Goal: Transaction & Acquisition: Purchase product/service

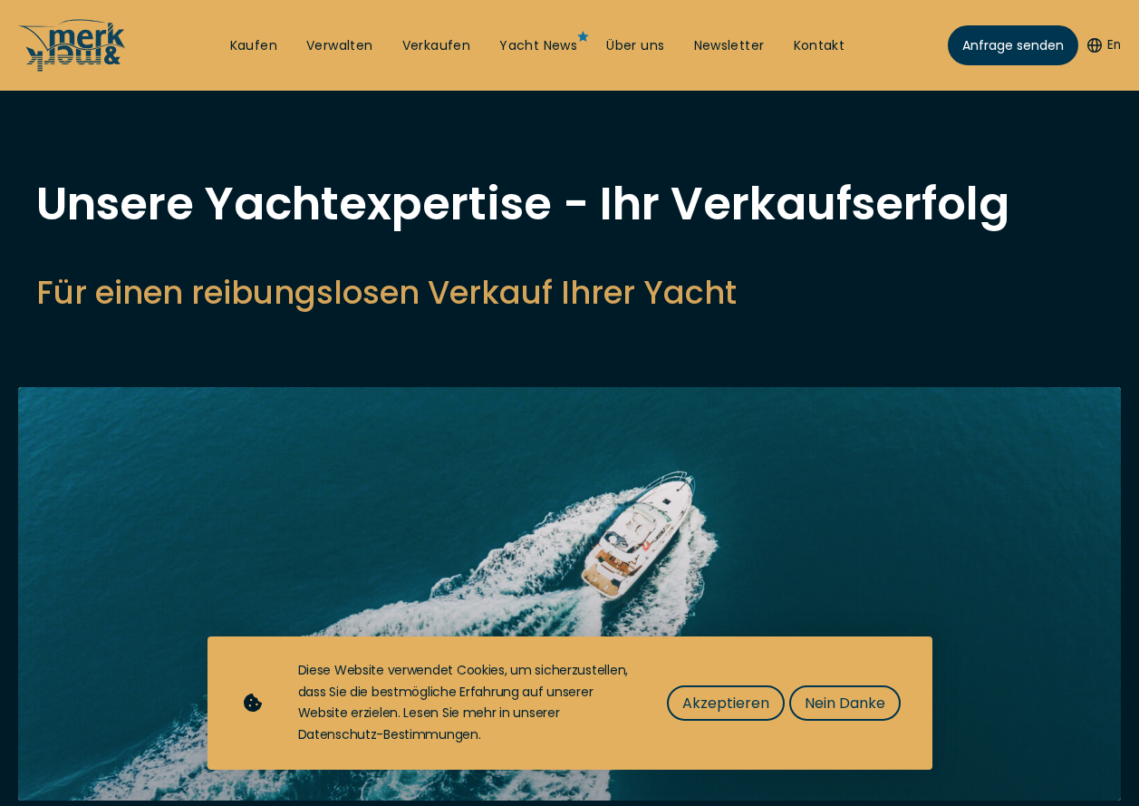
select select "sell"
click at [734, 708] on span "Akzeptieren" at bounding box center [726, 703] width 87 height 23
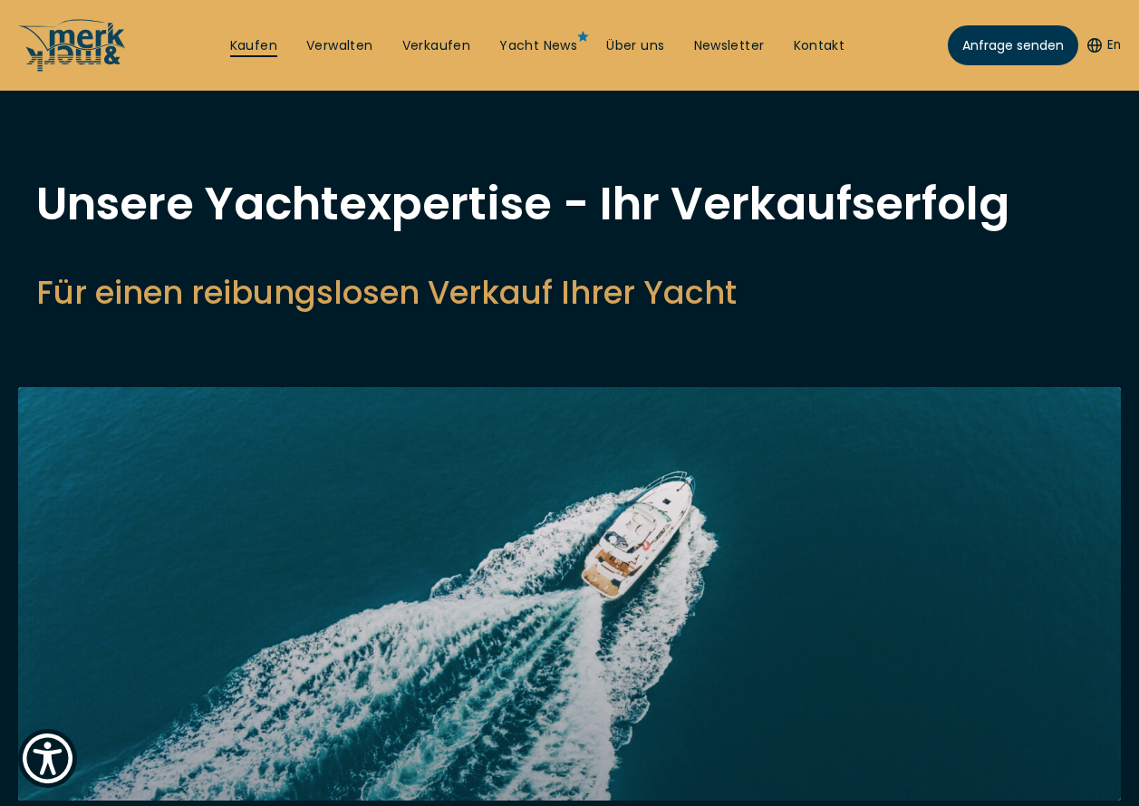
click at [256, 47] on link "Kaufen" at bounding box center [253, 46] width 47 height 18
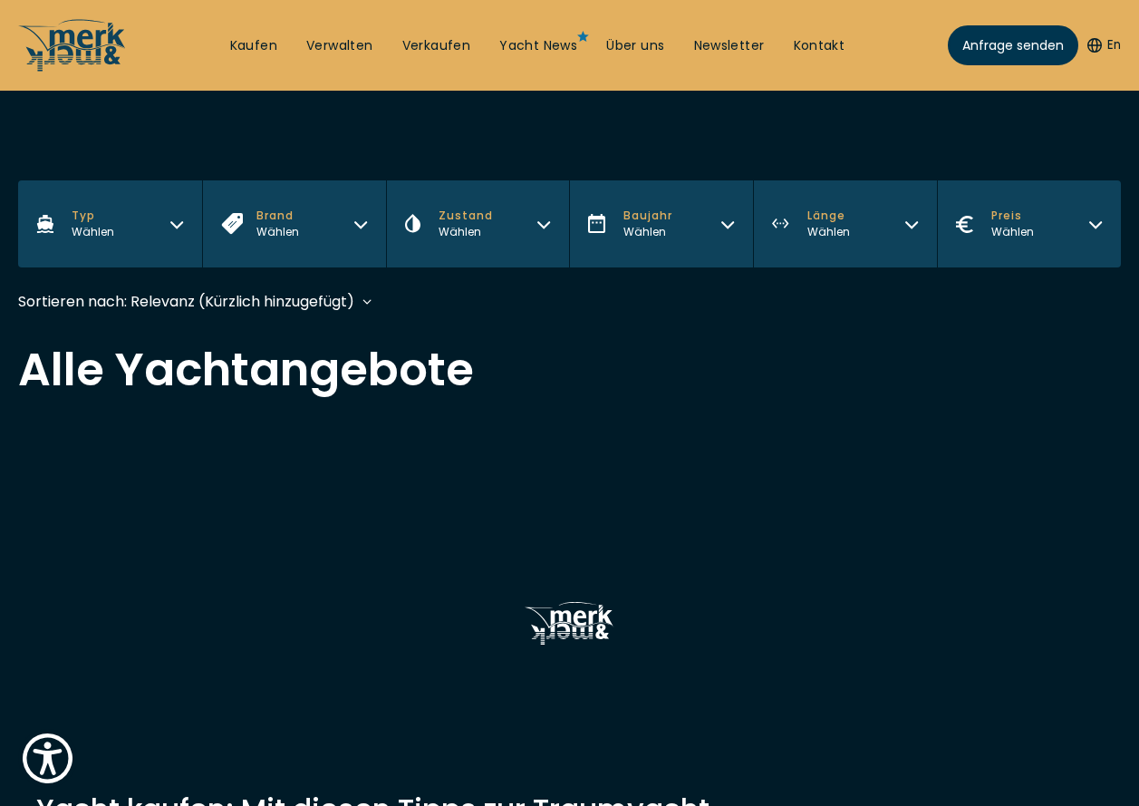
scroll to position [363, 0]
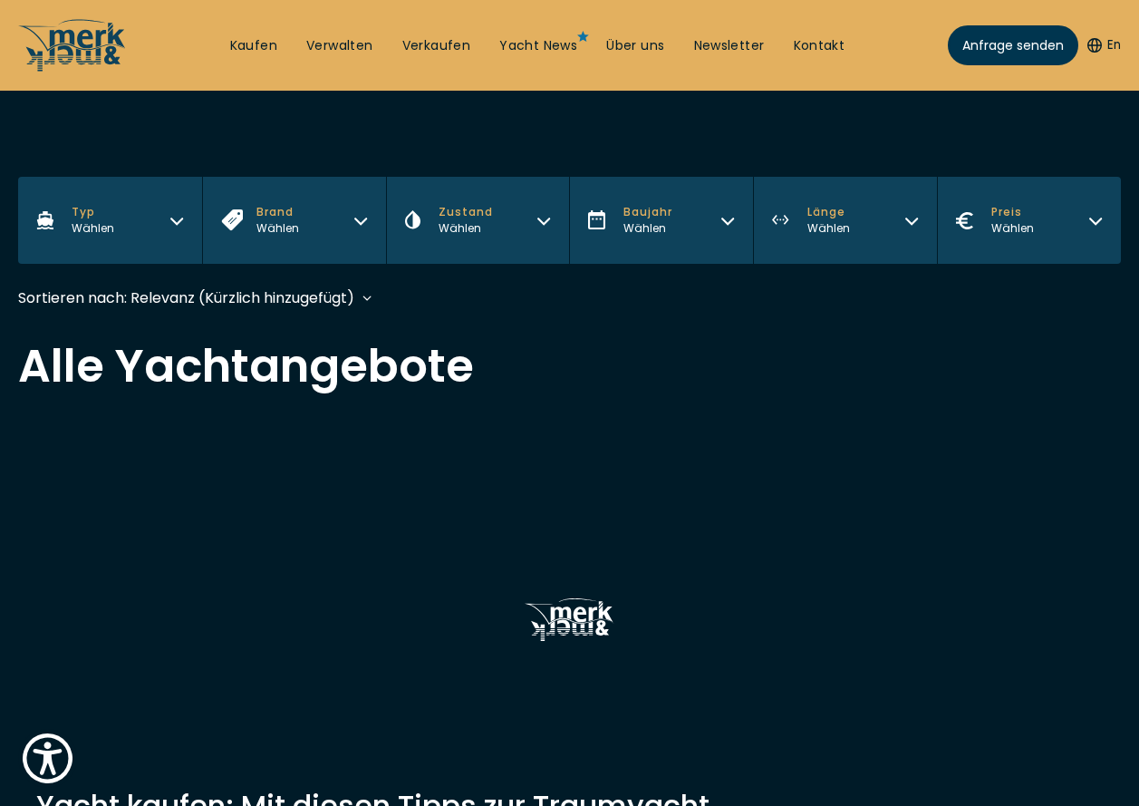
click at [180, 223] on icon "button" at bounding box center [176, 218] width 15 height 15
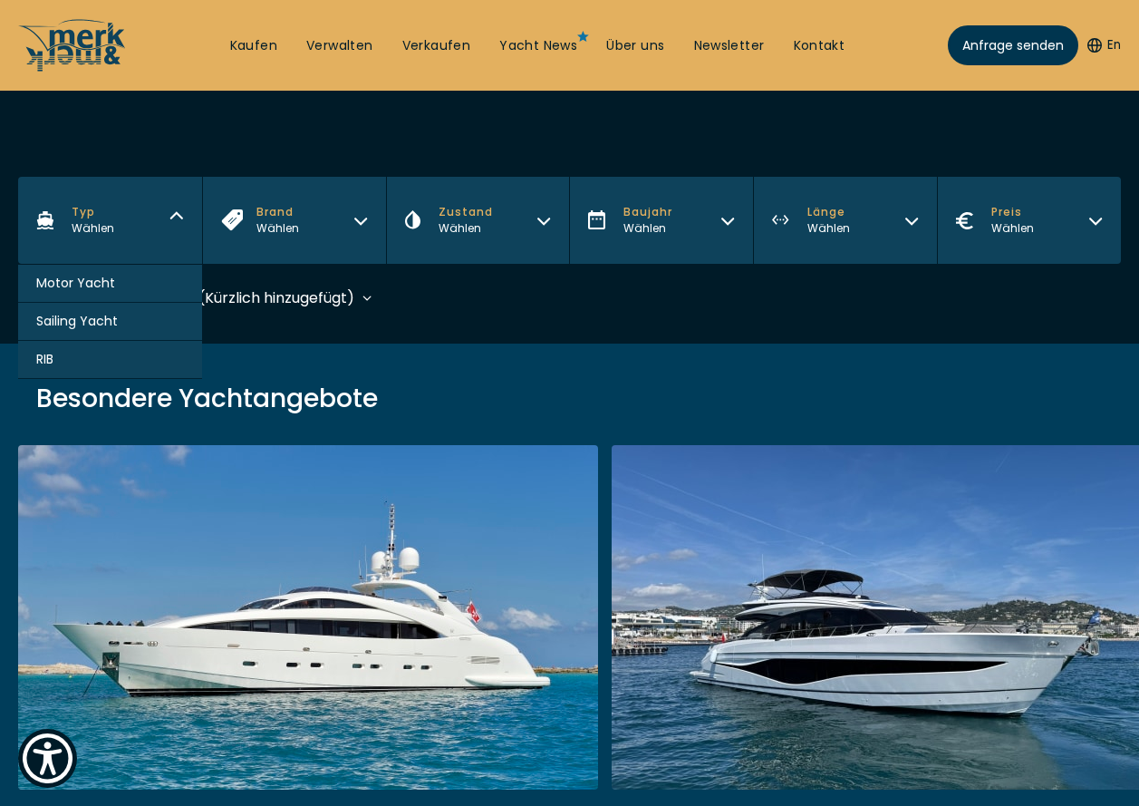
click at [85, 286] on span "Motor Yacht" at bounding box center [75, 283] width 79 height 19
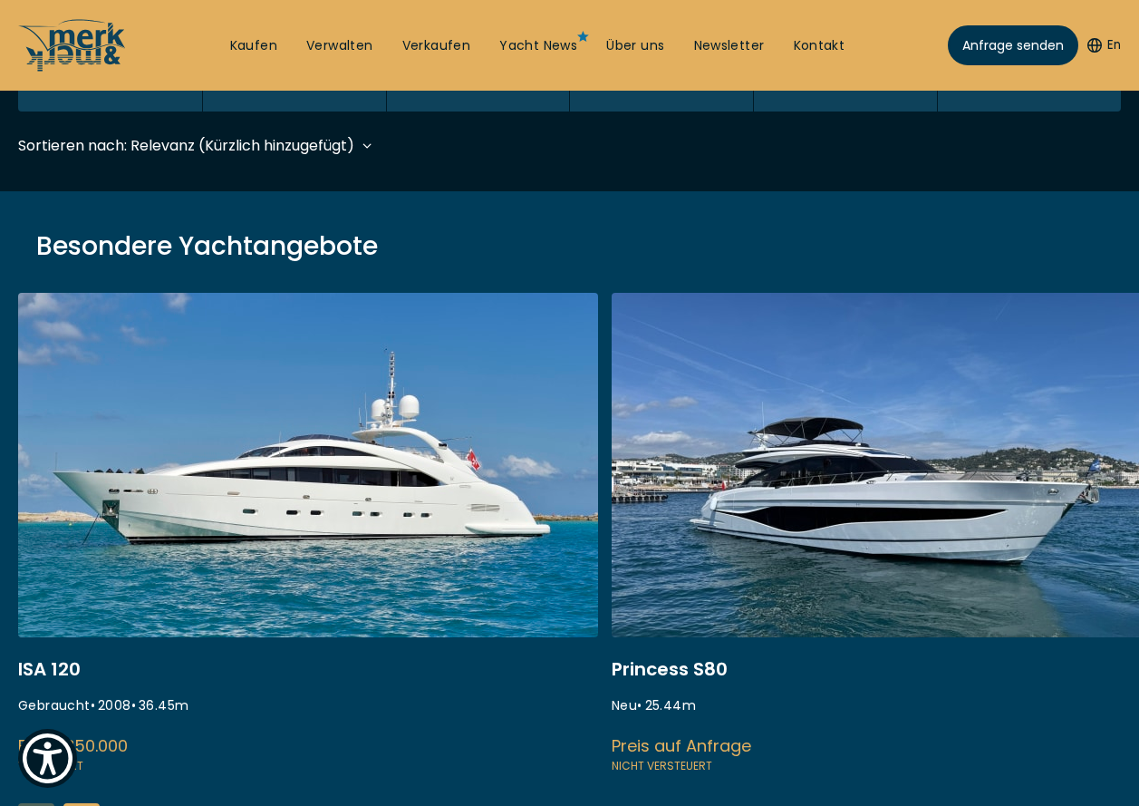
scroll to position [539, 0]
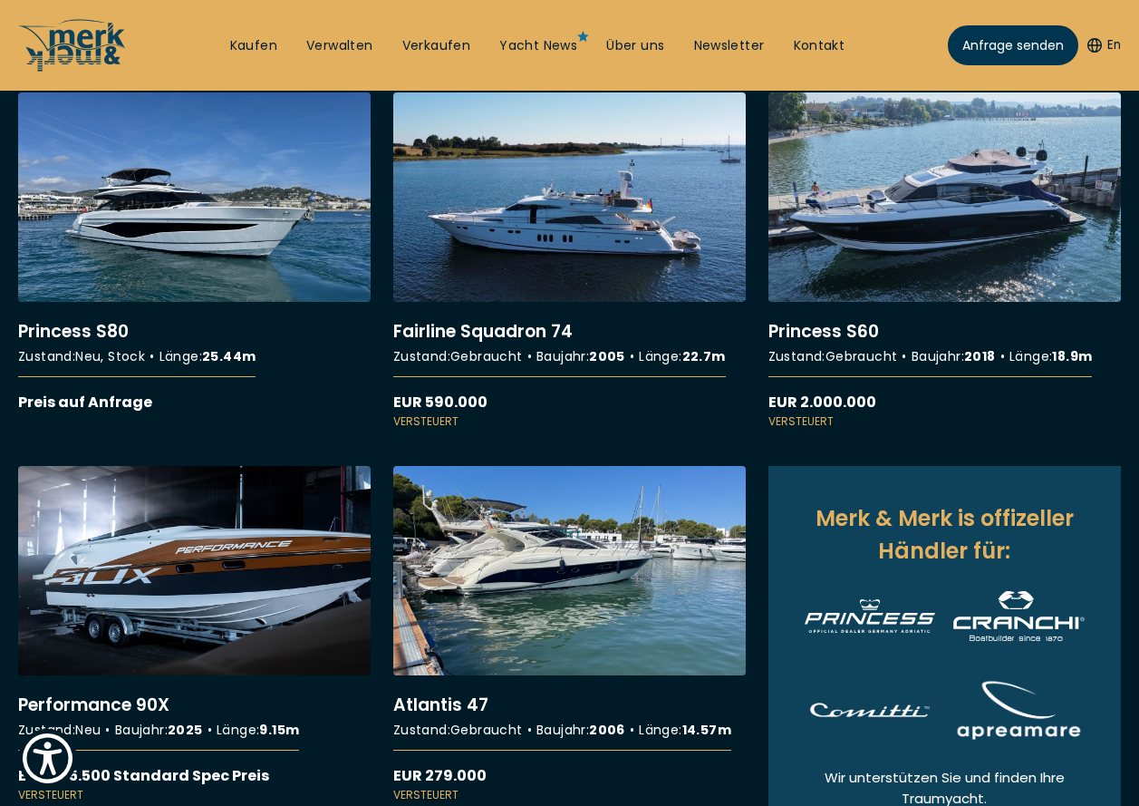
scroll to position [816, 0]
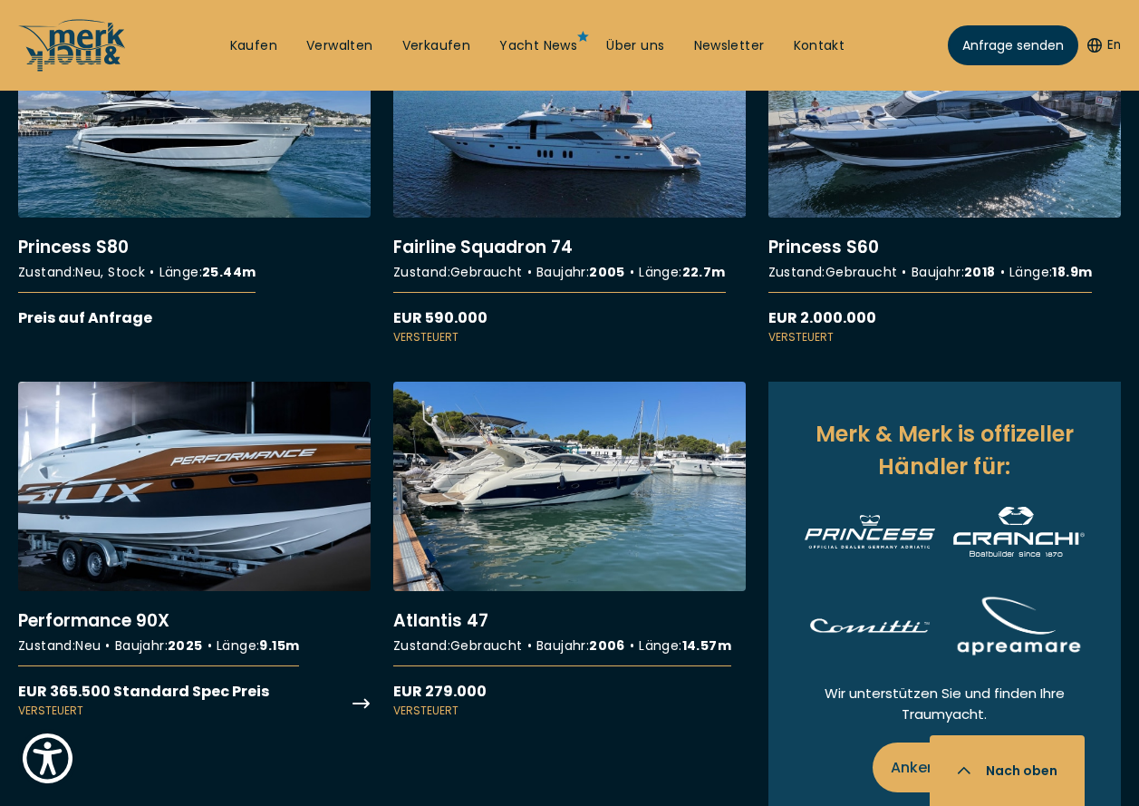
click at [175, 526] on link "More details about Performance 90X" at bounding box center [194, 550] width 353 height 337
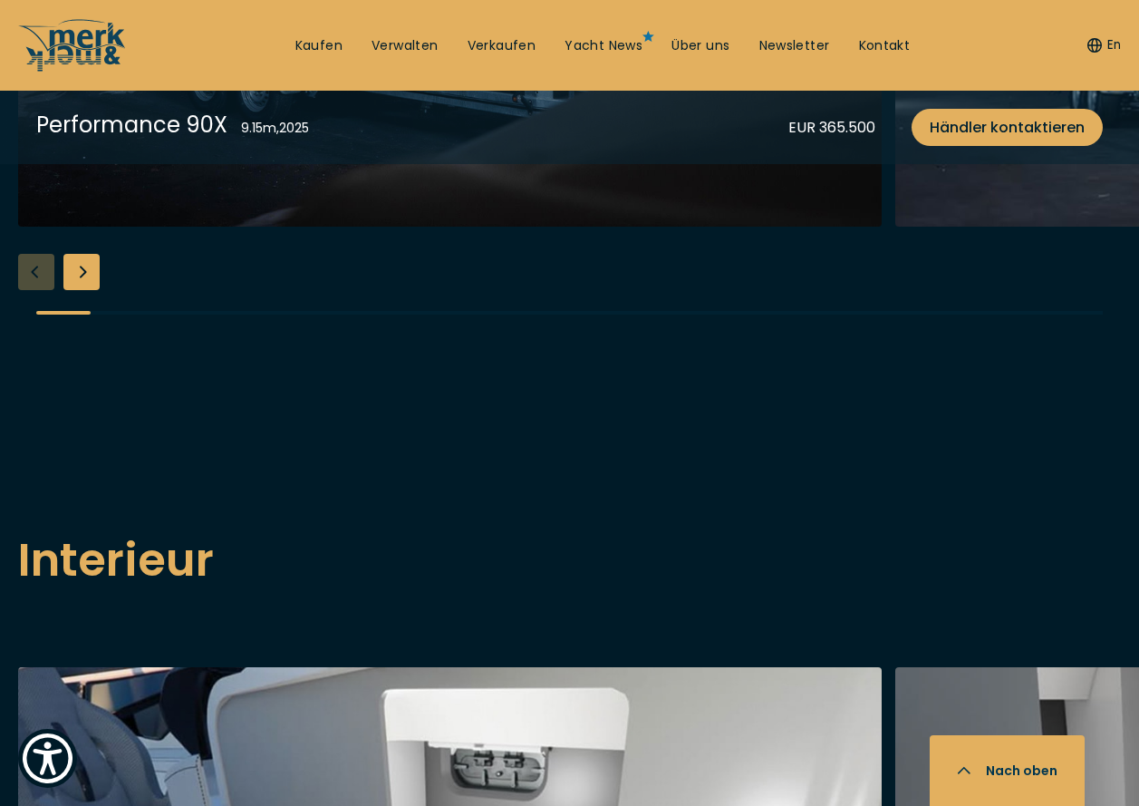
scroll to position [2266, 0]
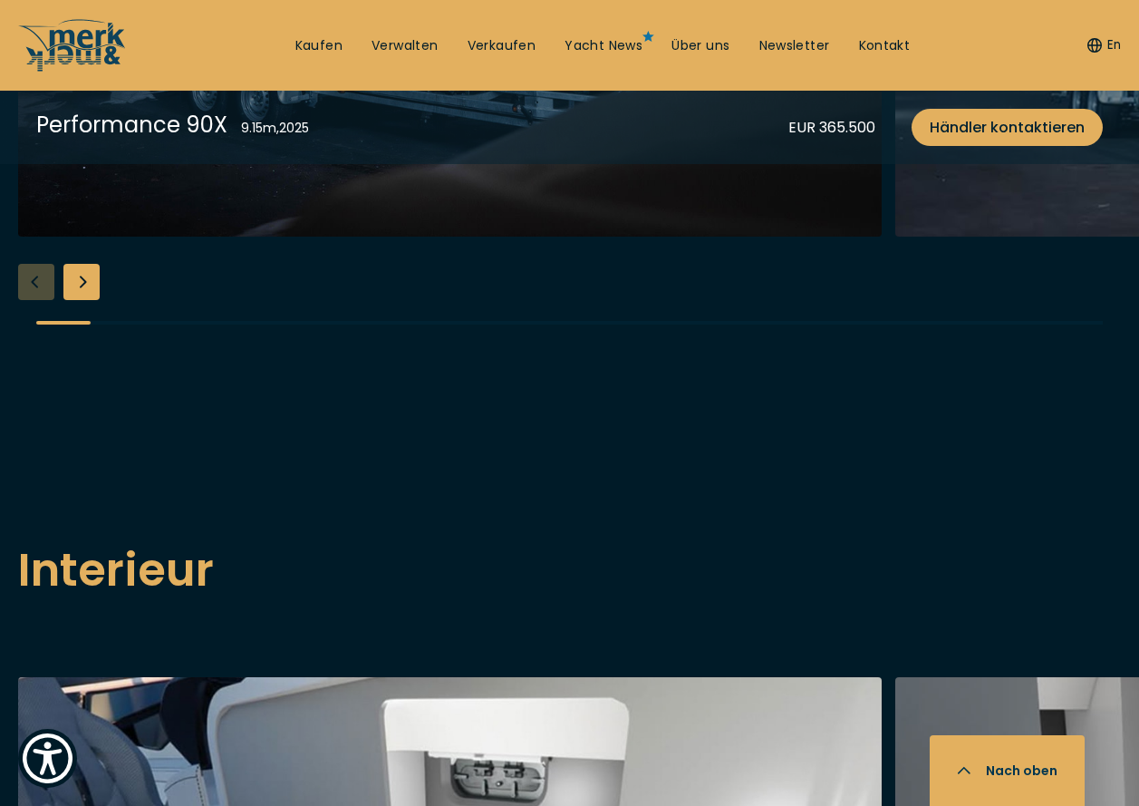
click at [82, 300] on div "Next slide" at bounding box center [81, 282] width 36 height 36
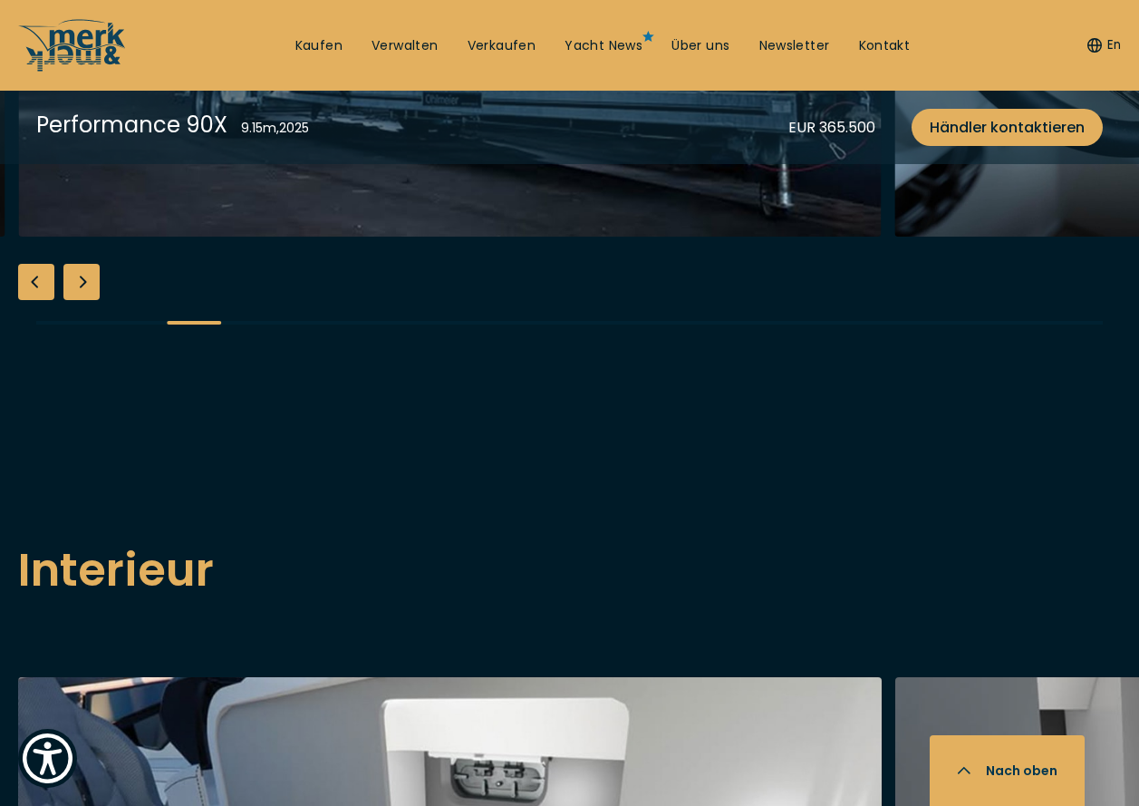
click at [82, 300] on div "Next slide" at bounding box center [81, 282] width 36 height 36
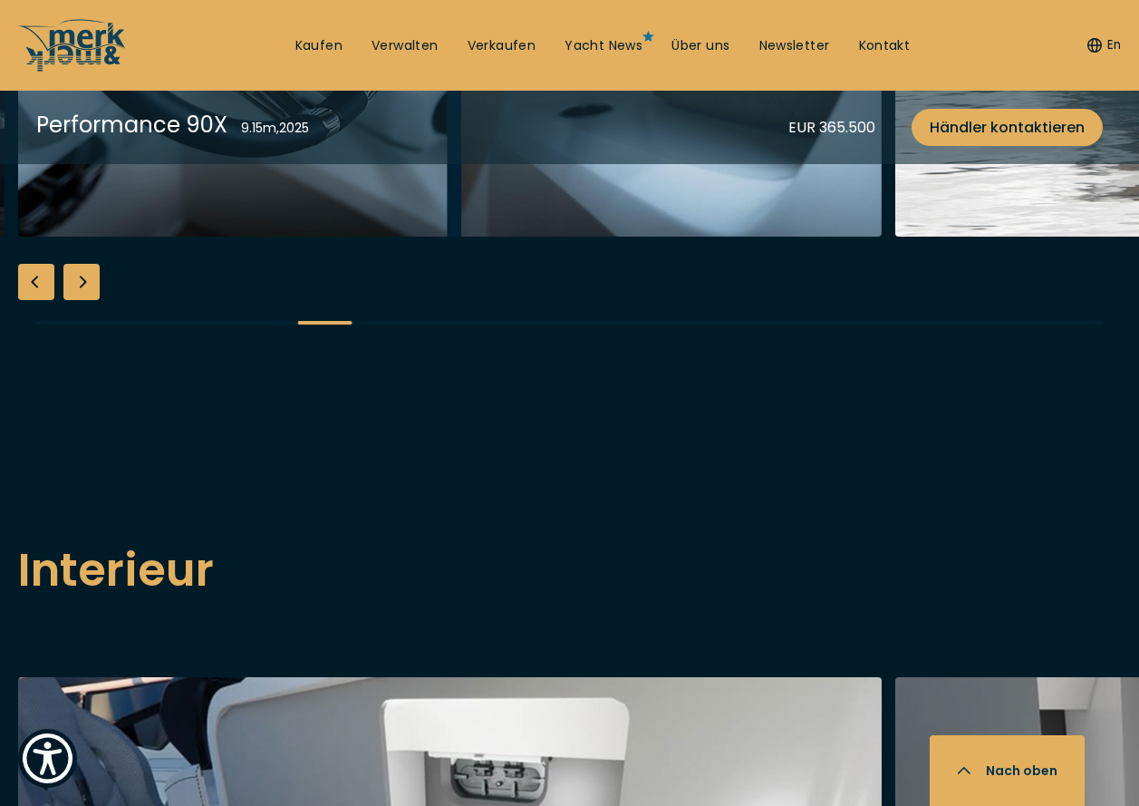
click at [82, 300] on div "Next slide" at bounding box center [81, 282] width 36 height 36
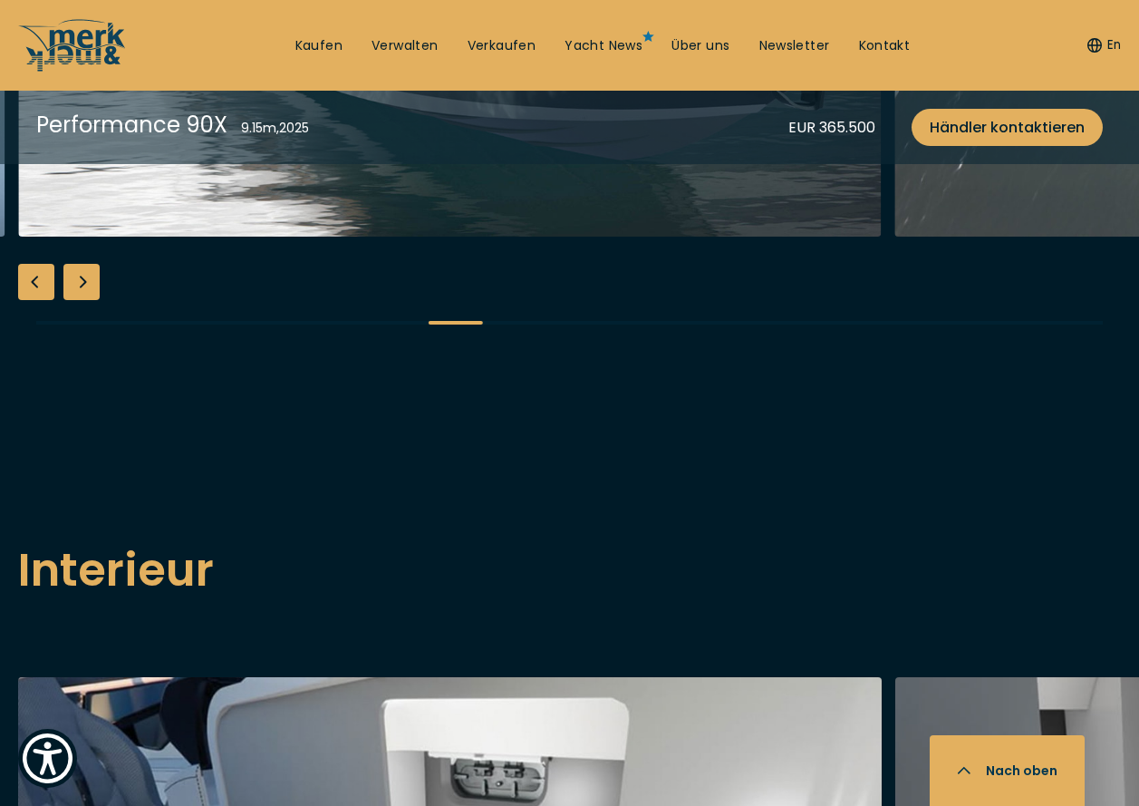
click at [82, 300] on div "Next slide" at bounding box center [81, 282] width 36 height 36
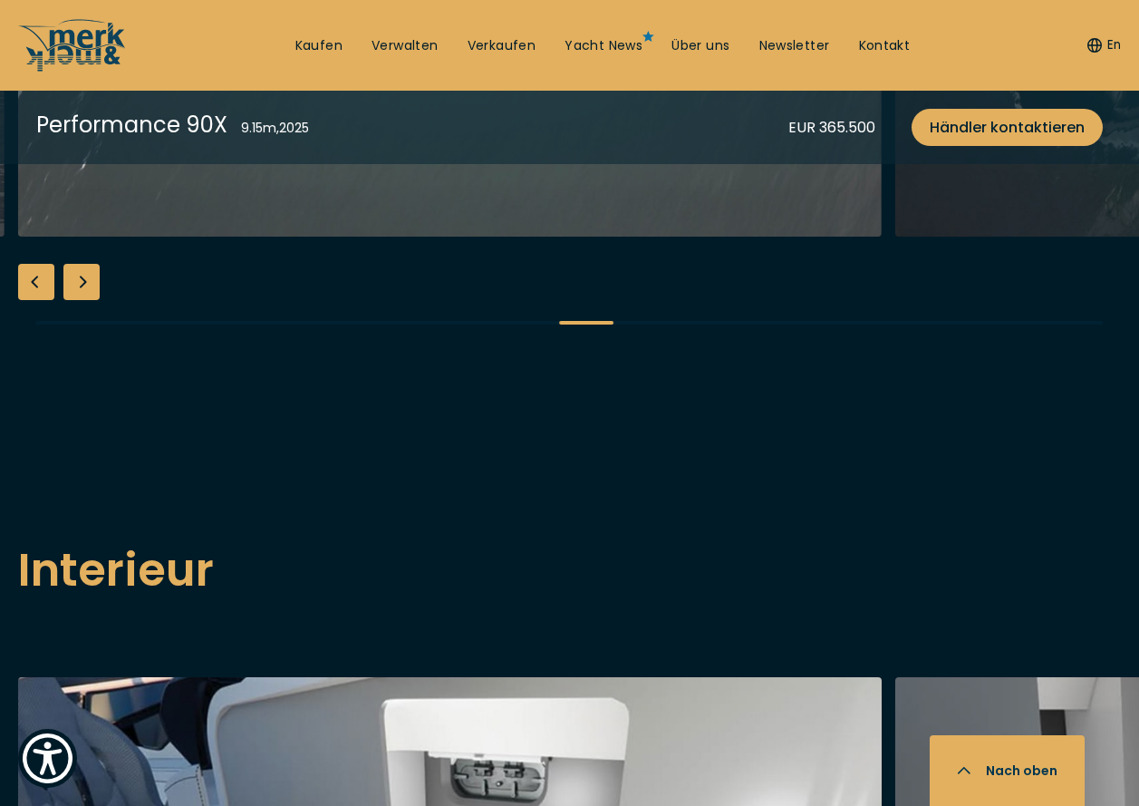
click at [82, 300] on div "Next slide" at bounding box center [81, 282] width 36 height 36
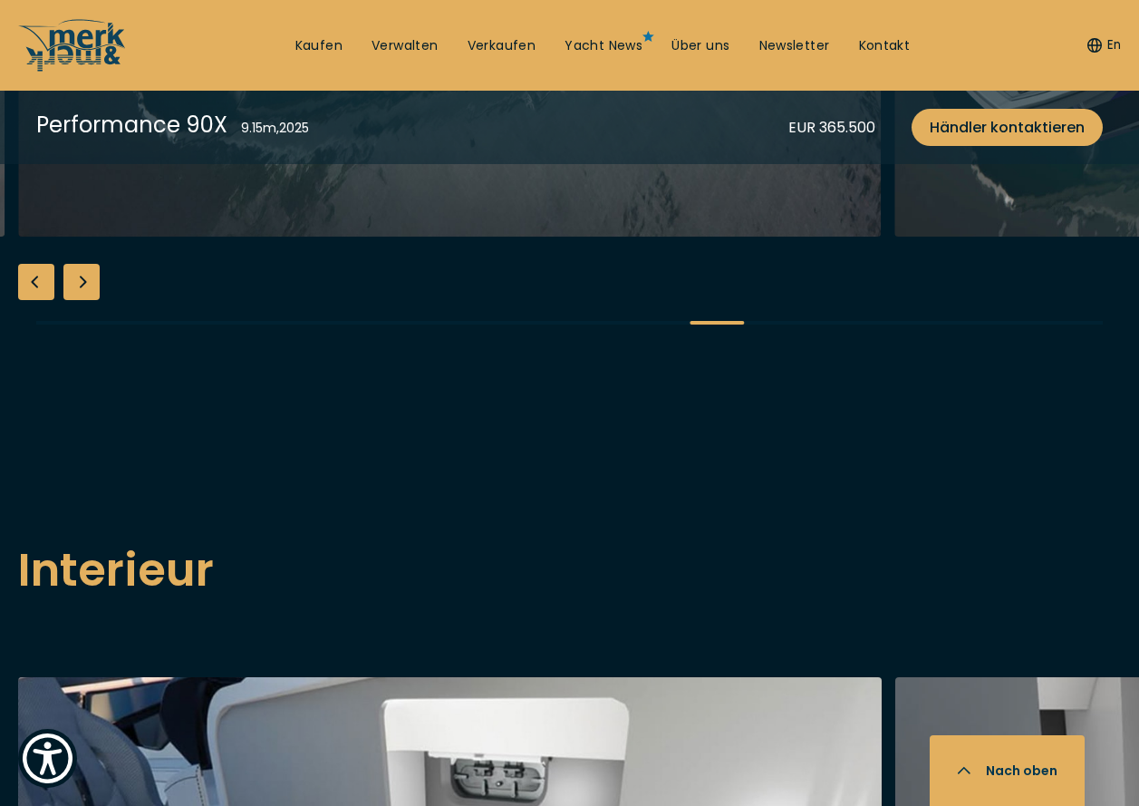
click at [82, 300] on div "Next slide" at bounding box center [81, 282] width 36 height 36
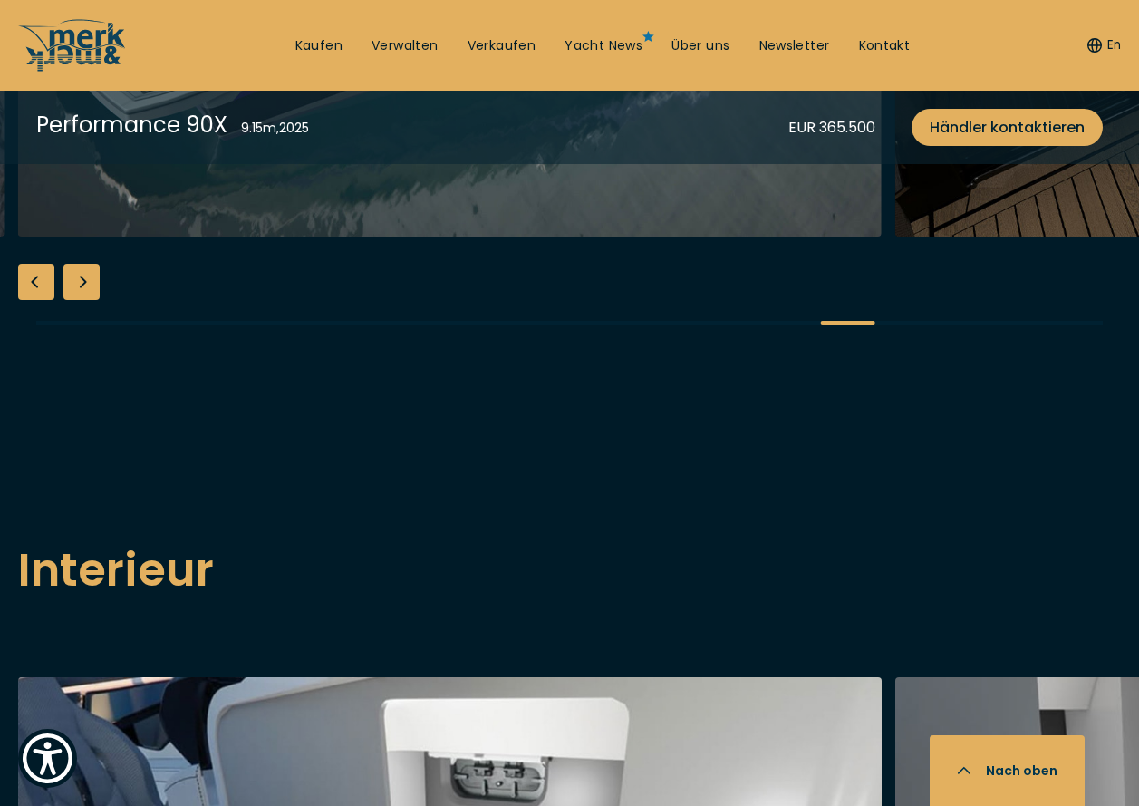
click at [82, 300] on div "Next slide" at bounding box center [81, 282] width 36 height 36
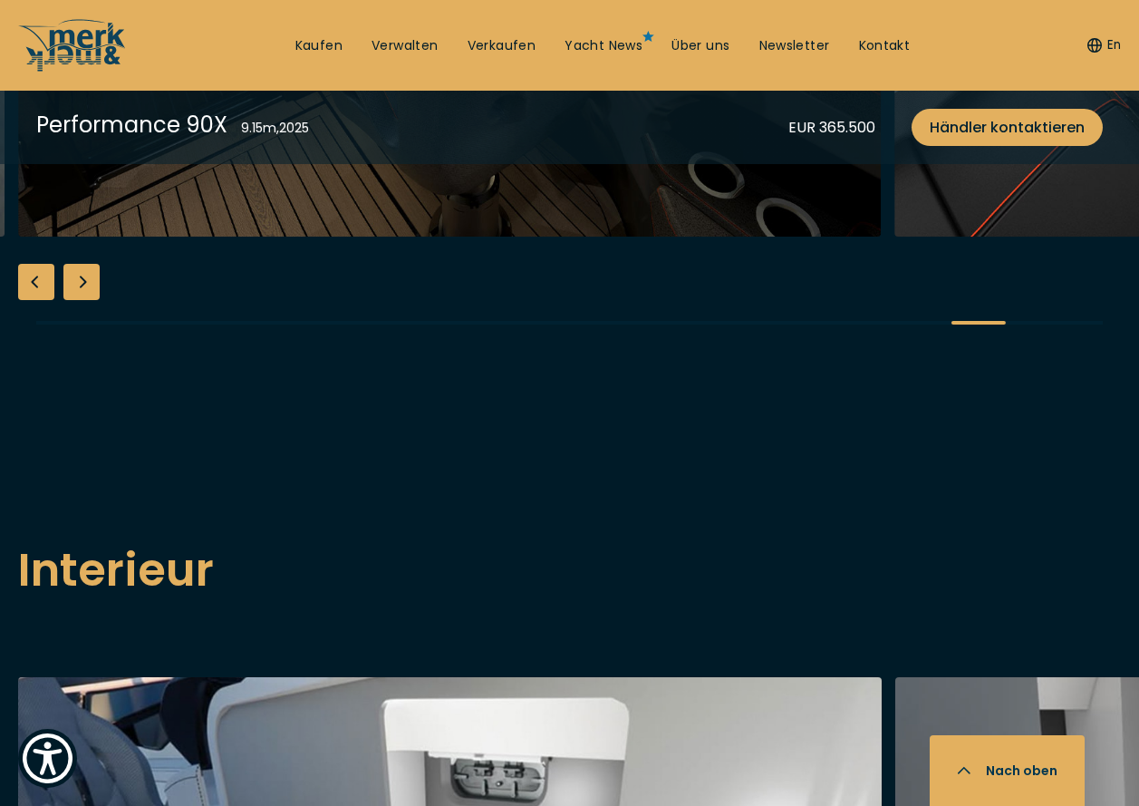
click at [82, 300] on div "Next slide" at bounding box center [81, 282] width 36 height 36
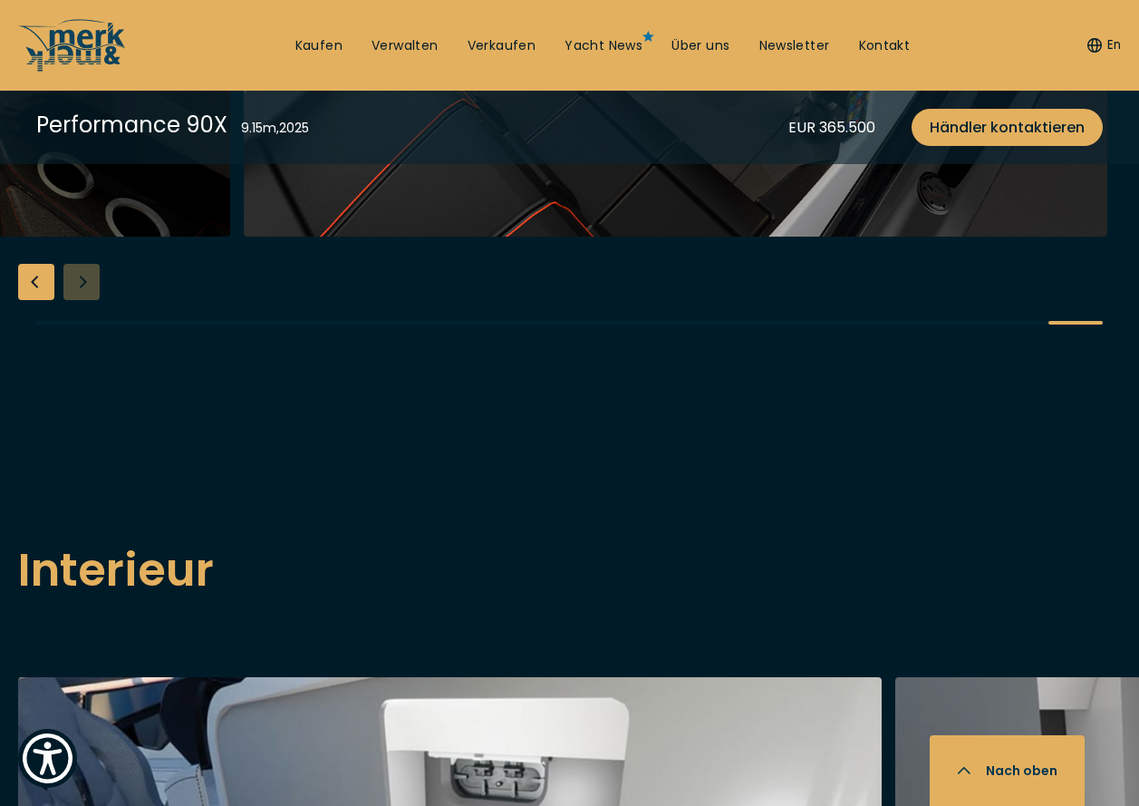
click at [82, 354] on div at bounding box center [569, 5] width 1139 height 698
click at [39, 300] on div "Previous slide" at bounding box center [36, 282] width 36 height 36
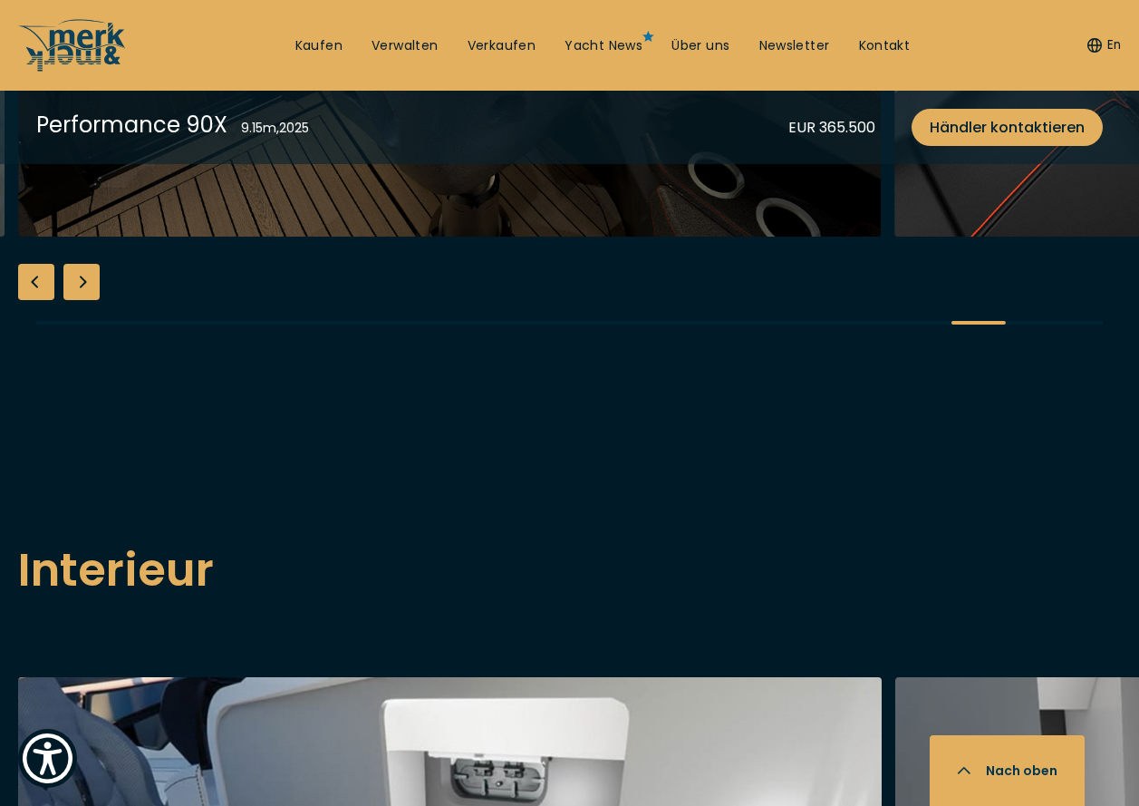
click at [39, 300] on div "Previous slide" at bounding box center [36, 282] width 36 height 36
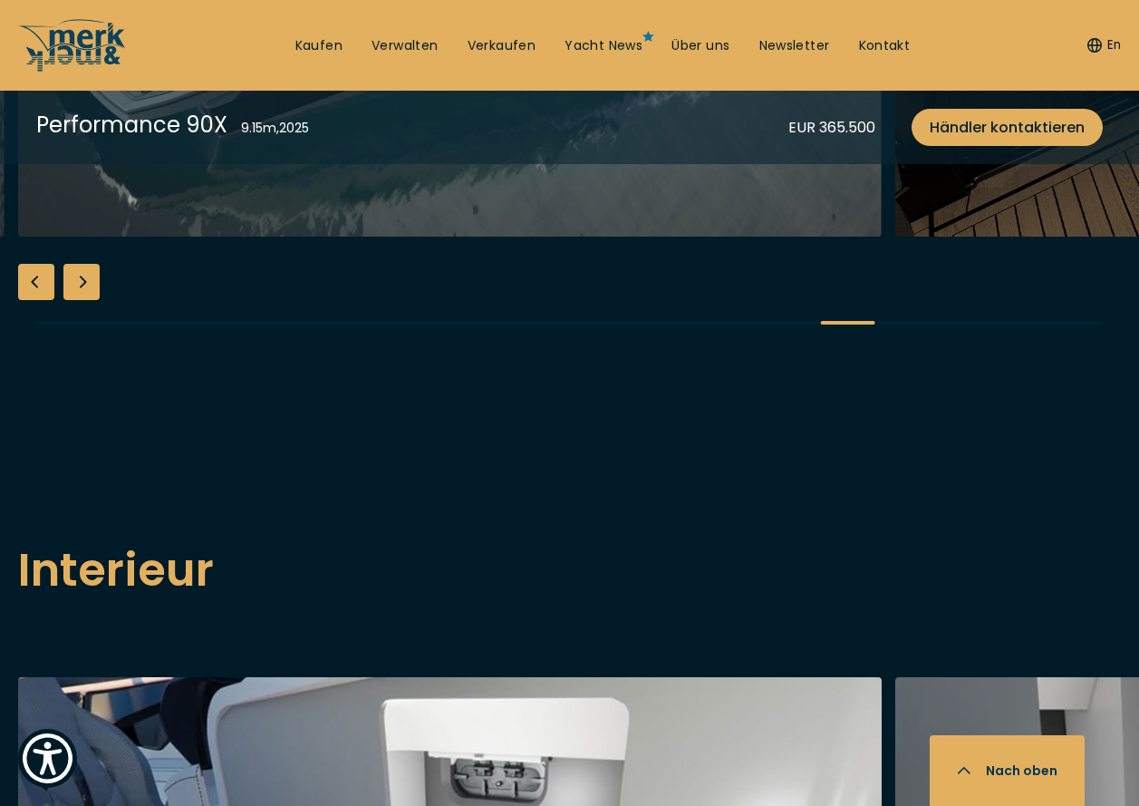
click at [39, 300] on div "Previous slide" at bounding box center [36, 282] width 36 height 36
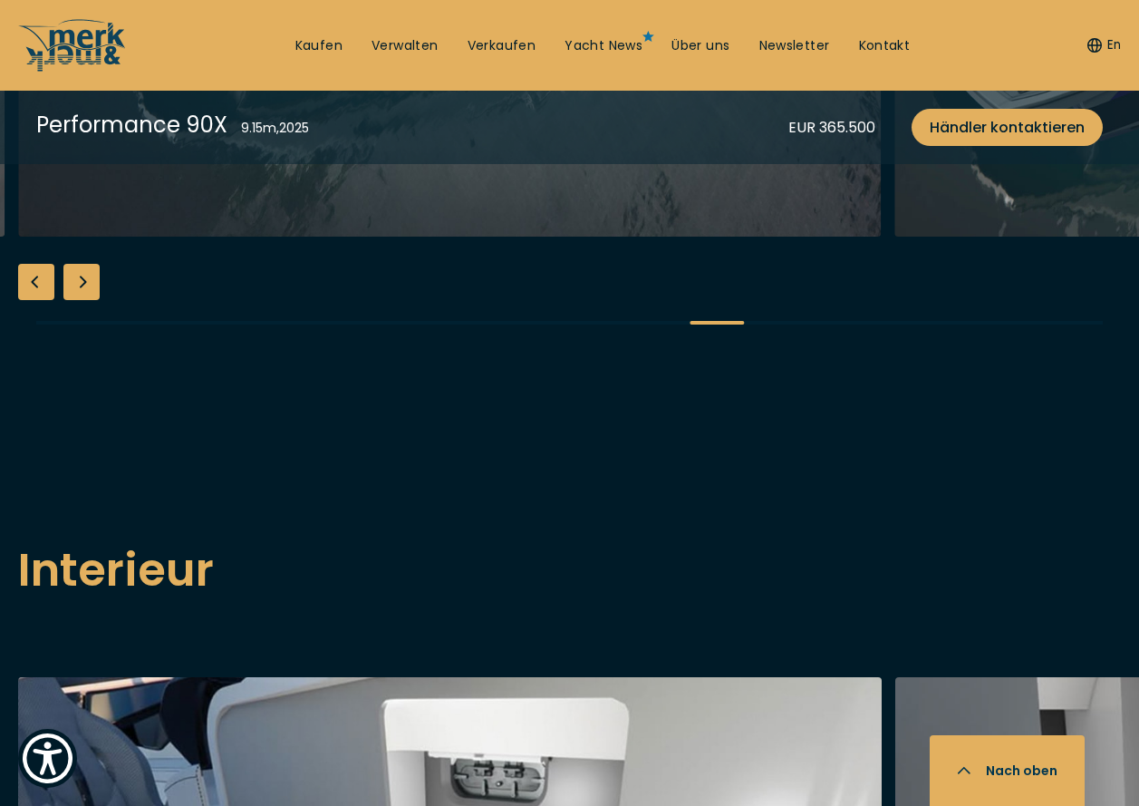
click at [39, 300] on div "Previous slide" at bounding box center [36, 282] width 36 height 36
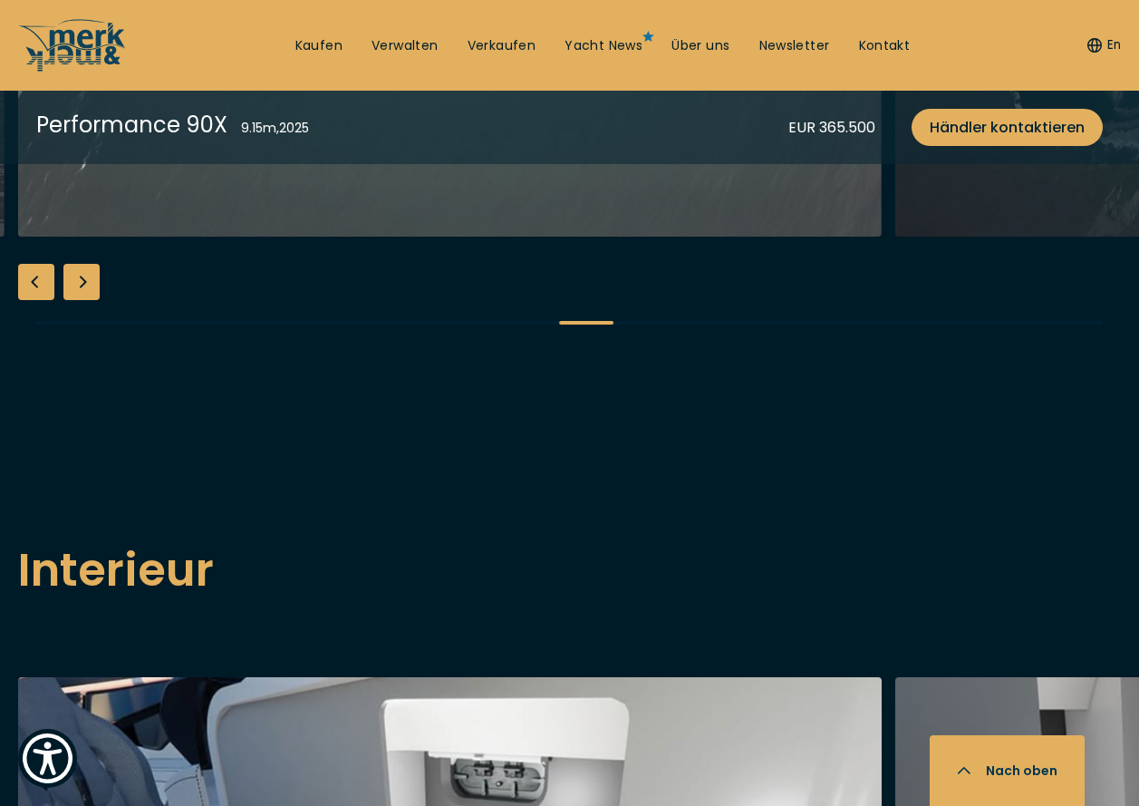
click at [39, 300] on div "Previous slide" at bounding box center [36, 282] width 36 height 36
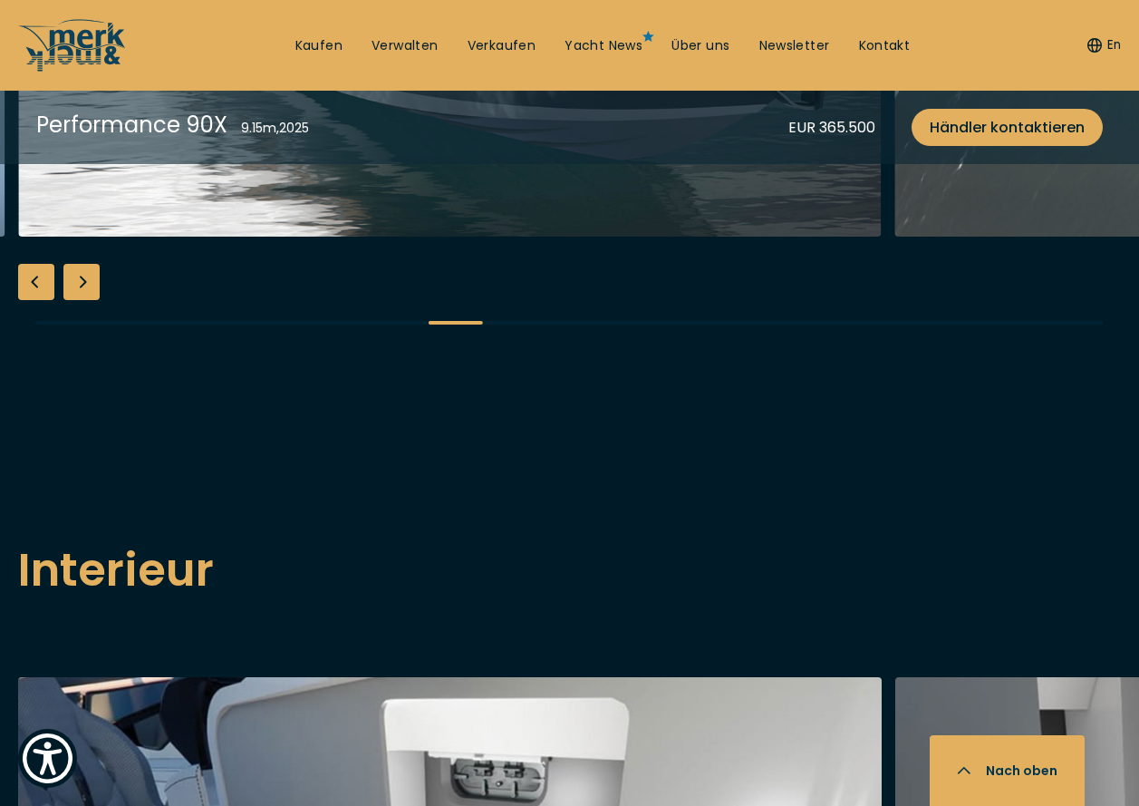
click at [39, 300] on div "Previous slide" at bounding box center [36, 282] width 36 height 36
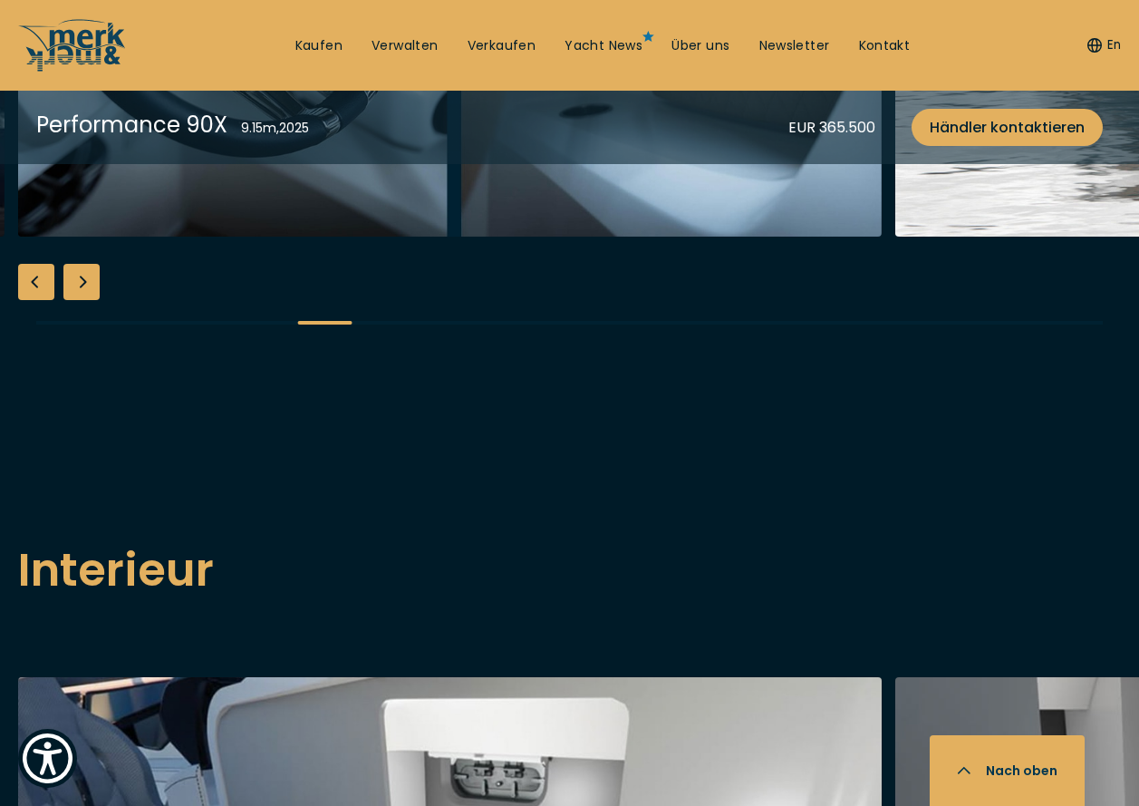
click at [39, 300] on div "Previous slide" at bounding box center [36, 282] width 36 height 36
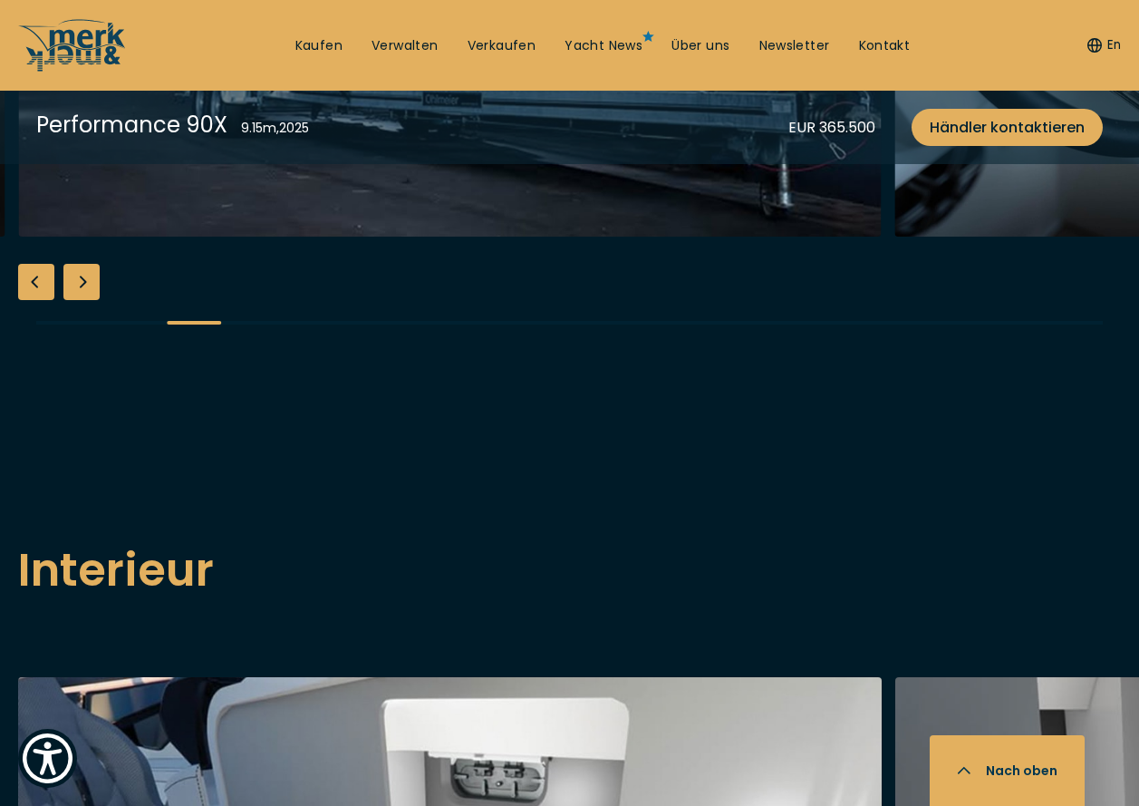
click at [73, 300] on div "Next slide" at bounding box center [81, 282] width 36 height 36
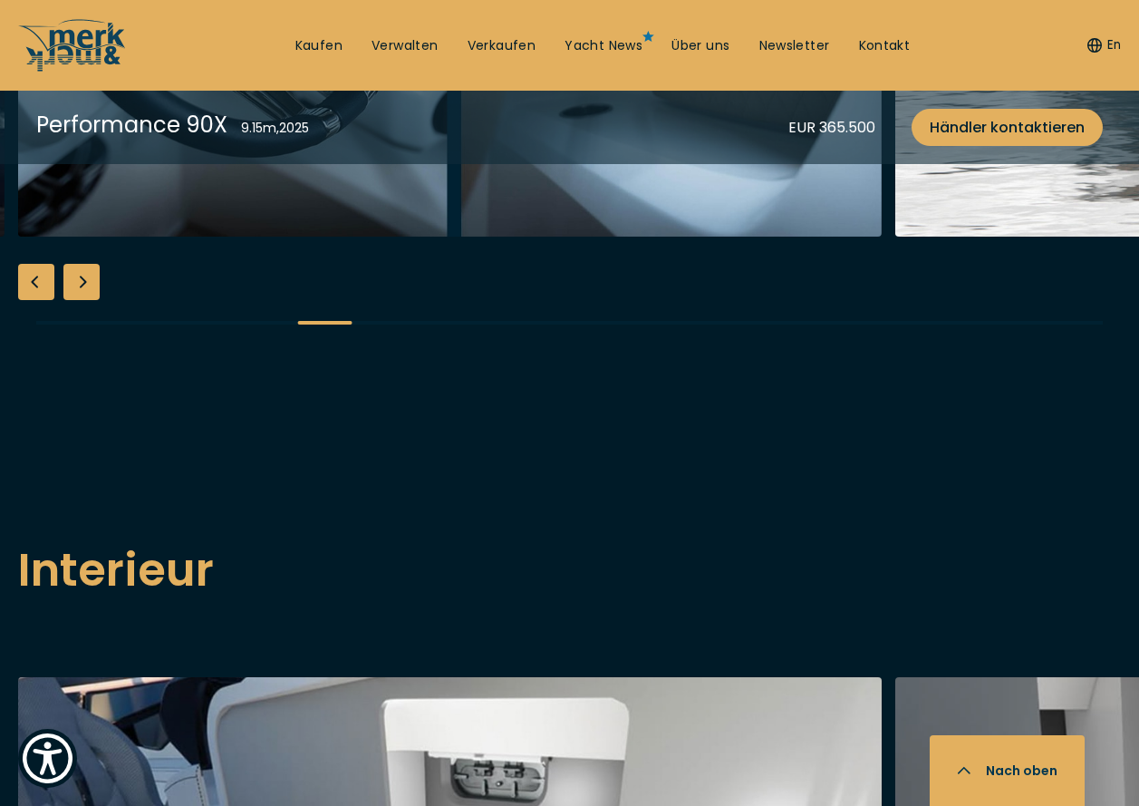
click at [44, 300] on div "Previous slide" at bounding box center [36, 282] width 36 height 36
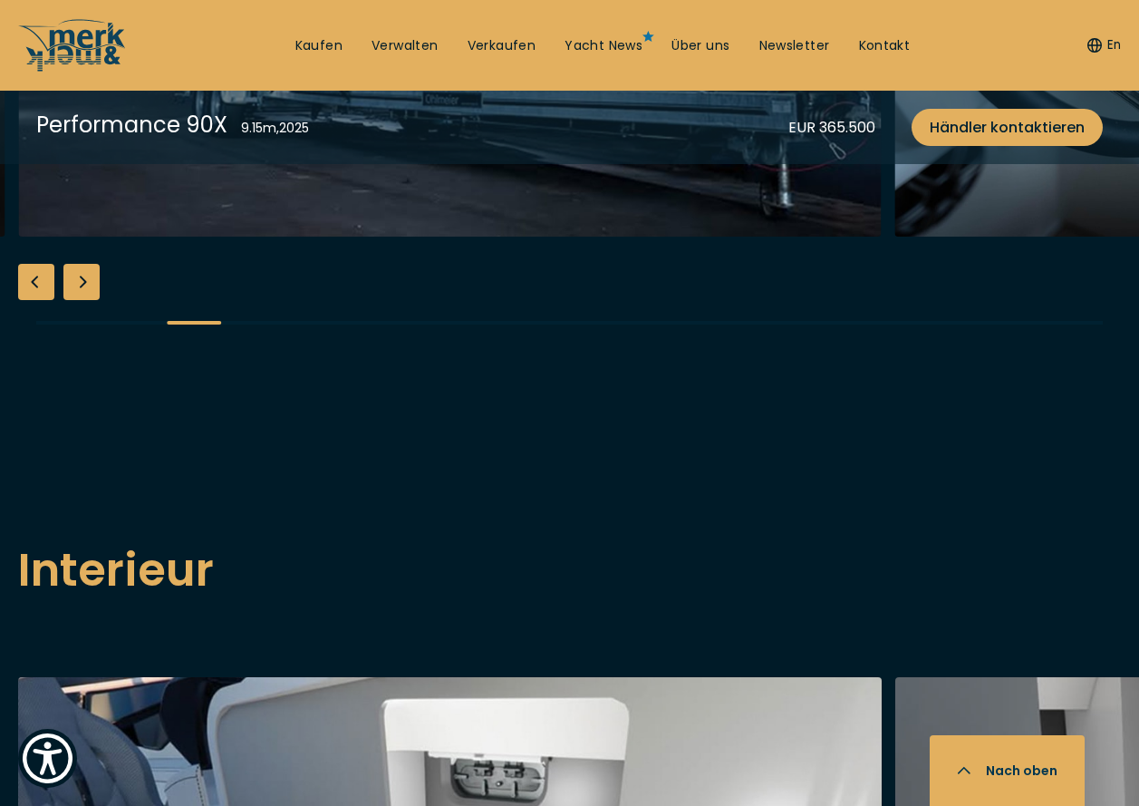
click at [44, 300] on div "Previous slide" at bounding box center [36, 282] width 36 height 36
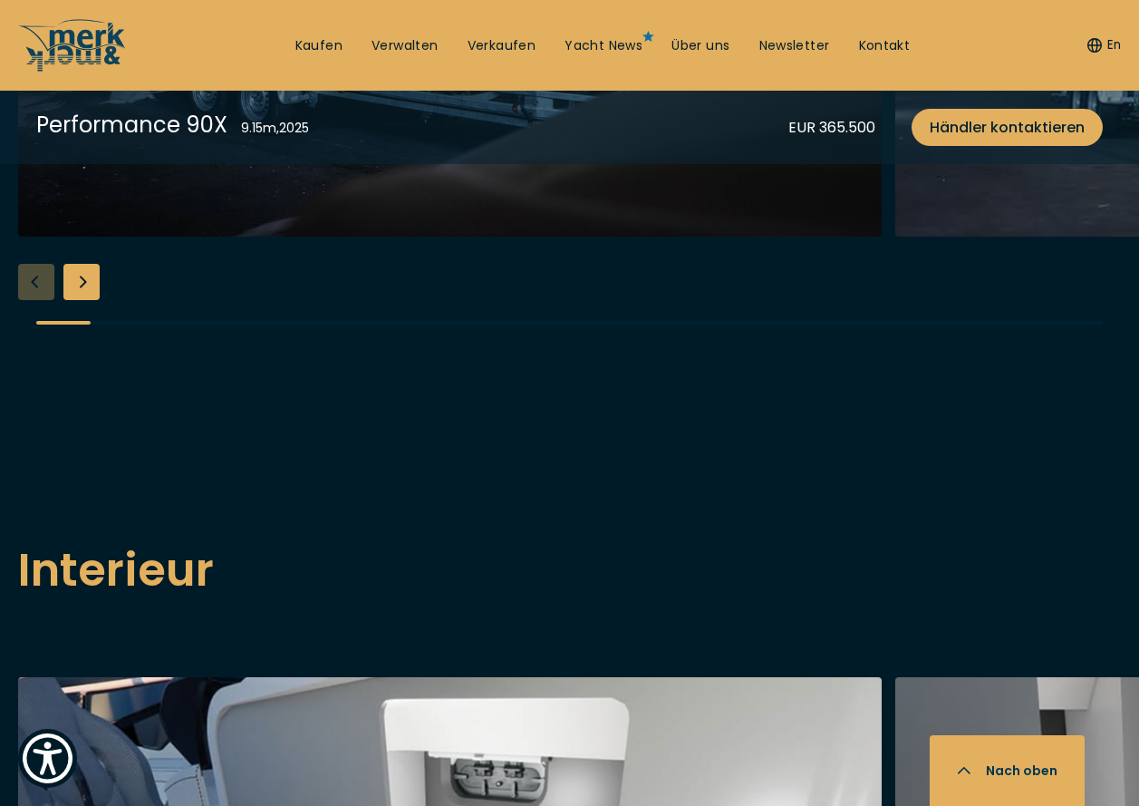
click at [997, 758] on button "Nach oben" at bounding box center [1007, 770] width 155 height 71
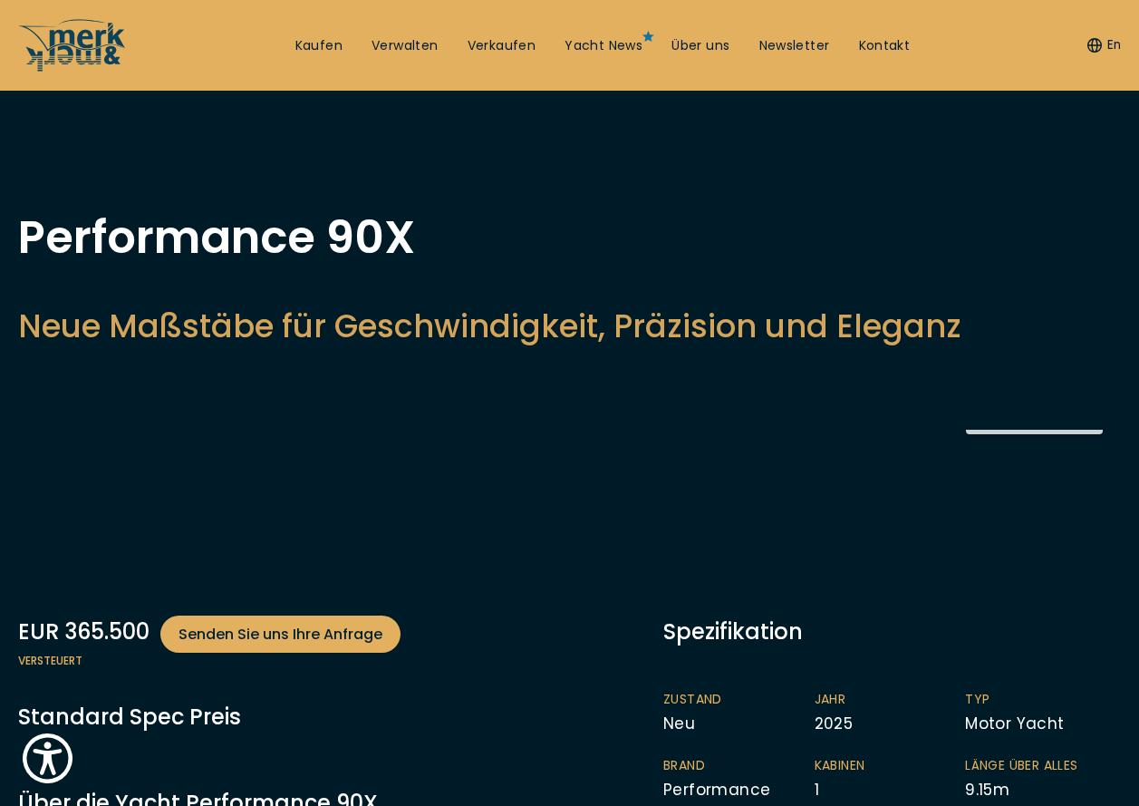
scroll to position [0, 0]
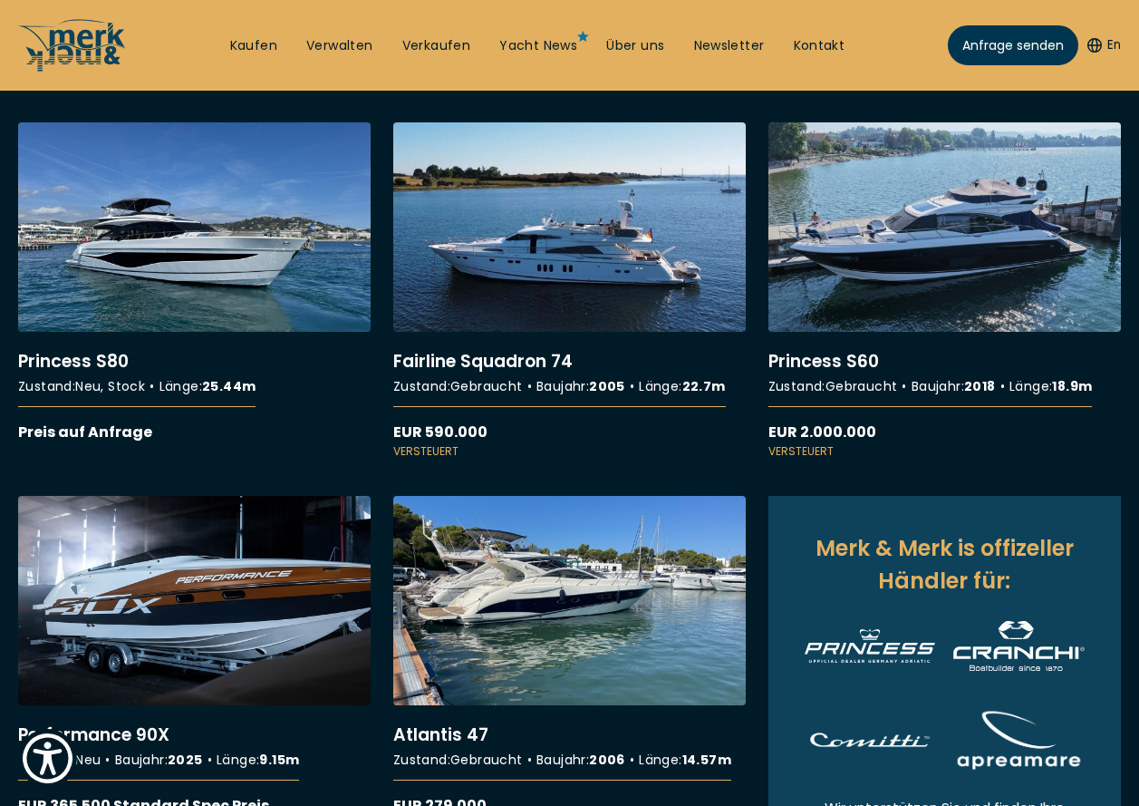
scroll to position [725, 0]
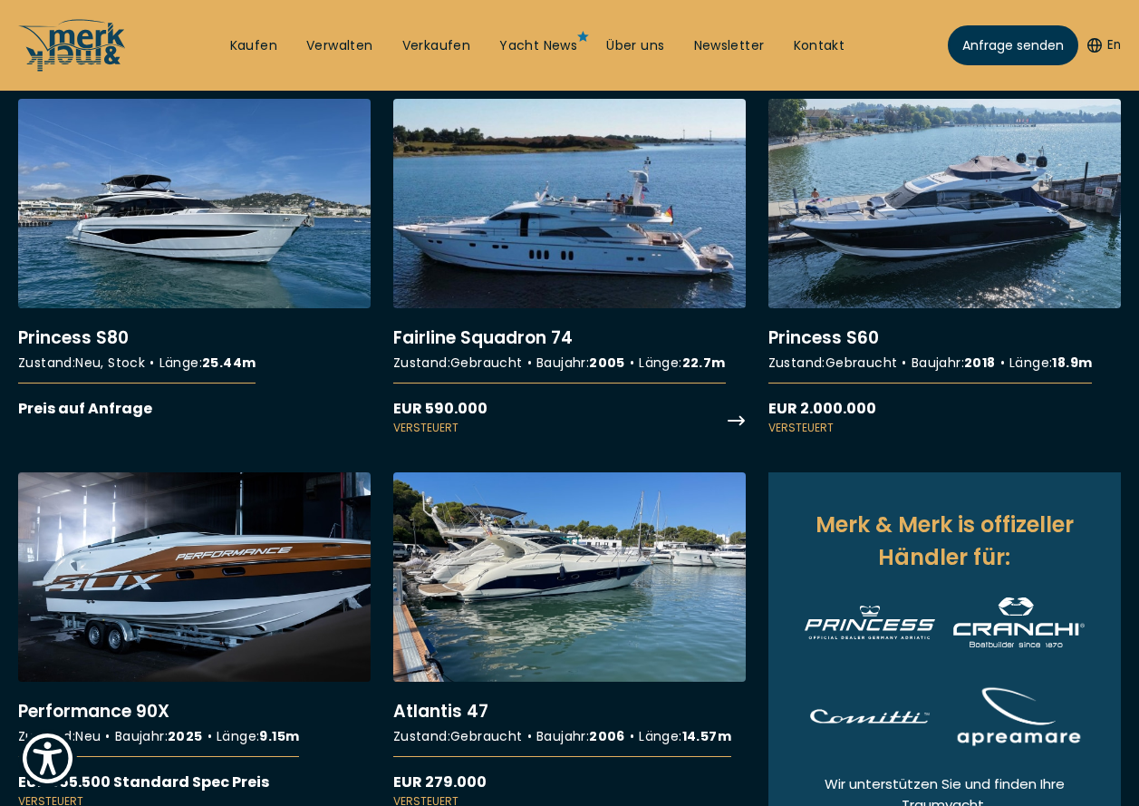
click at [554, 274] on link "More details about Fairline Squadron 74" at bounding box center [569, 267] width 353 height 337
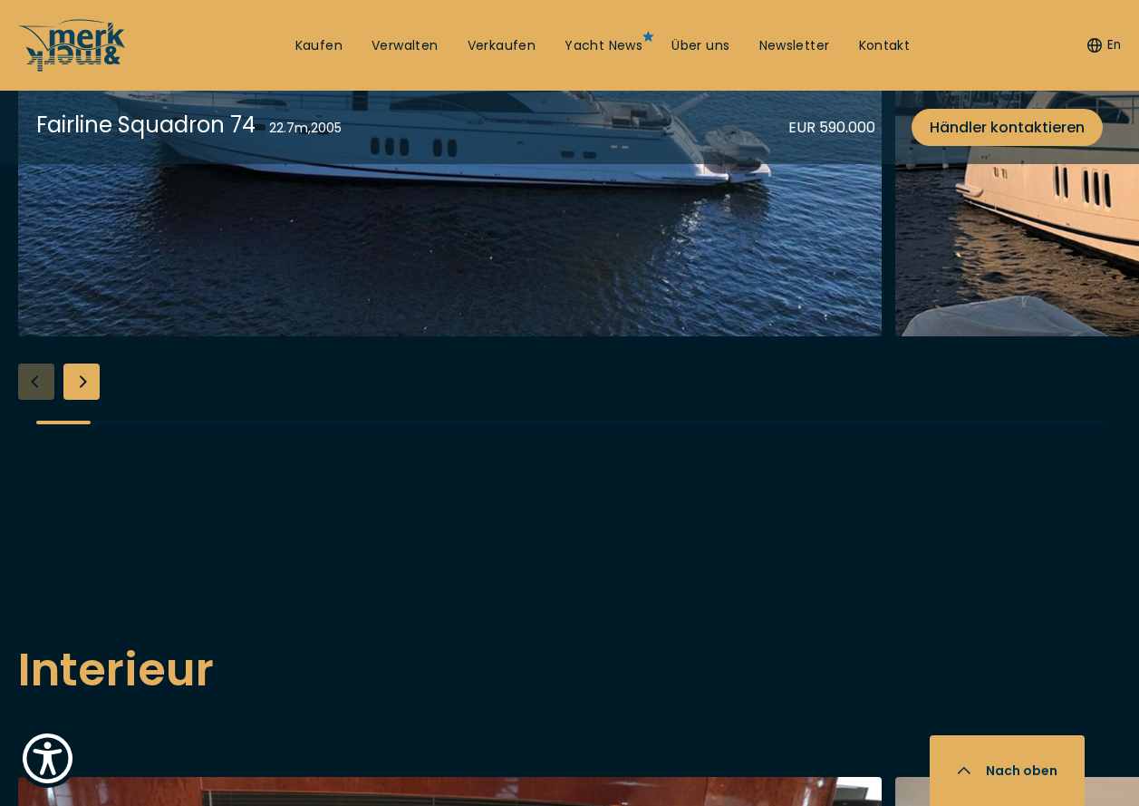
scroll to position [2357, 0]
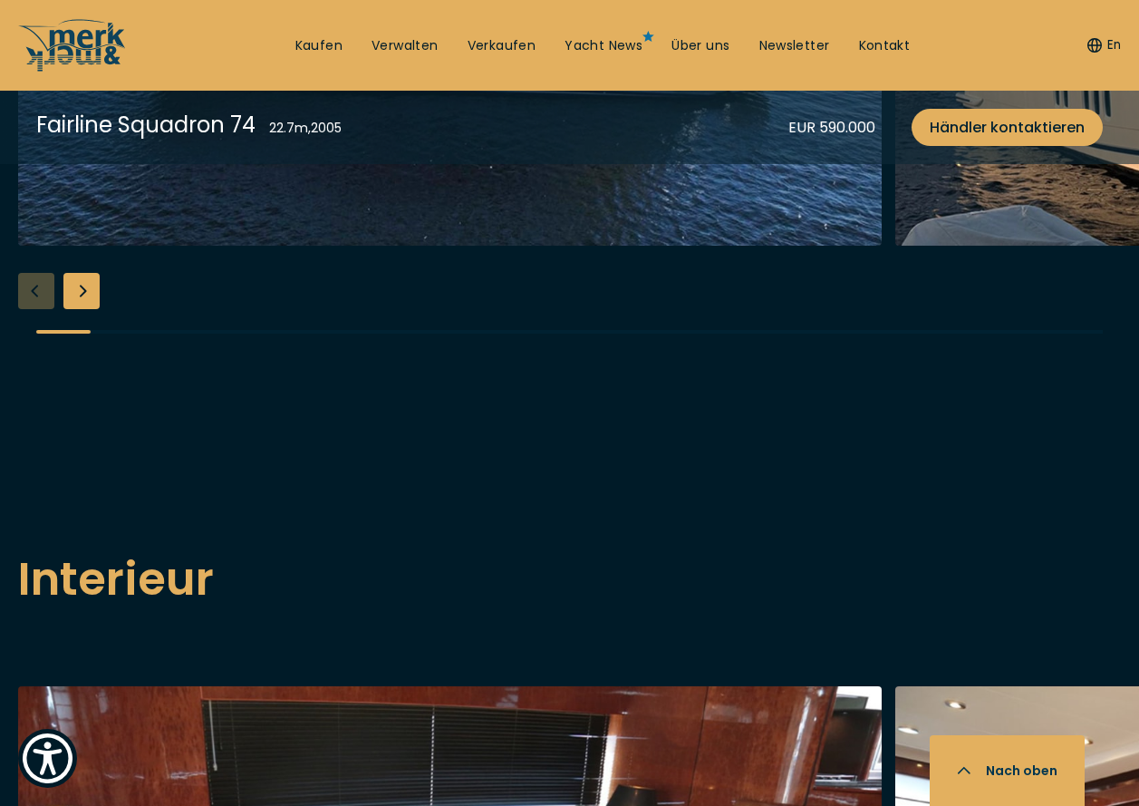
click at [77, 309] on div "Next slide" at bounding box center [81, 291] width 36 height 36
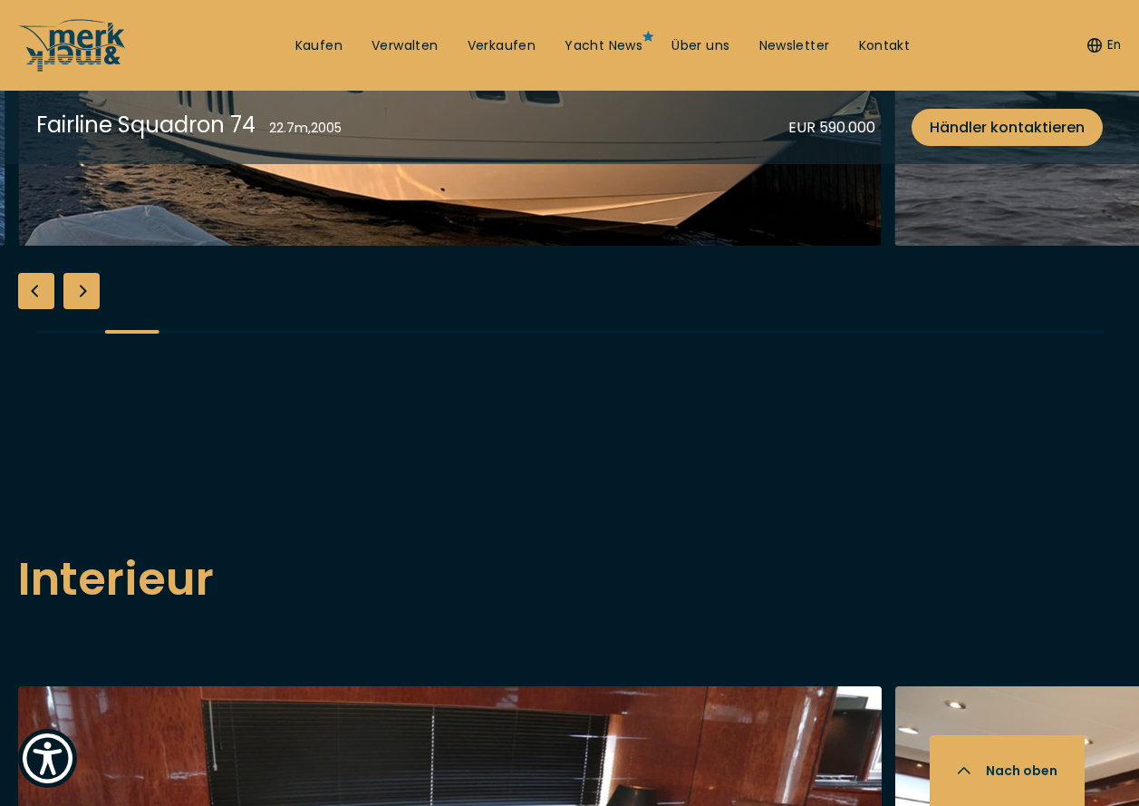
click at [77, 309] on div "Next slide" at bounding box center [81, 291] width 36 height 36
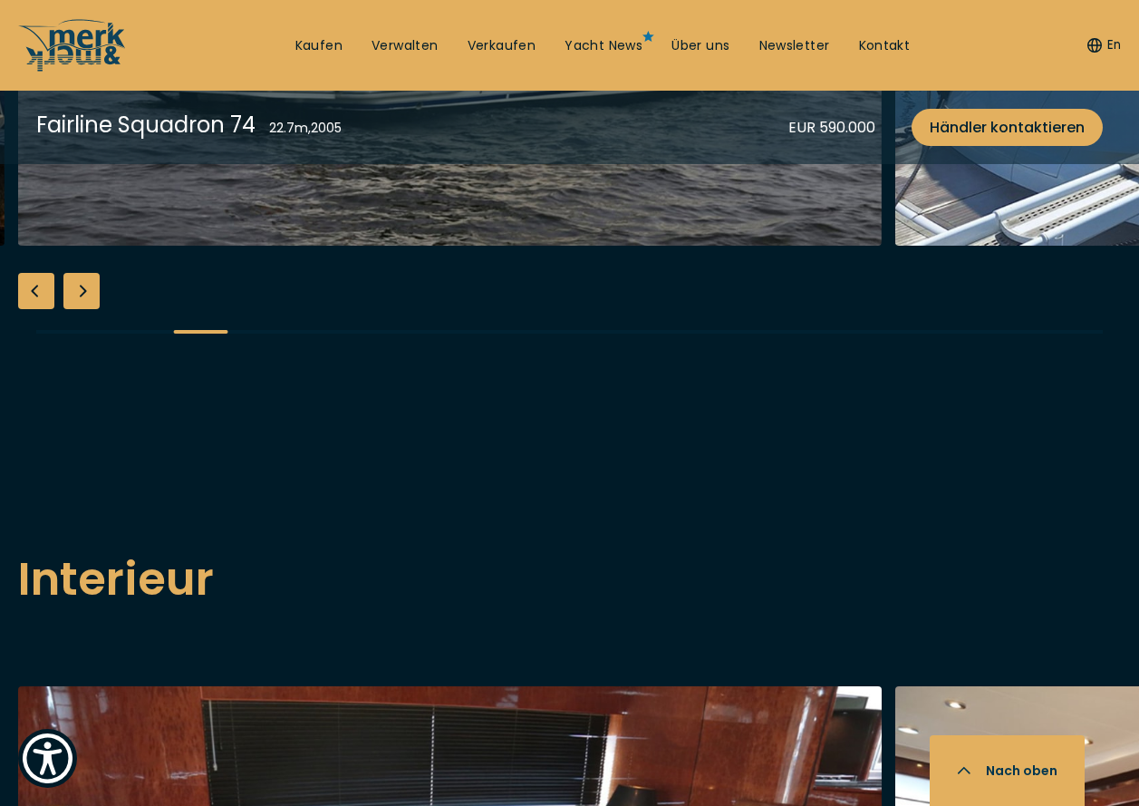
click at [77, 309] on div "Next slide" at bounding box center [81, 291] width 36 height 36
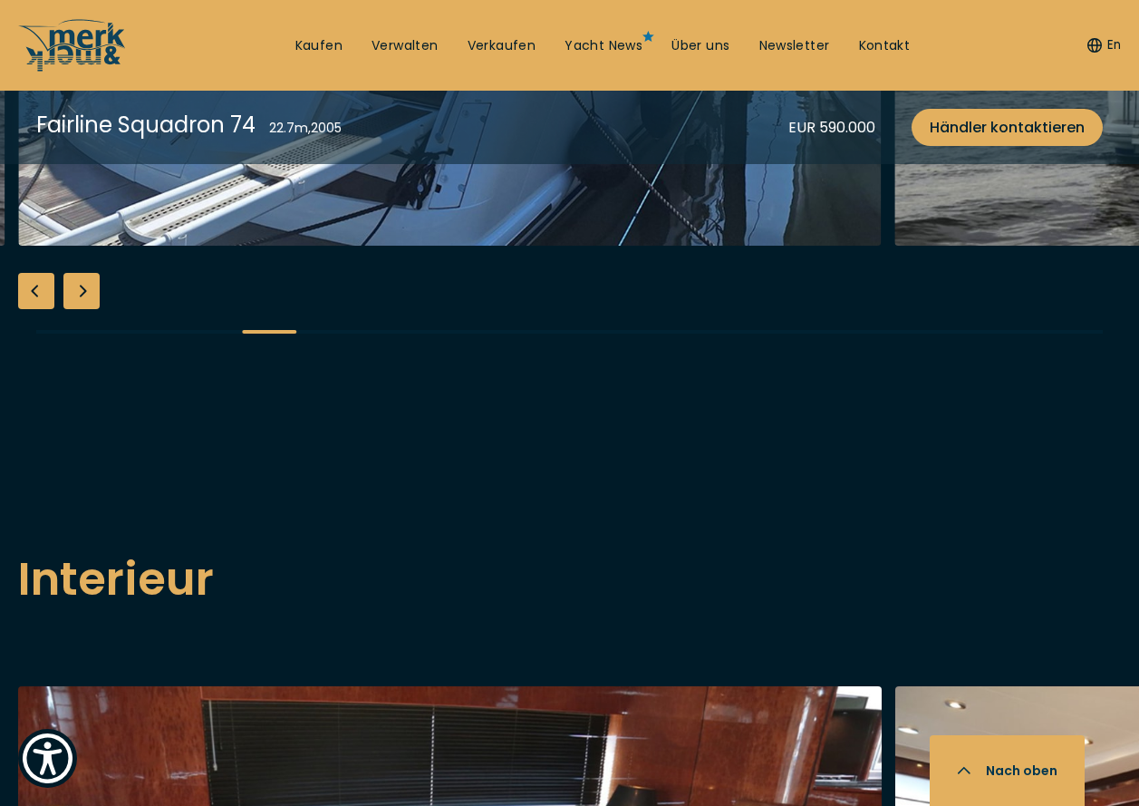
click at [77, 309] on div "Next slide" at bounding box center [81, 291] width 36 height 36
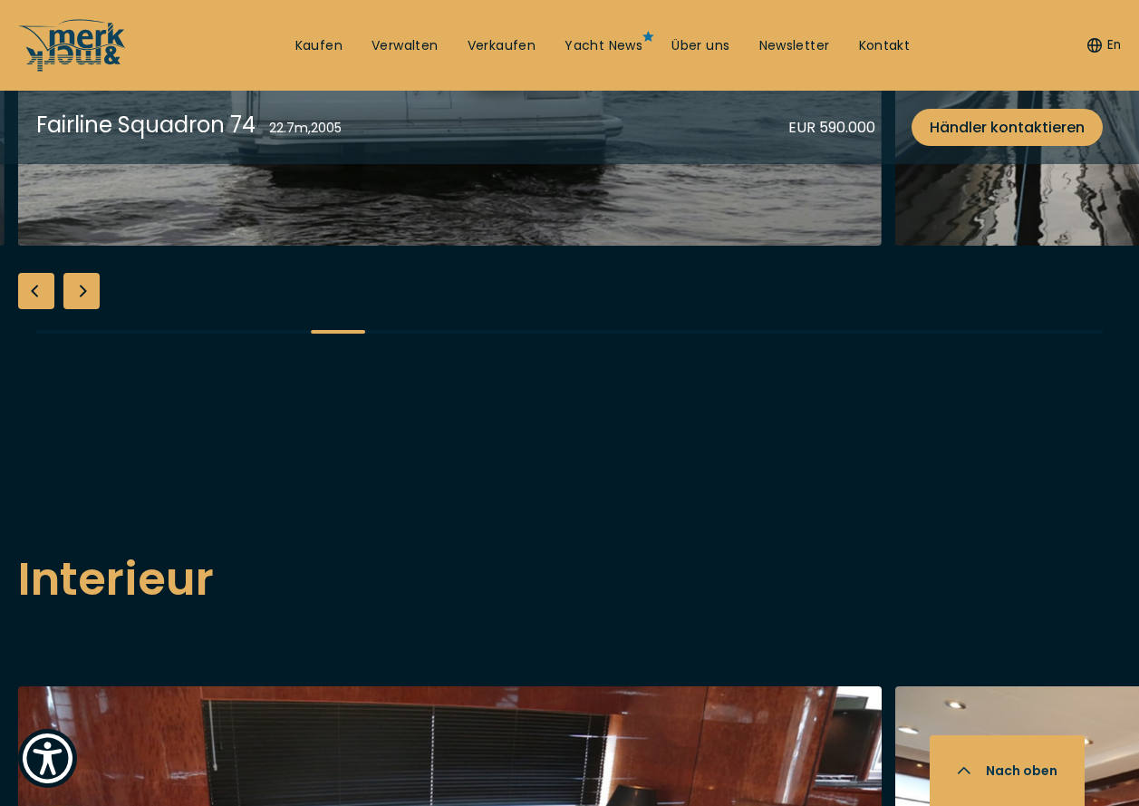
click at [77, 309] on div "Next slide" at bounding box center [81, 291] width 36 height 36
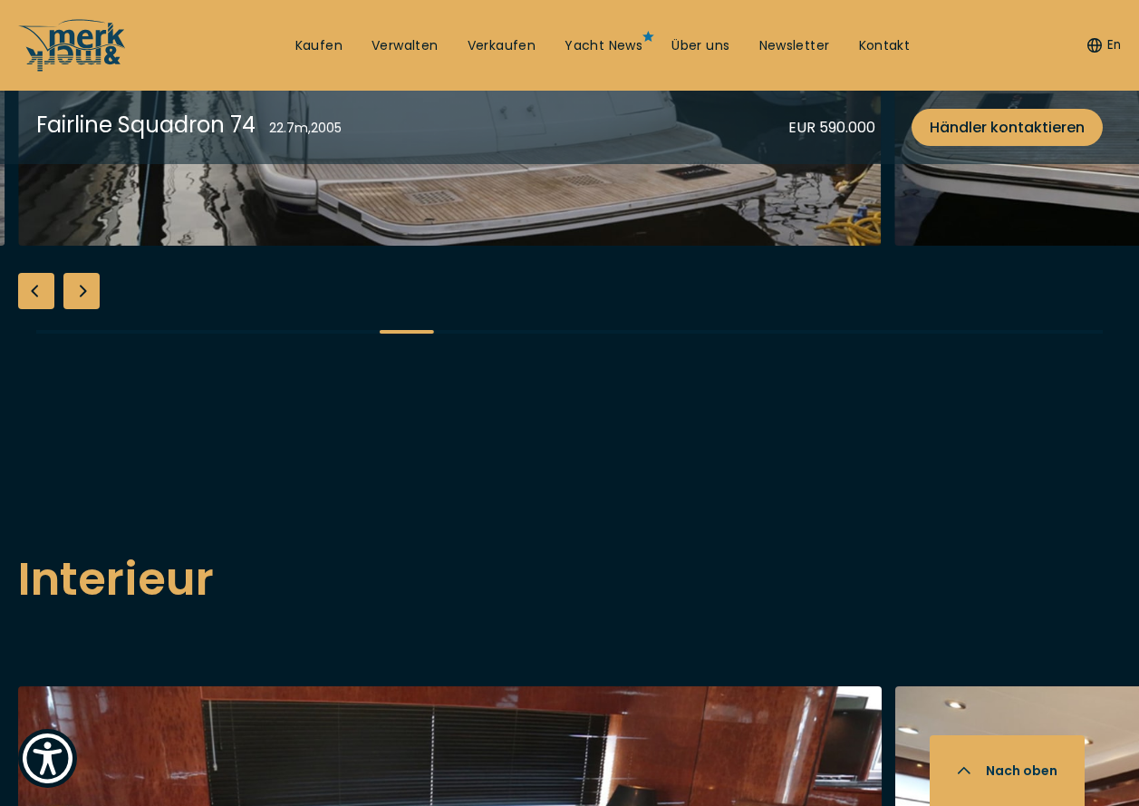
click at [77, 309] on div "Next slide" at bounding box center [81, 291] width 36 height 36
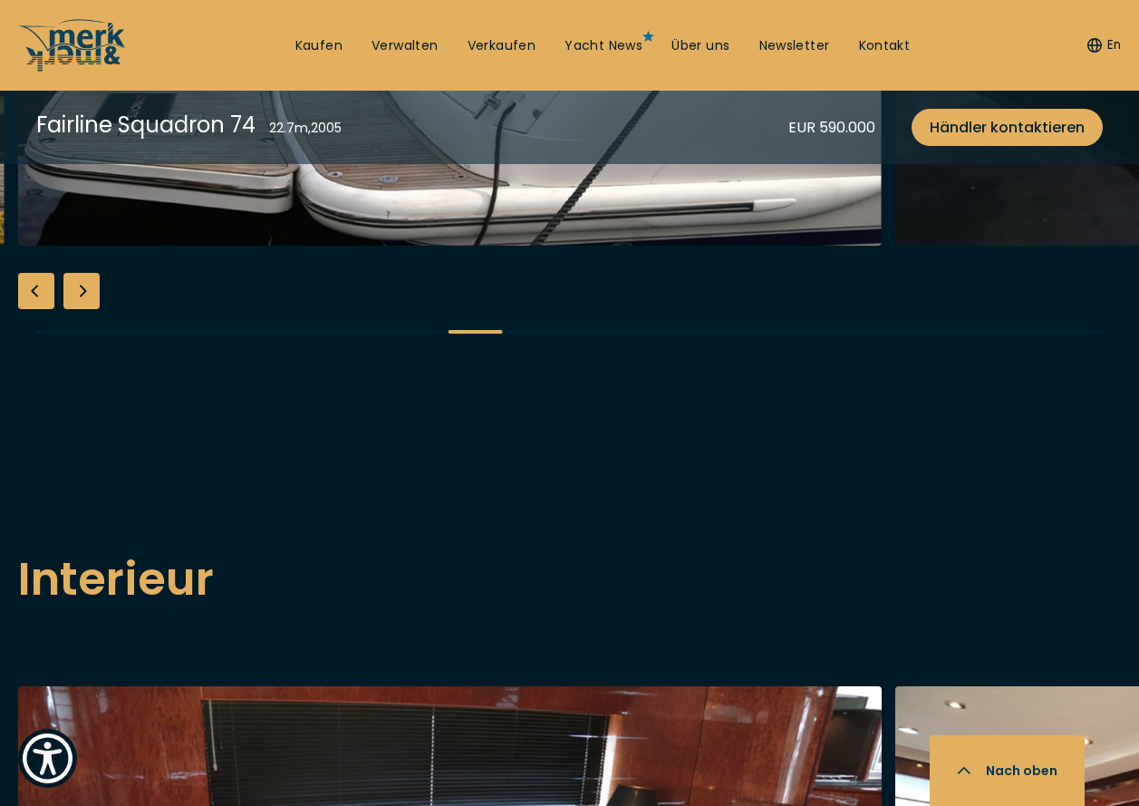
click at [77, 309] on div "Next slide" at bounding box center [81, 291] width 36 height 36
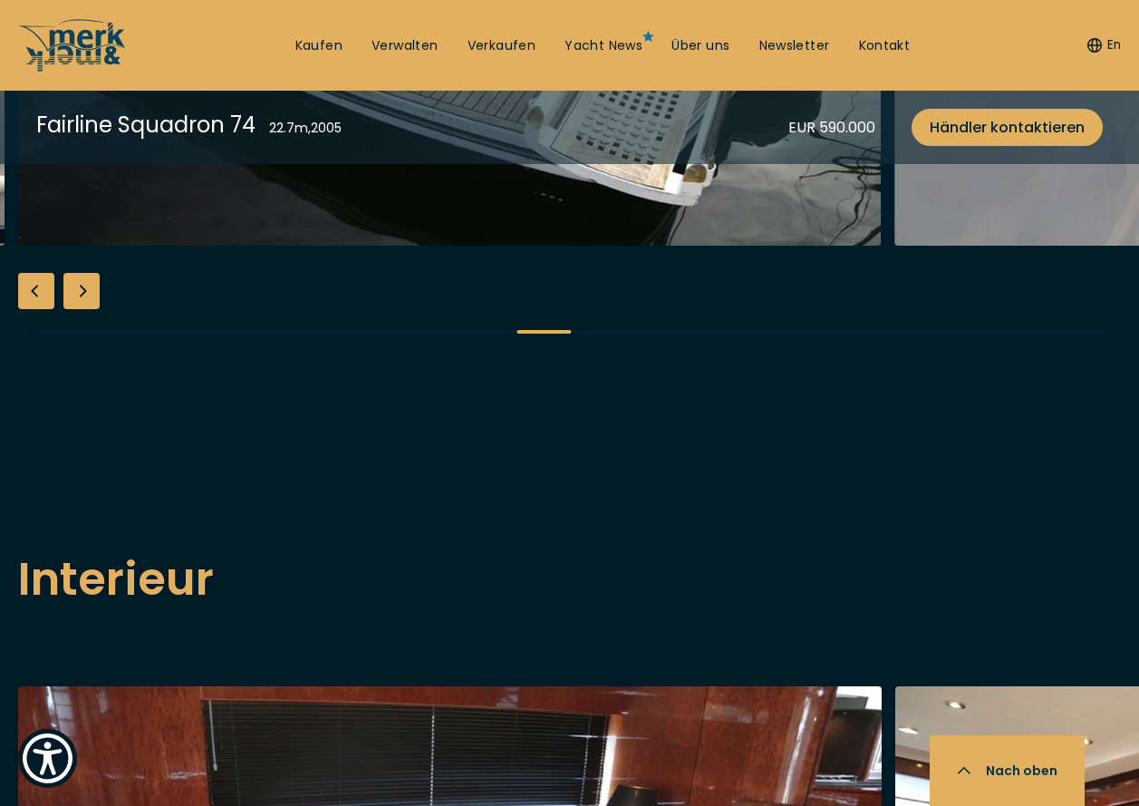
click at [77, 309] on div "Next slide" at bounding box center [81, 291] width 36 height 36
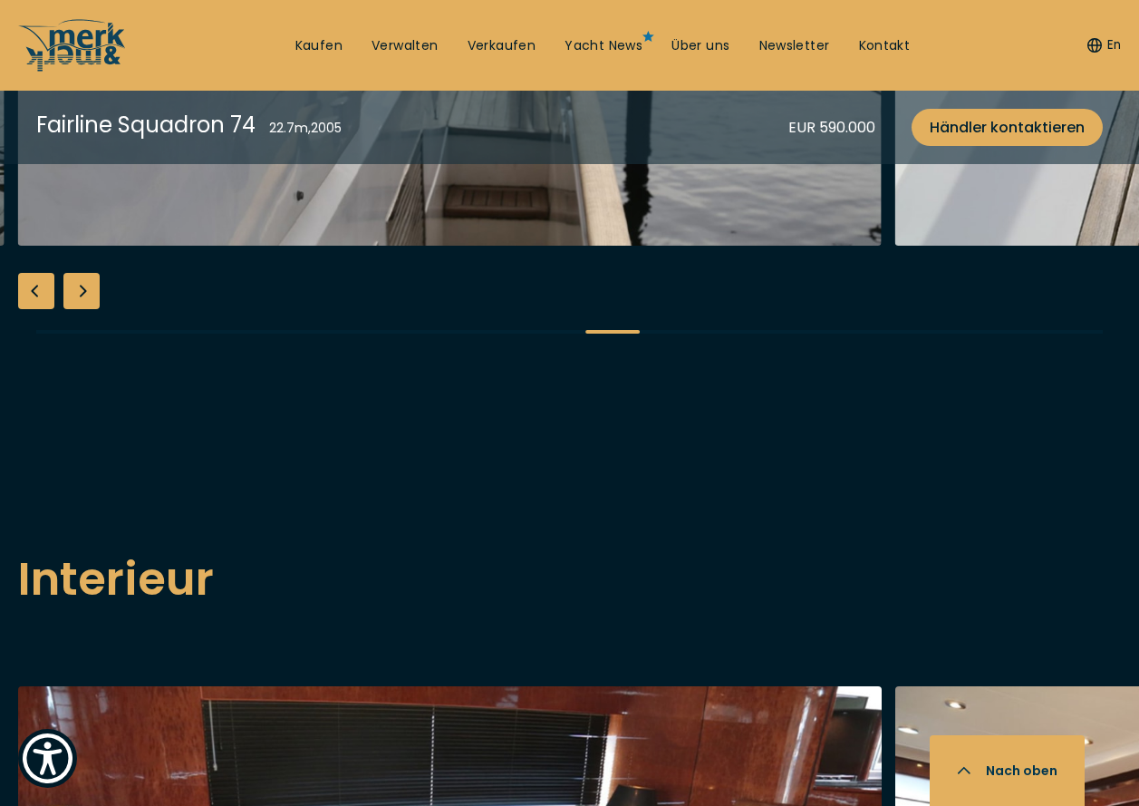
click at [77, 309] on div "Next slide" at bounding box center [81, 291] width 36 height 36
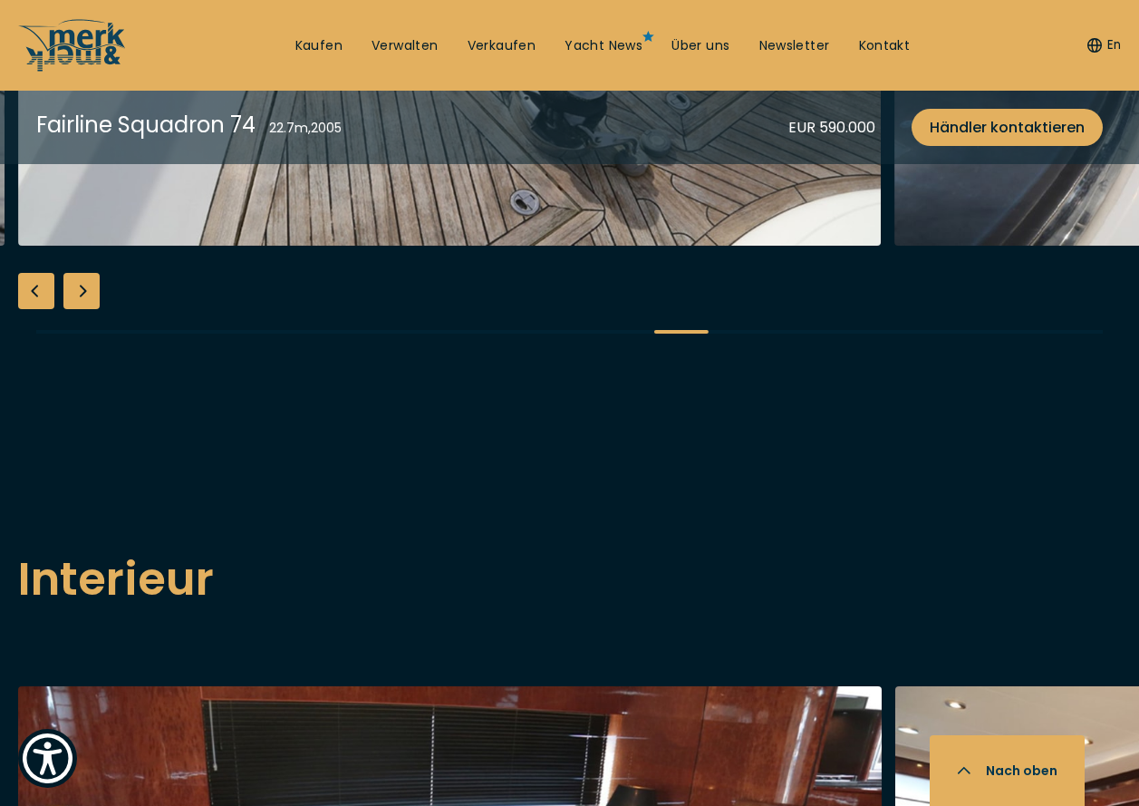
click at [77, 309] on div "Next slide" at bounding box center [81, 291] width 36 height 36
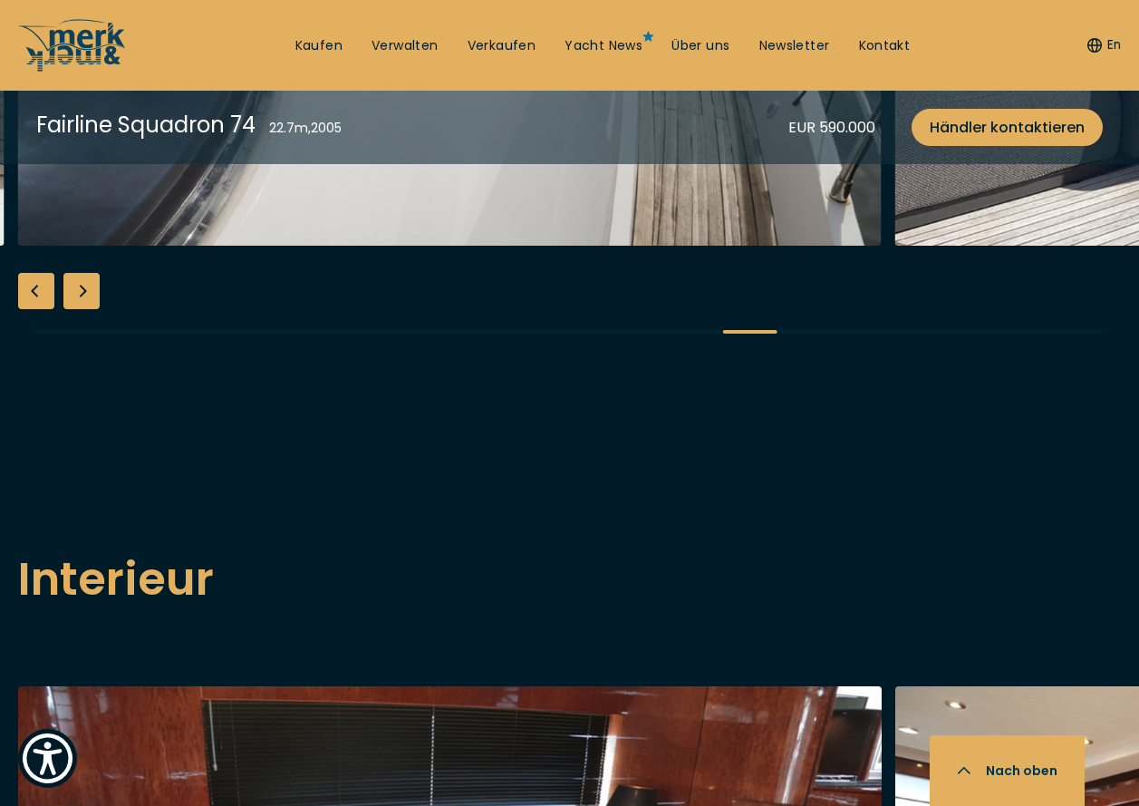
click at [77, 309] on div "Next slide" at bounding box center [81, 291] width 36 height 36
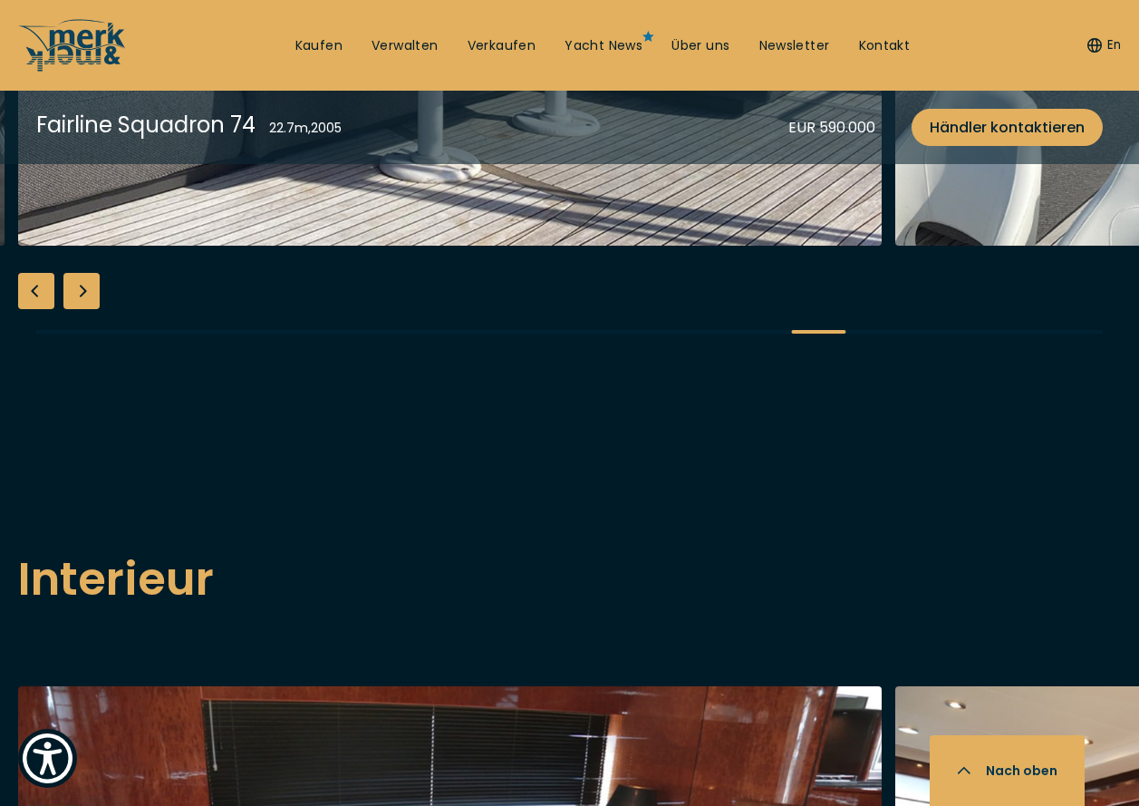
click at [77, 309] on div "Next slide" at bounding box center [81, 291] width 36 height 36
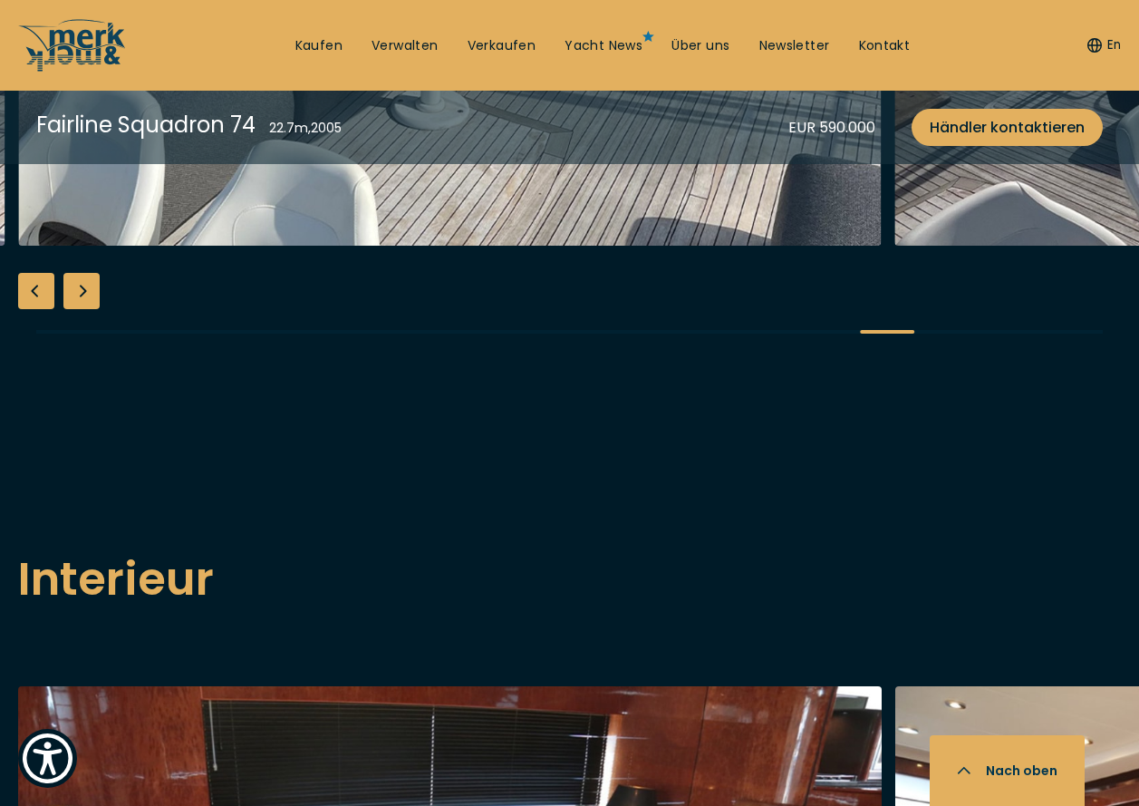
click at [77, 309] on div "Next slide" at bounding box center [81, 291] width 36 height 36
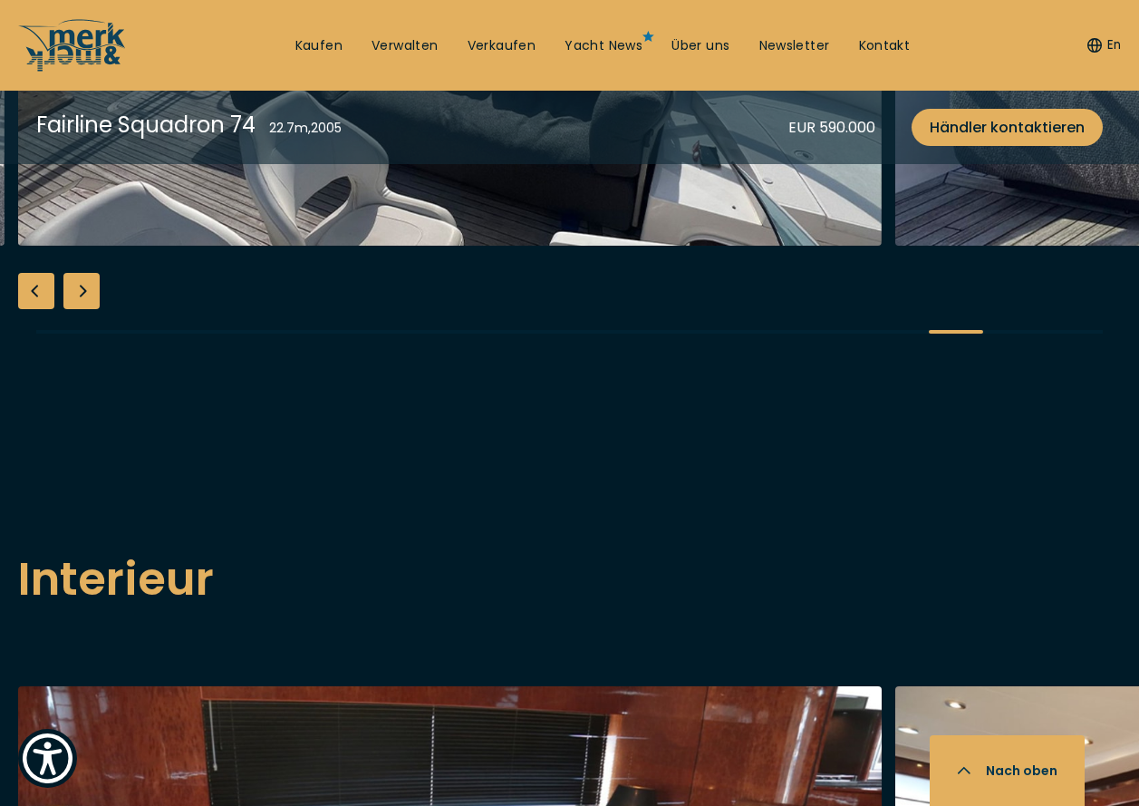
click at [77, 309] on div "Next slide" at bounding box center [81, 291] width 36 height 36
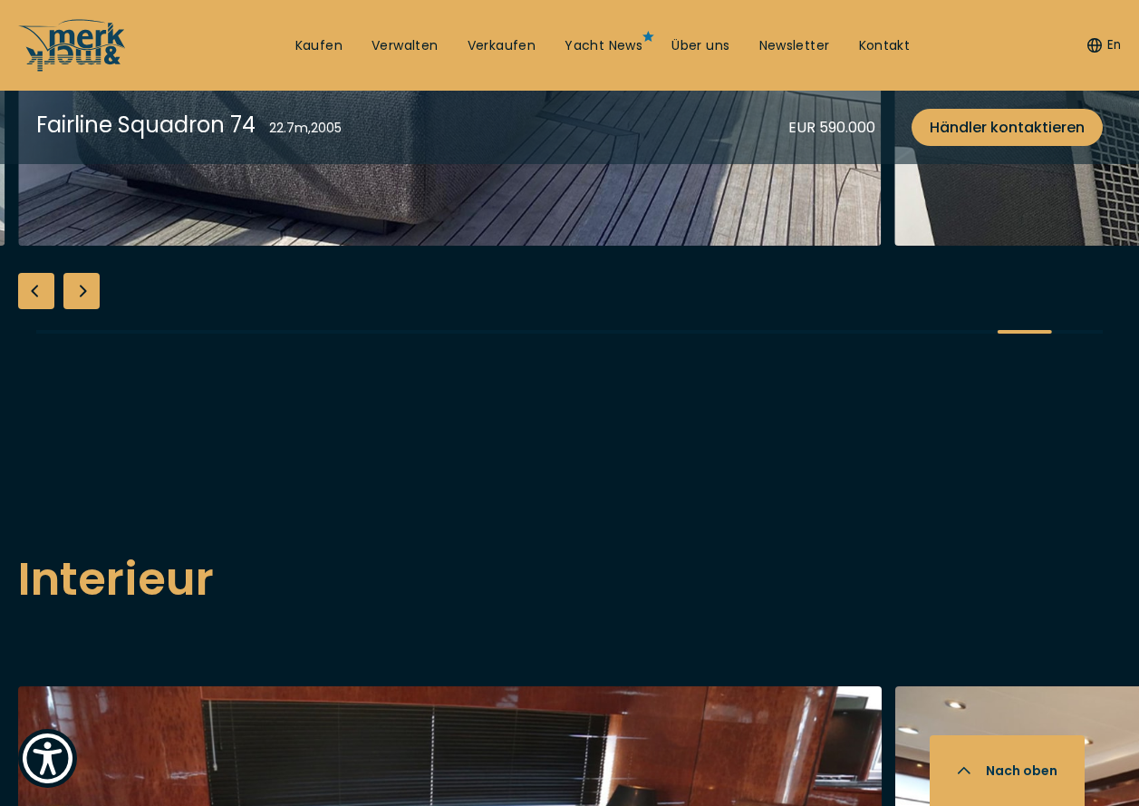
click at [77, 309] on div "Next slide" at bounding box center [81, 291] width 36 height 36
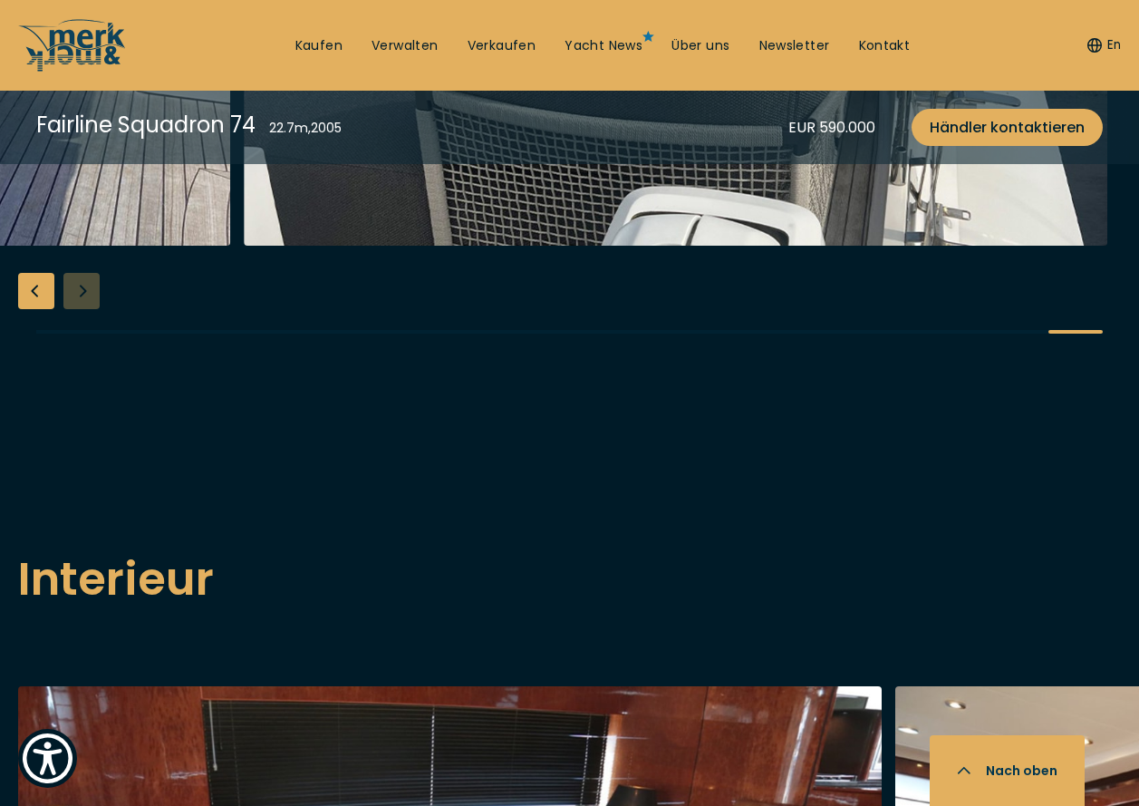
click at [77, 363] on div at bounding box center [569, 15] width 1139 height 698
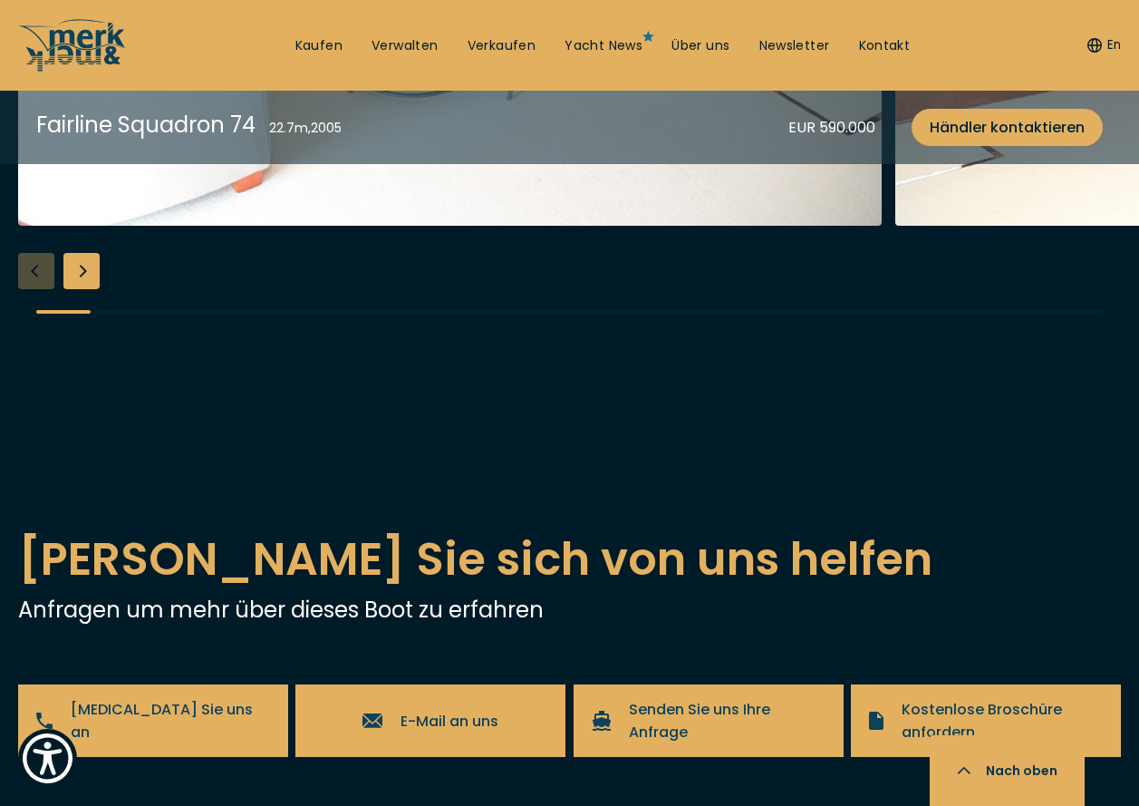
scroll to position [3354, 0]
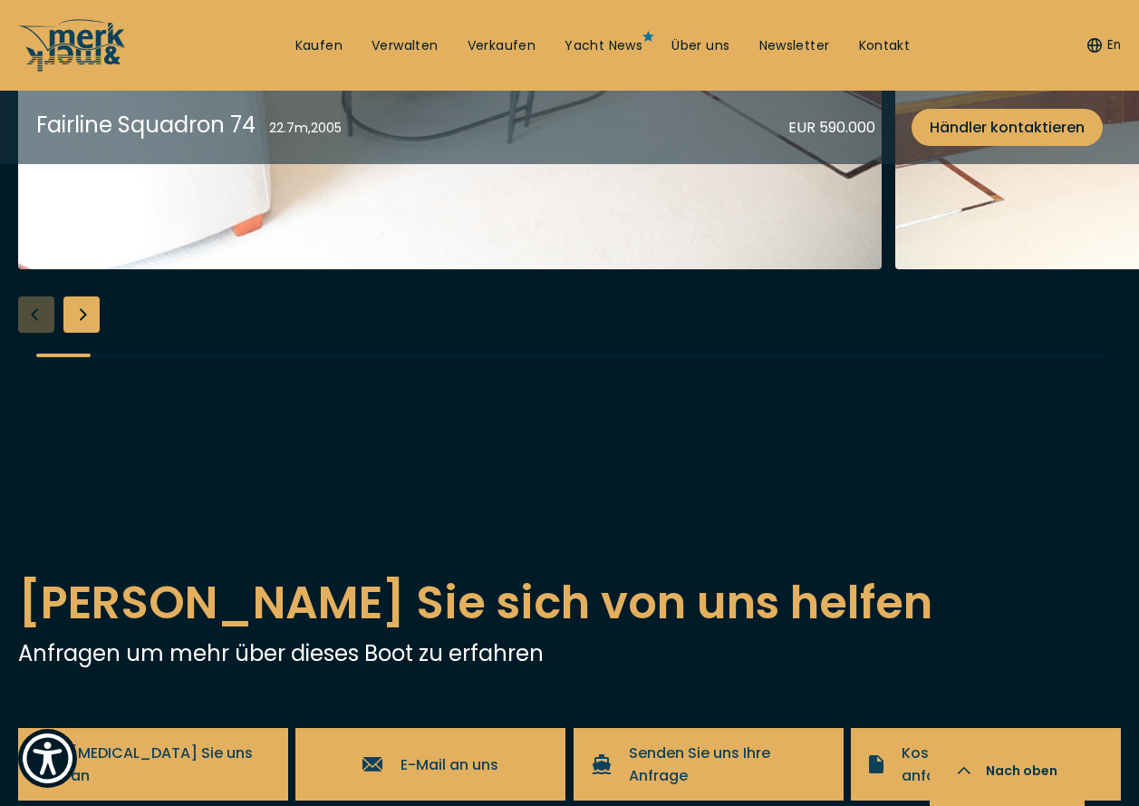
click at [81, 333] on div "Next slide" at bounding box center [81, 314] width 36 height 36
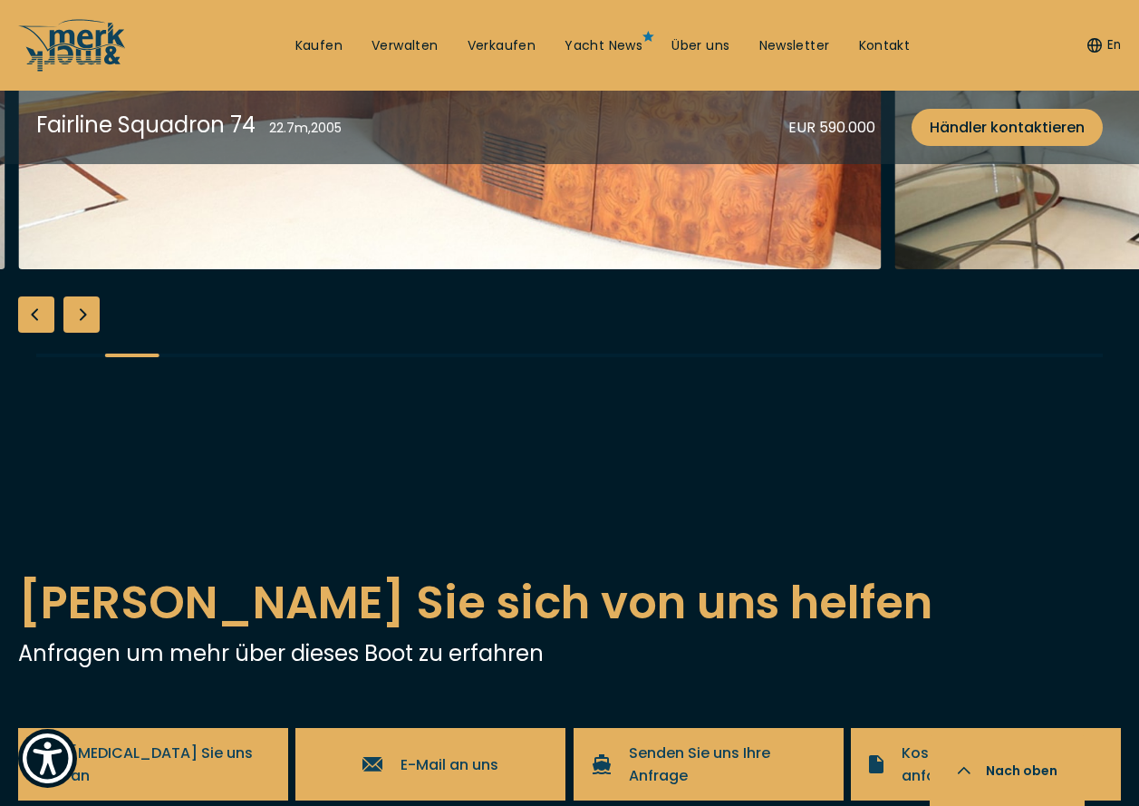
click at [83, 333] on div "Next slide" at bounding box center [81, 314] width 36 height 36
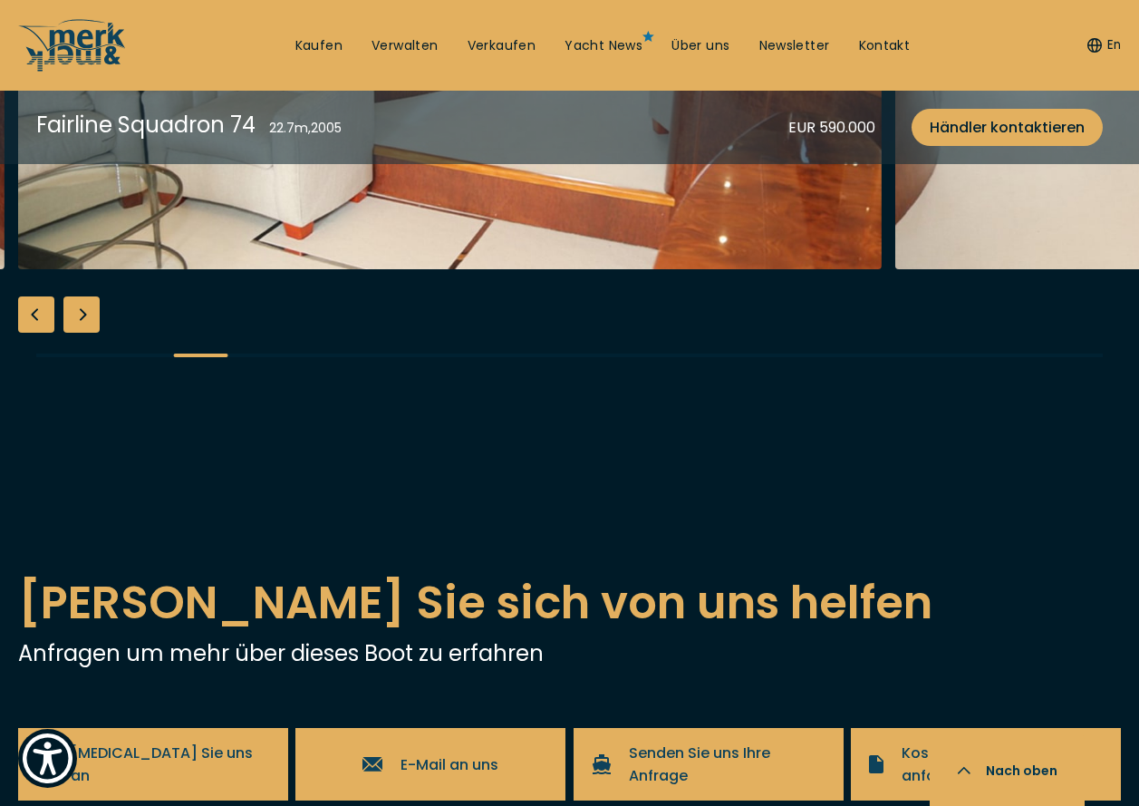
click at [84, 333] on div "Next slide" at bounding box center [81, 314] width 36 height 36
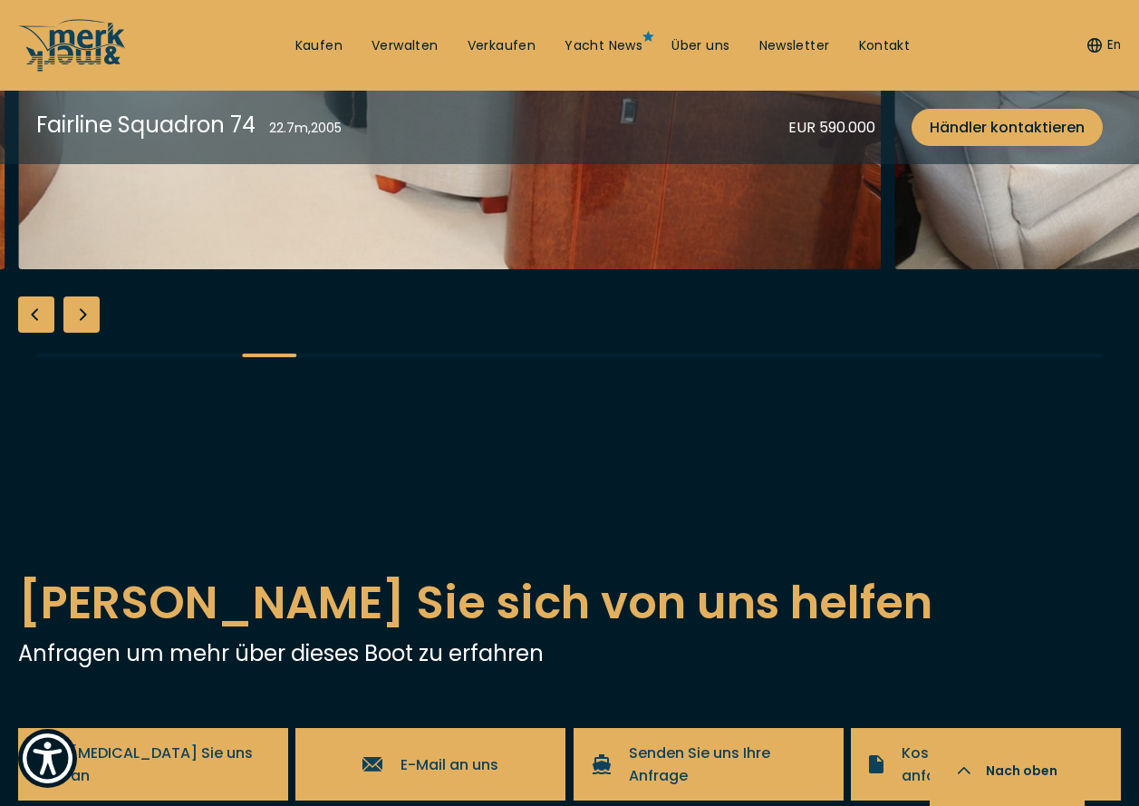
click at [84, 333] on div "Next slide" at bounding box center [81, 314] width 36 height 36
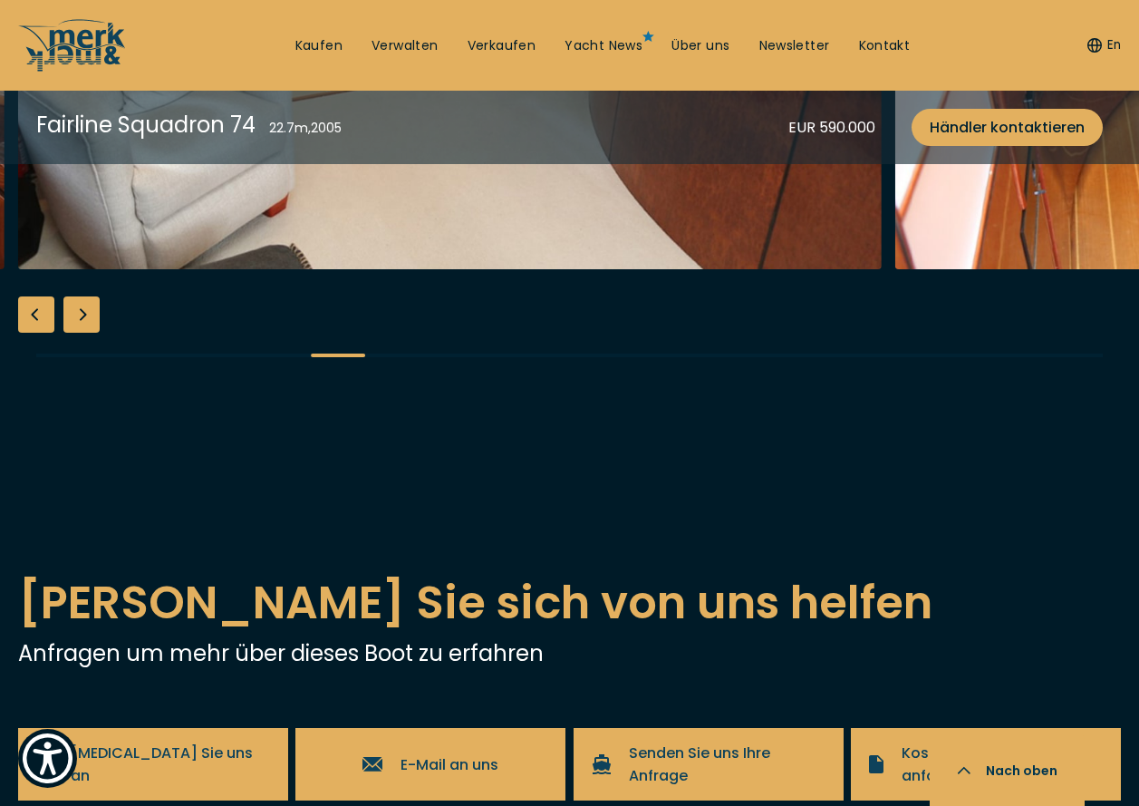
click at [84, 333] on div "Next slide" at bounding box center [81, 314] width 36 height 36
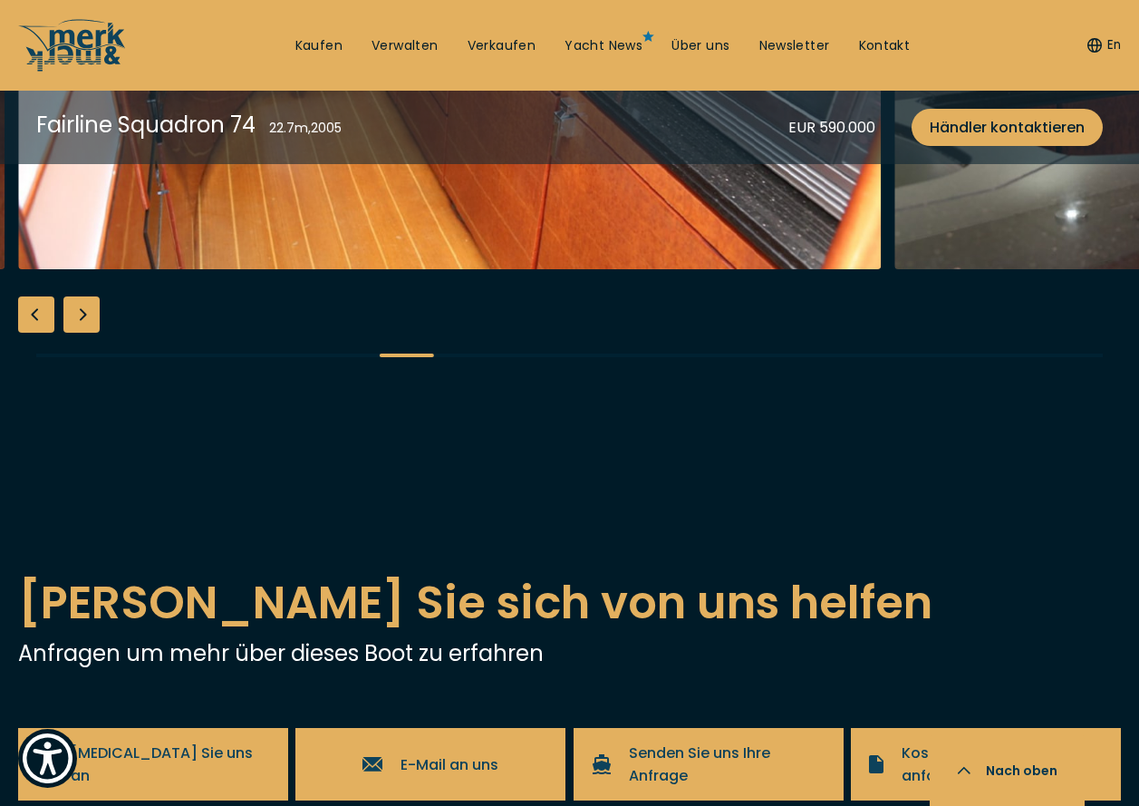
click at [84, 333] on div "Next slide" at bounding box center [81, 314] width 36 height 36
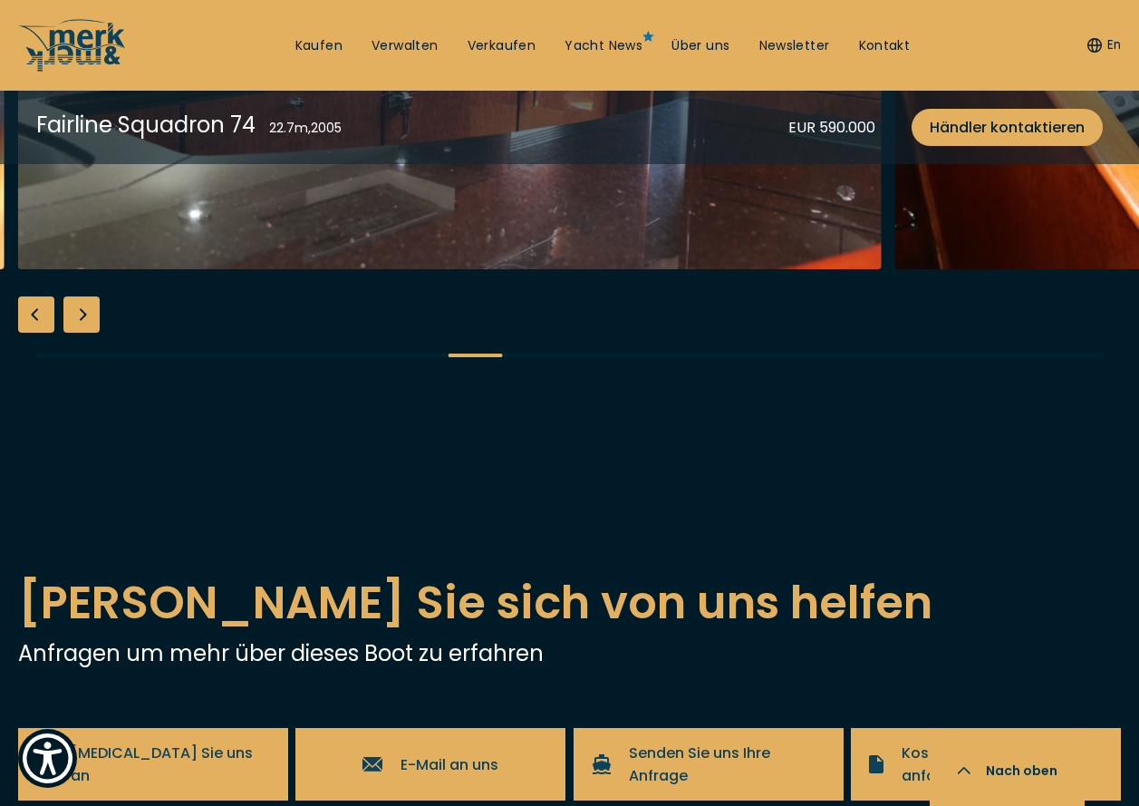
click at [84, 333] on div "Next slide" at bounding box center [81, 314] width 36 height 36
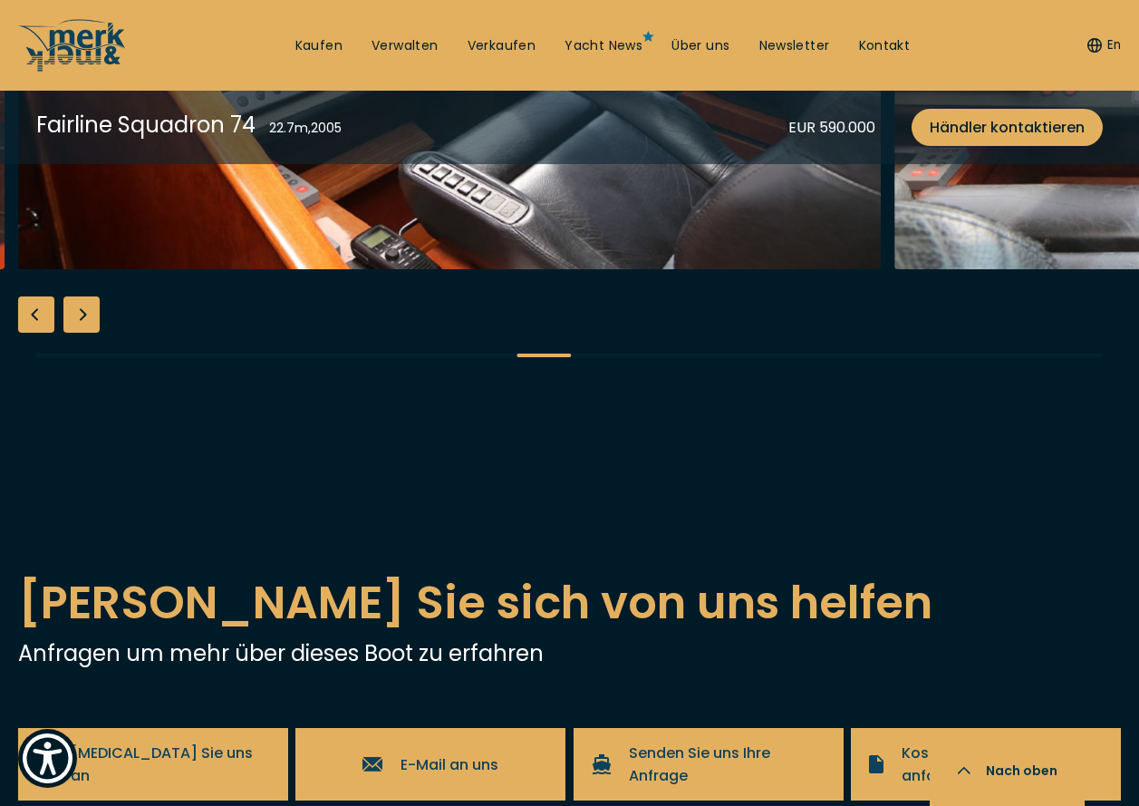
click at [84, 333] on div "Next slide" at bounding box center [81, 314] width 36 height 36
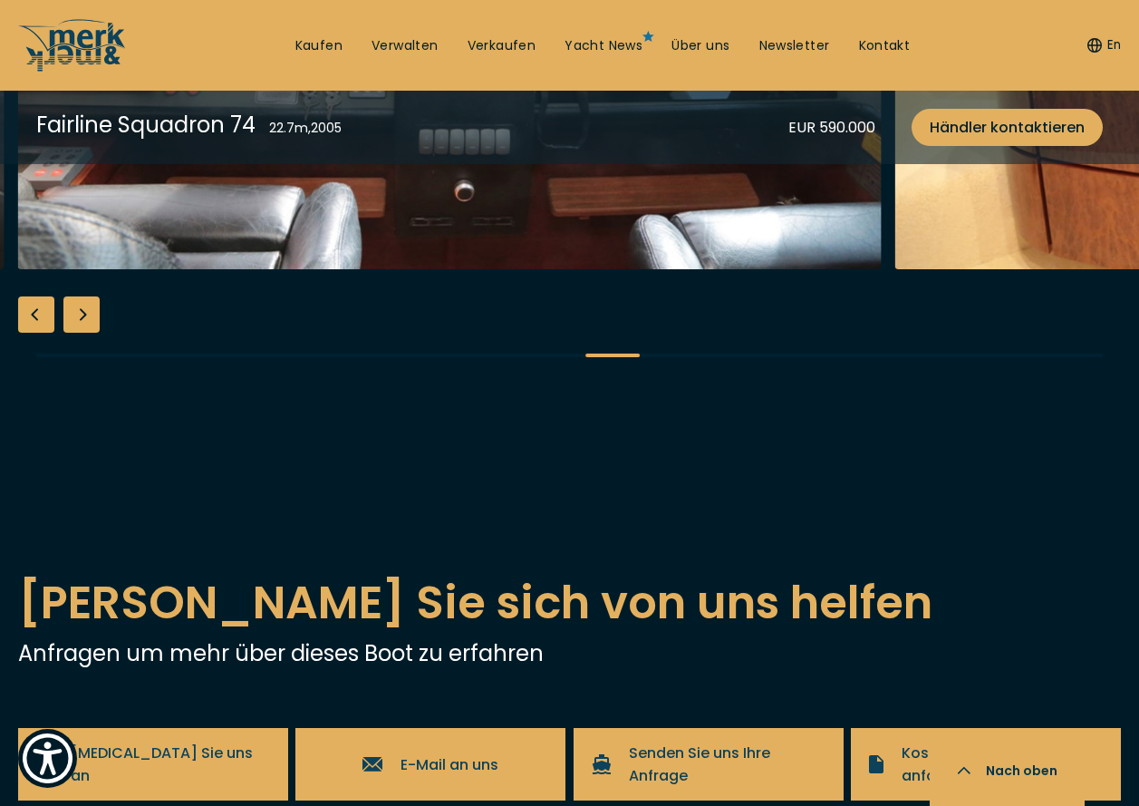
click at [84, 333] on div "Next slide" at bounding box center [81, 314] width 36 height 36
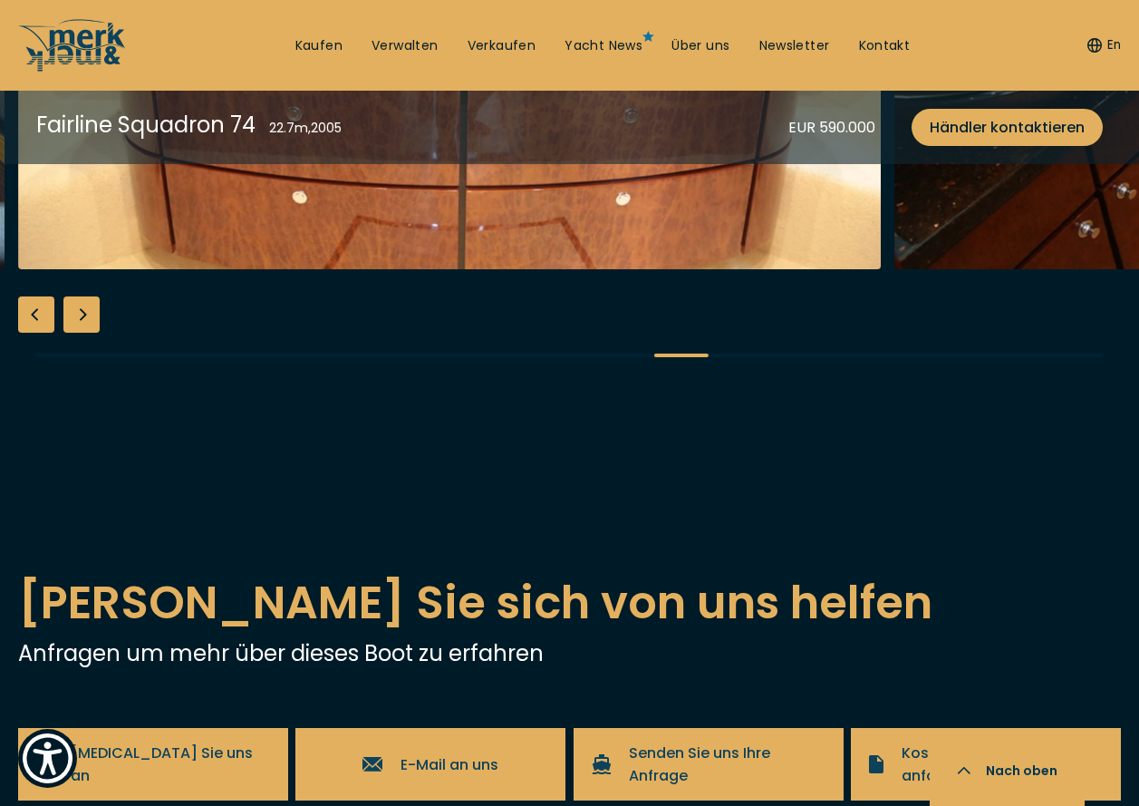
click at [84, 333] on div "Next slide" at bounding box center [81, 314] width 36 height 36
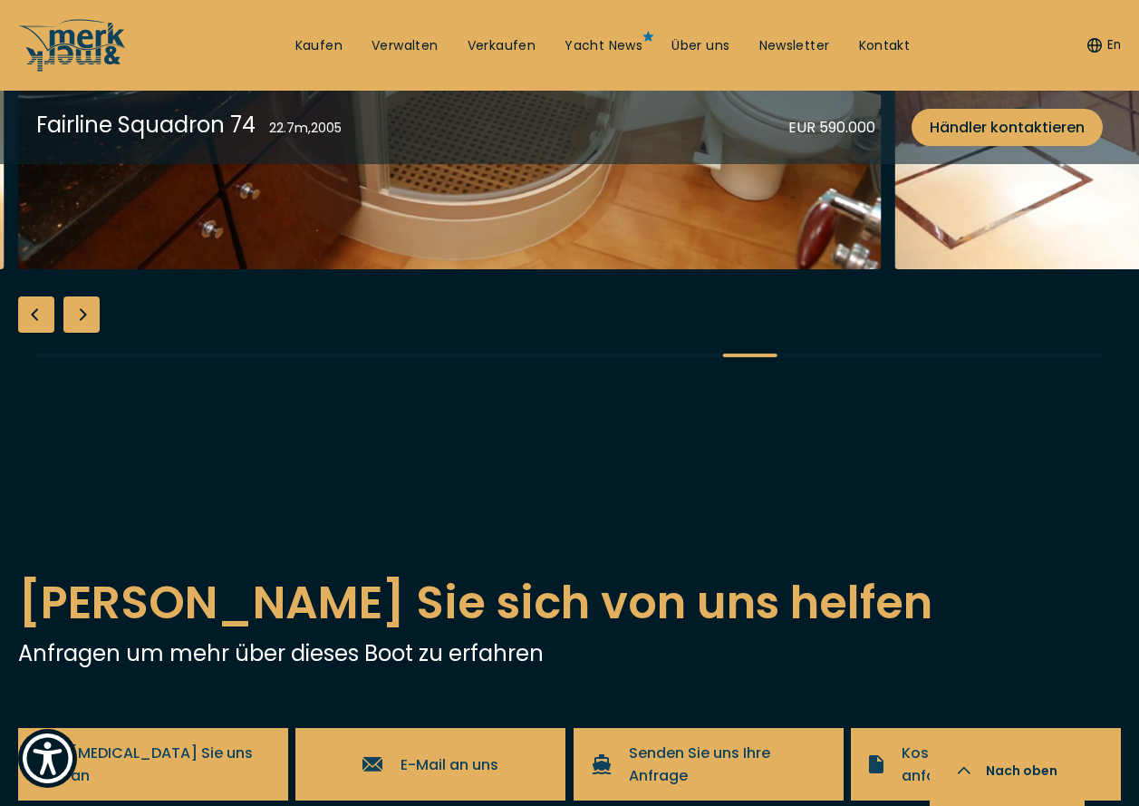
click at [84, 333] on div "Next slide" at bounding box center [81, 314] width 36 height 36
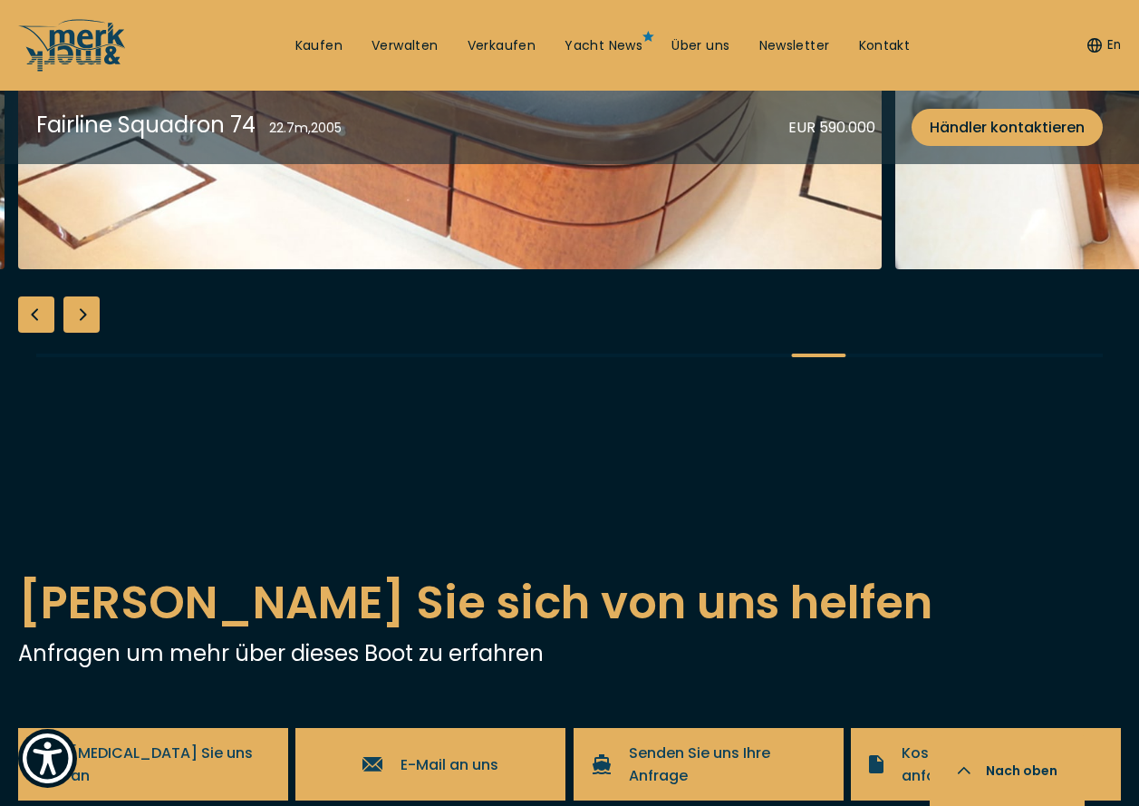
click at [84, 333] on div "Next slide" at bounding box center [81, 314] width 36 height 36
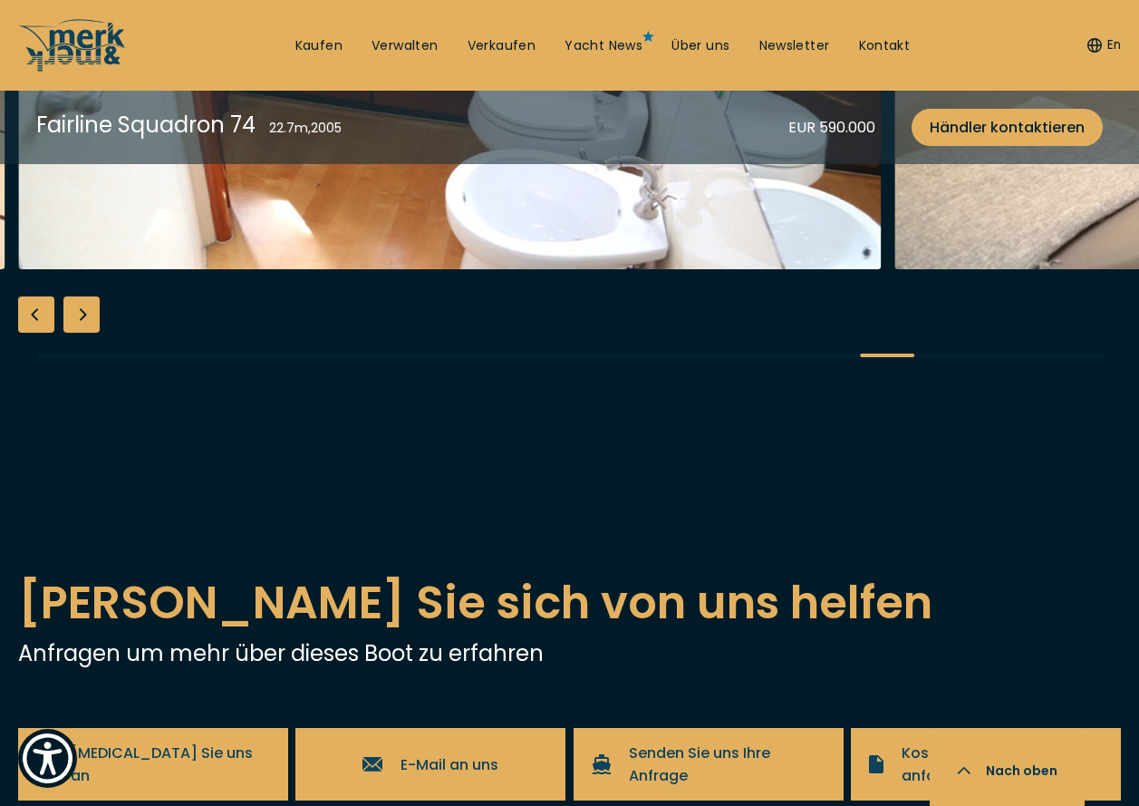
click at [84, 333] on div "Next slide" at bounding box center [81, 314] width 36 height 36
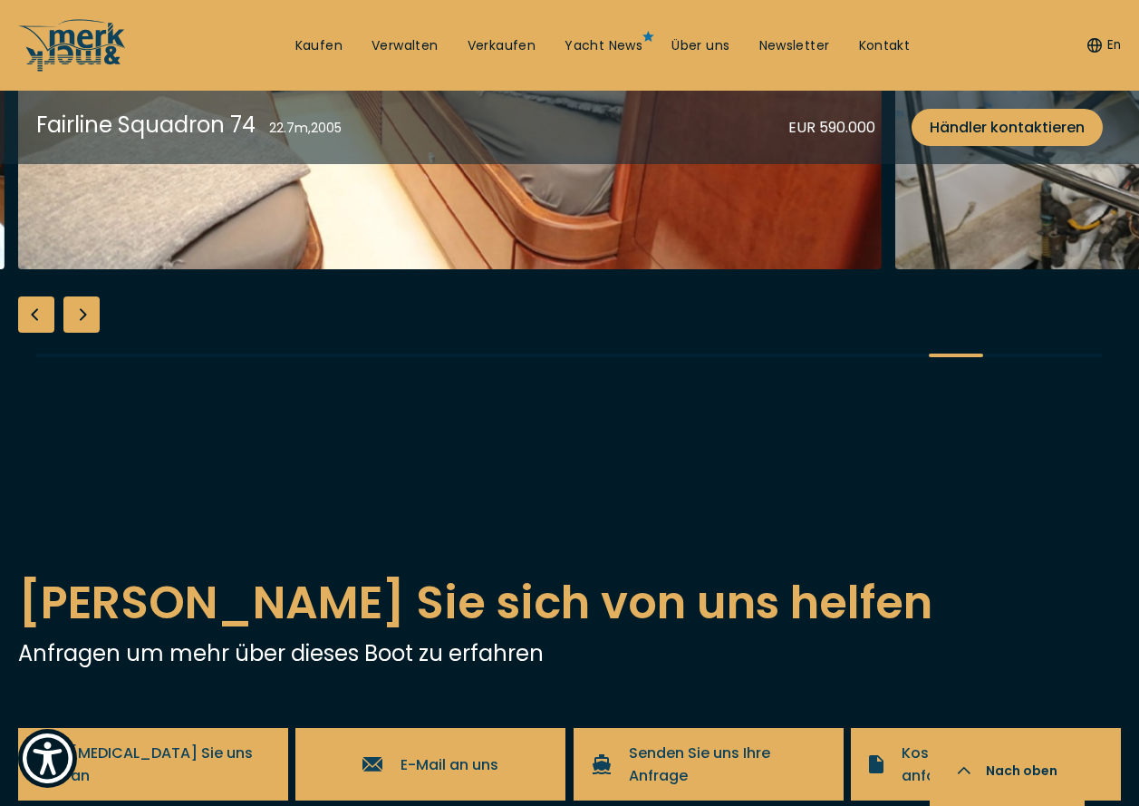
click at [84, 333] on div "Next slide" at bounding box center [81, 314] width 36 height 36
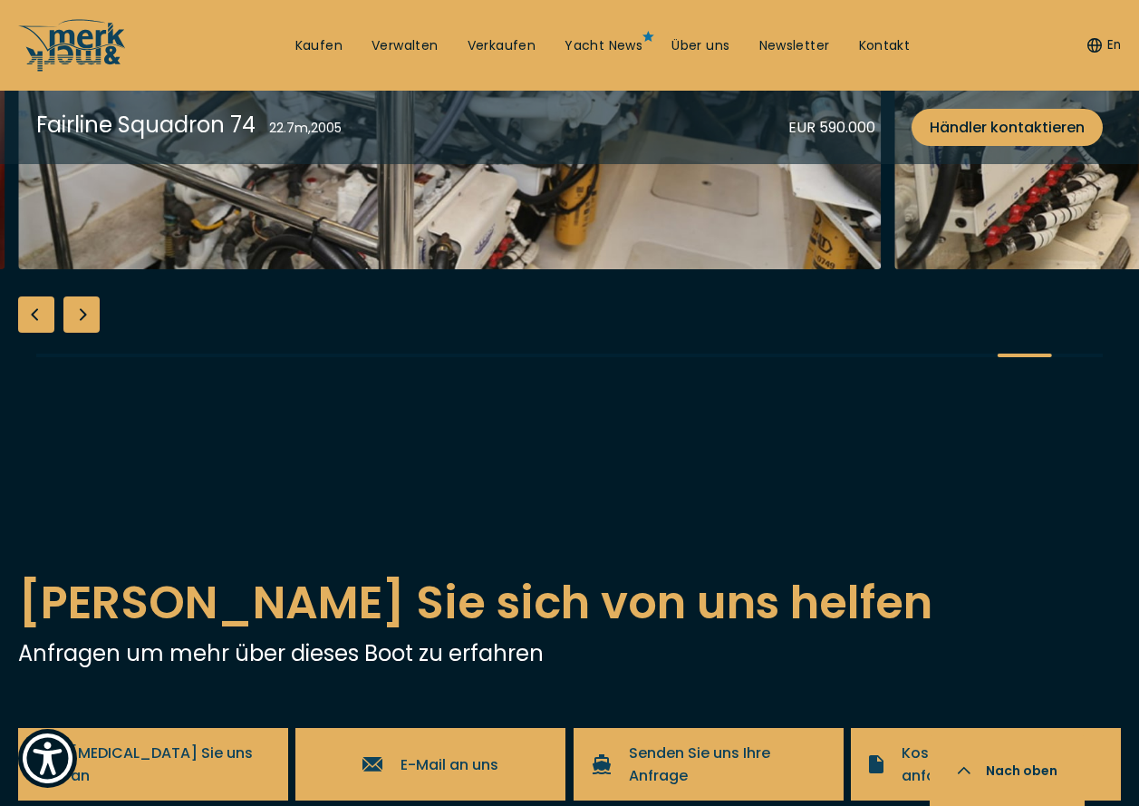
click at [84, 333] on div "Next slide" at bounding box center [81, 314] width 36 height 36
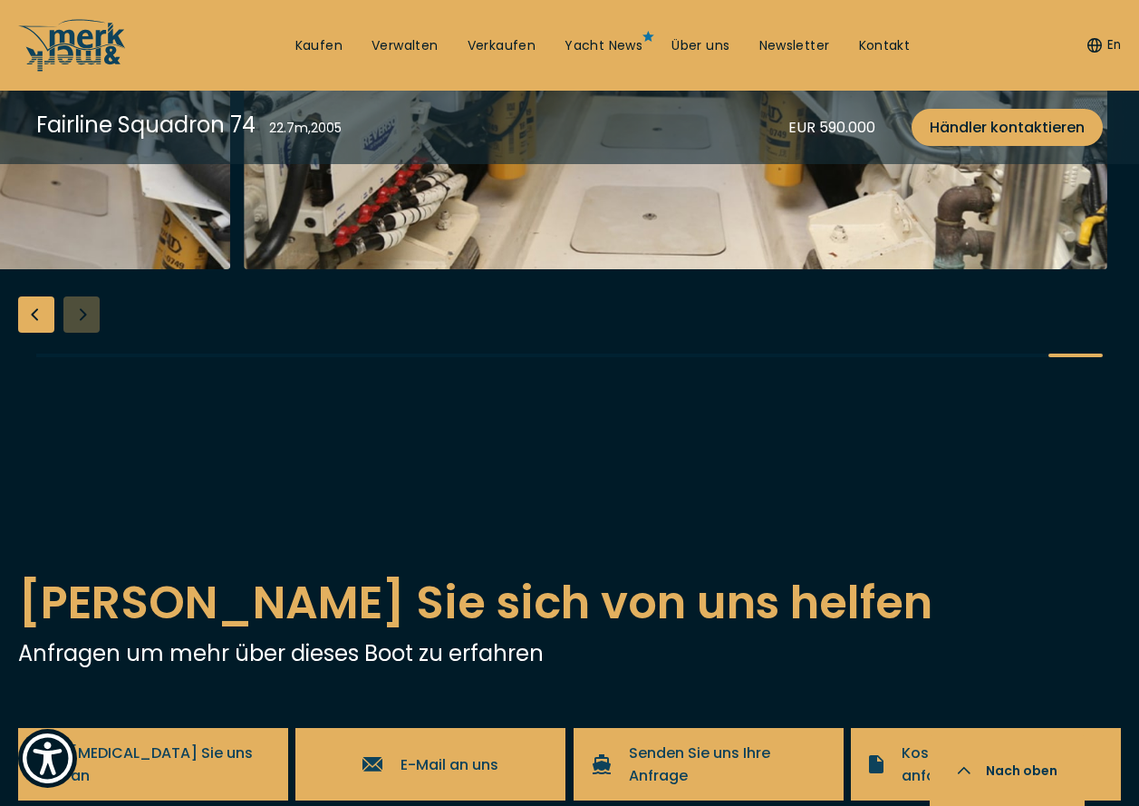
click at [84, 387] on div at bounding box center [569, 38] width 1139 height 698
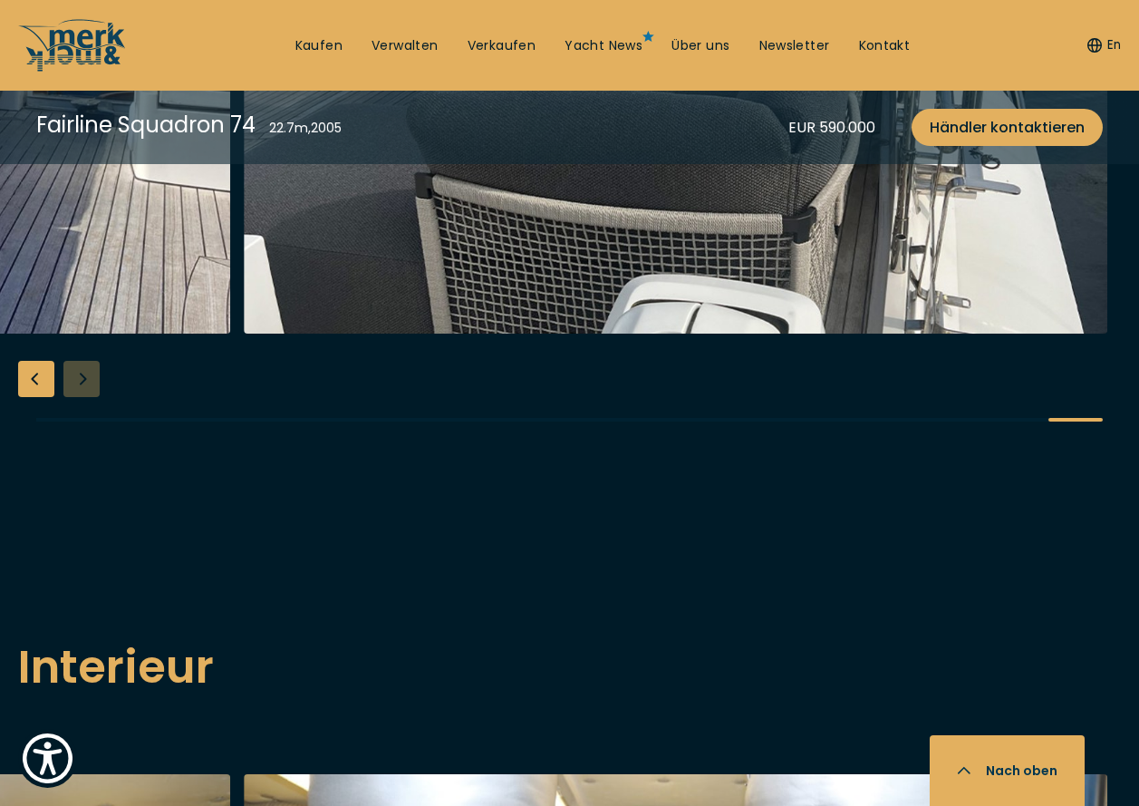
scroll to position [2266, 0]
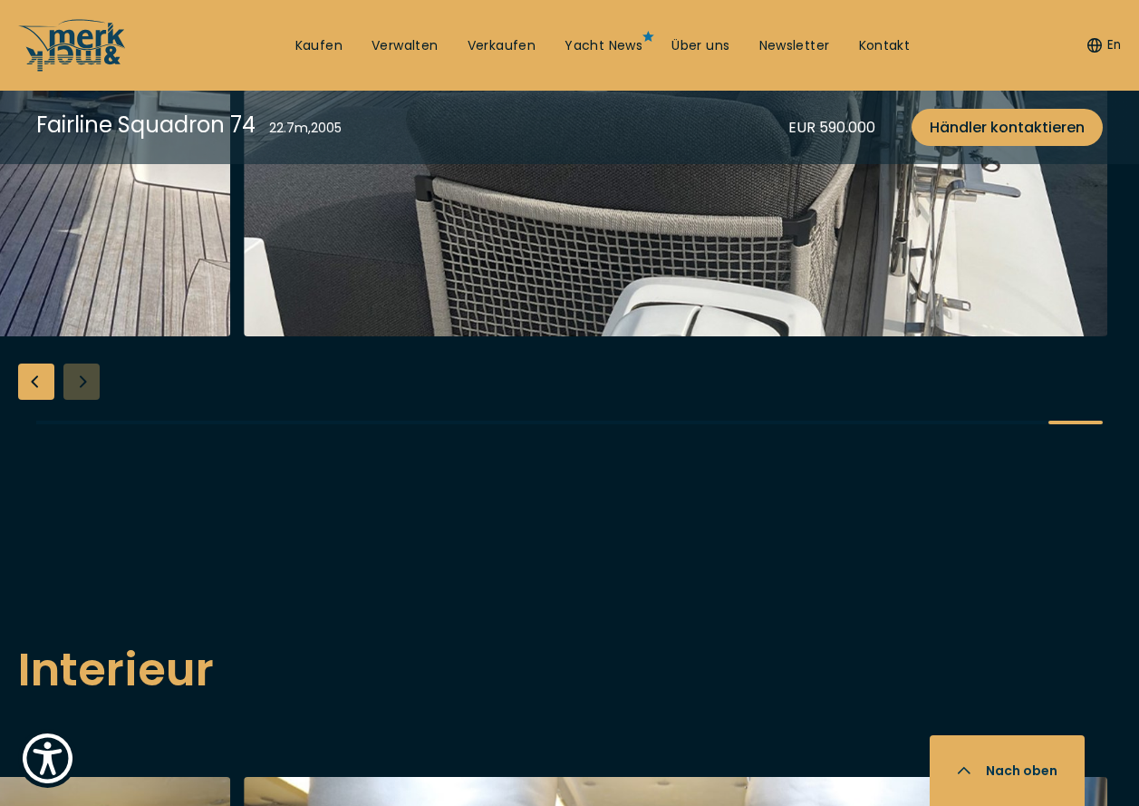
click at [37, 400] on div "Previous slide" at bounding box center [36, 381] width 36 height 36
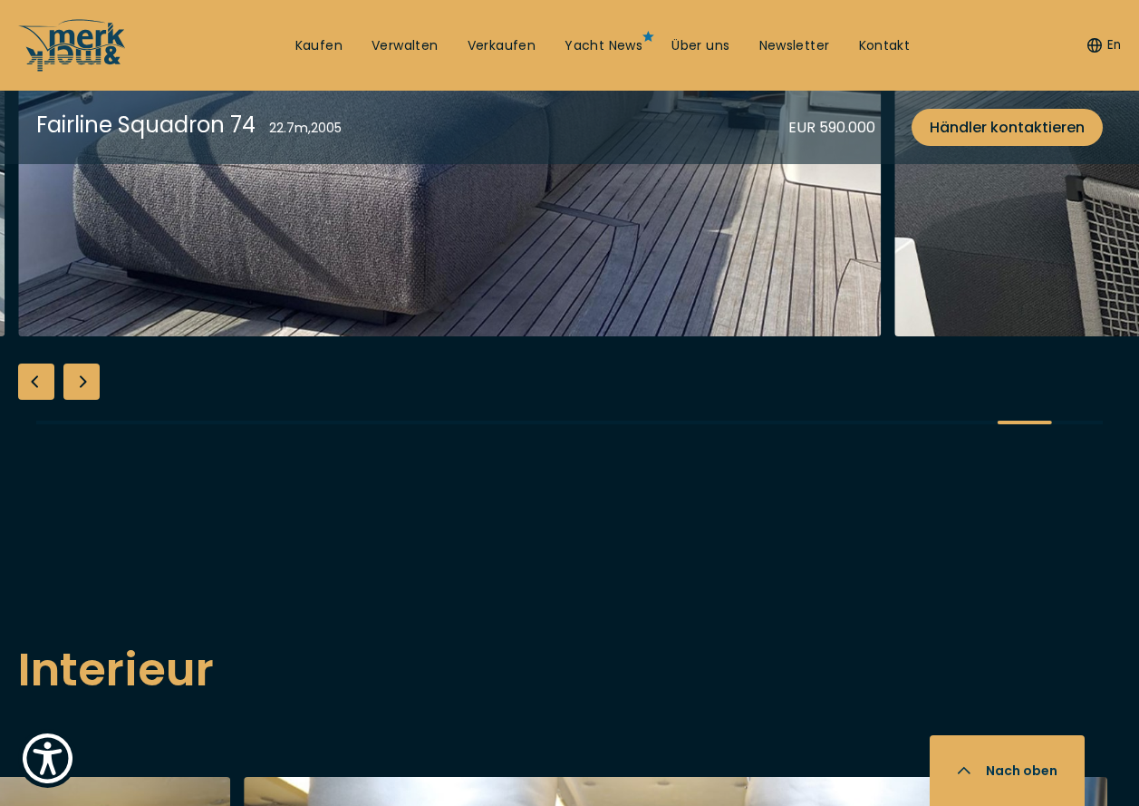
click at [37, 400] on div "Previous slide" at bounding box center [36, 381] width 36 height 36
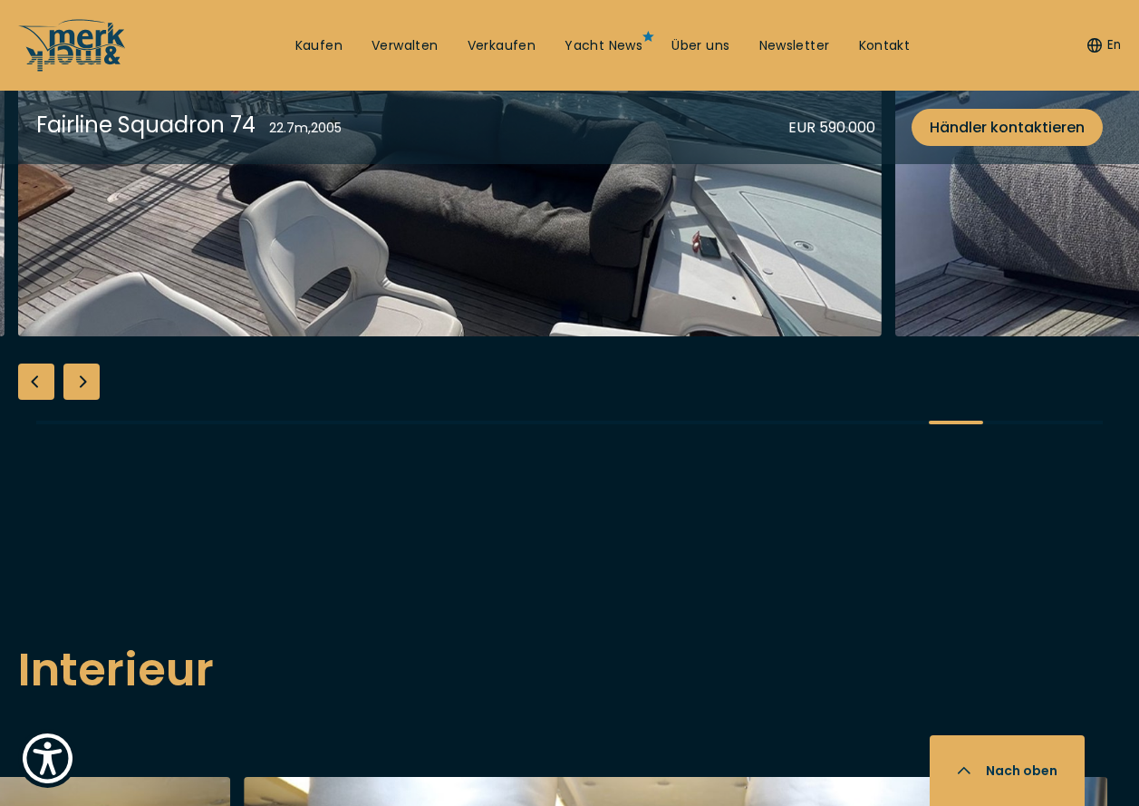
click at [37, 400] on div "Previous slide" at bounding box center [36, 381] width 36 height 36
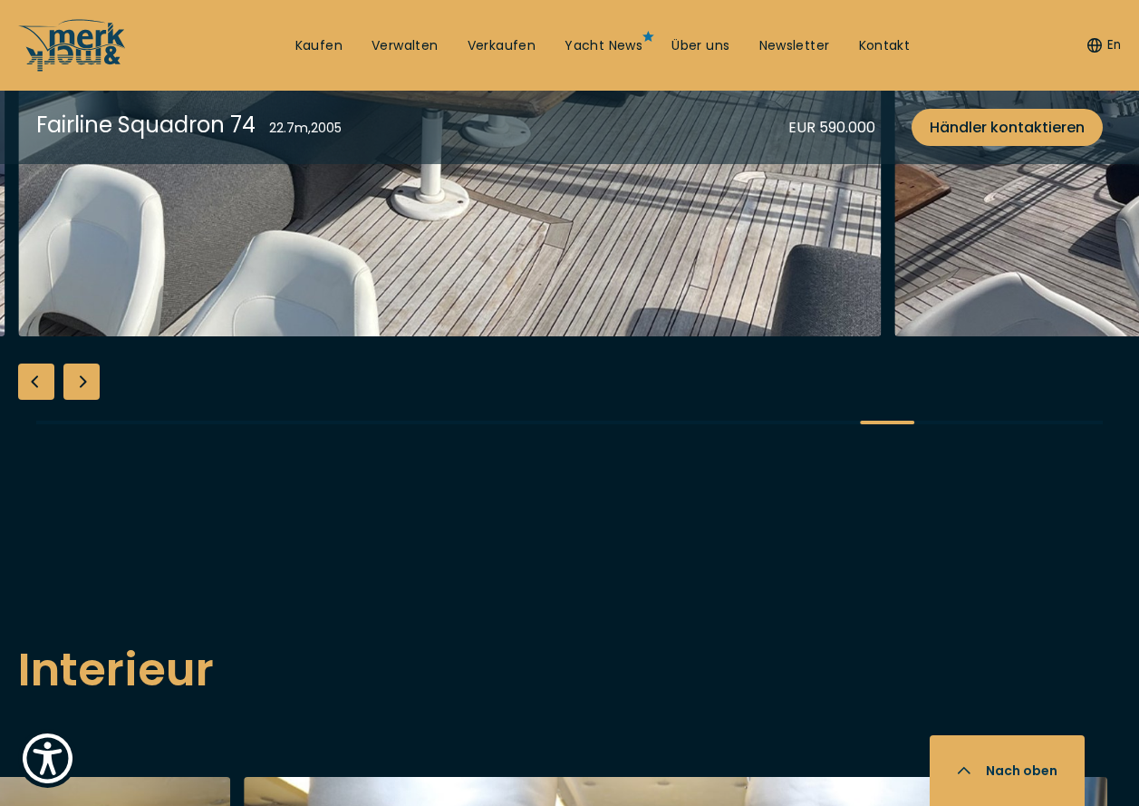
click at [37, 400] on div "Previous slide" at bounding box center [36, 381] width 36 height 36
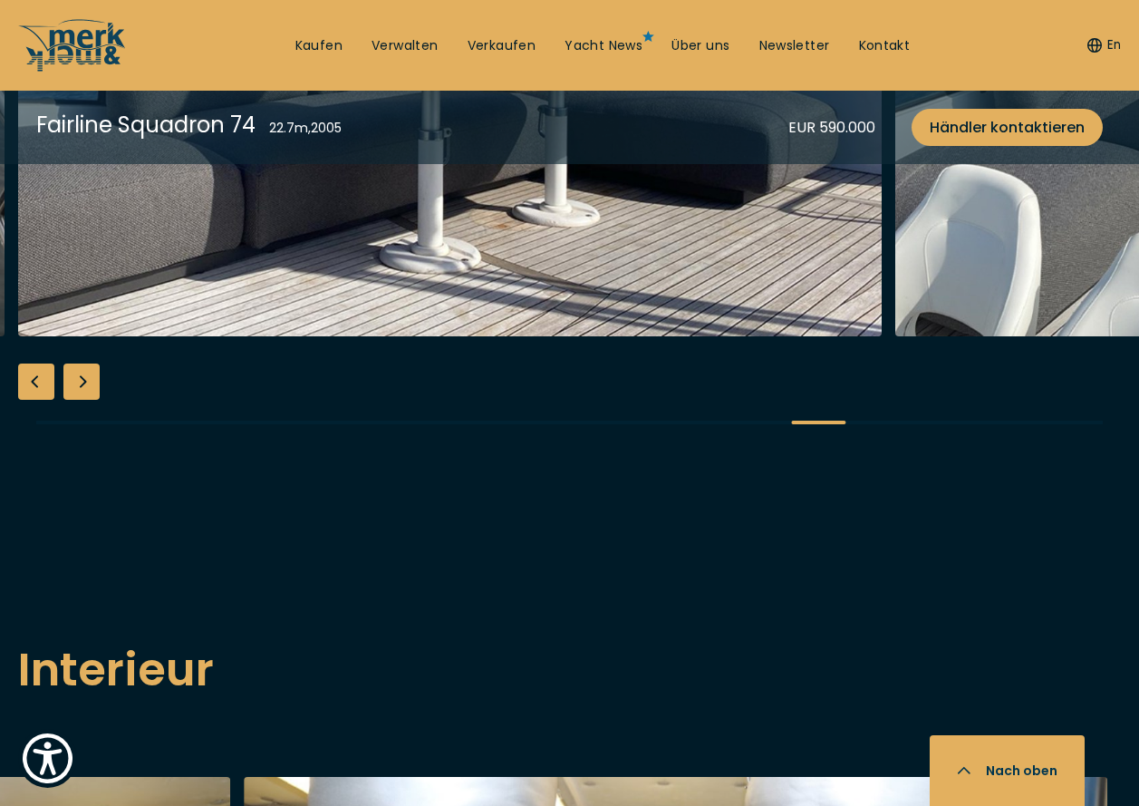
click at [37, 400] on div "Previous slide" at bounding box center [36, 381] width 36 height 36
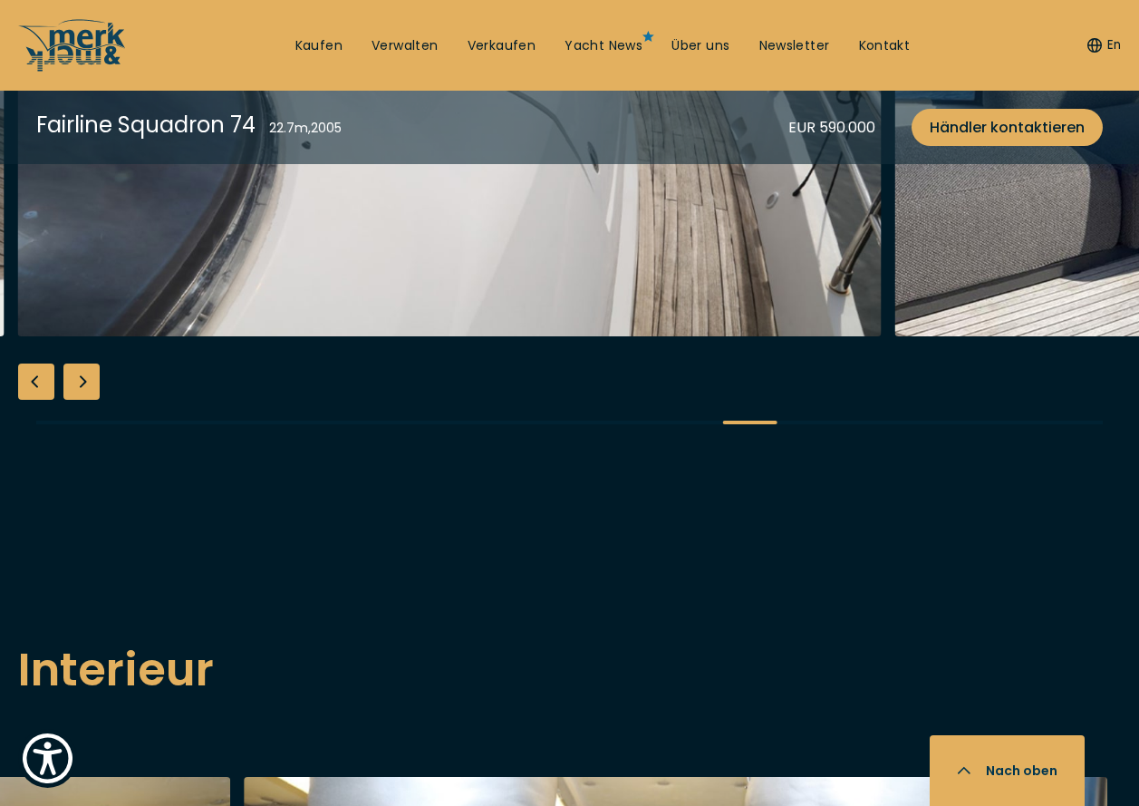
click at [37, 400] on div "Previous slide" at bounding box center [36, 381] width 36 height 36
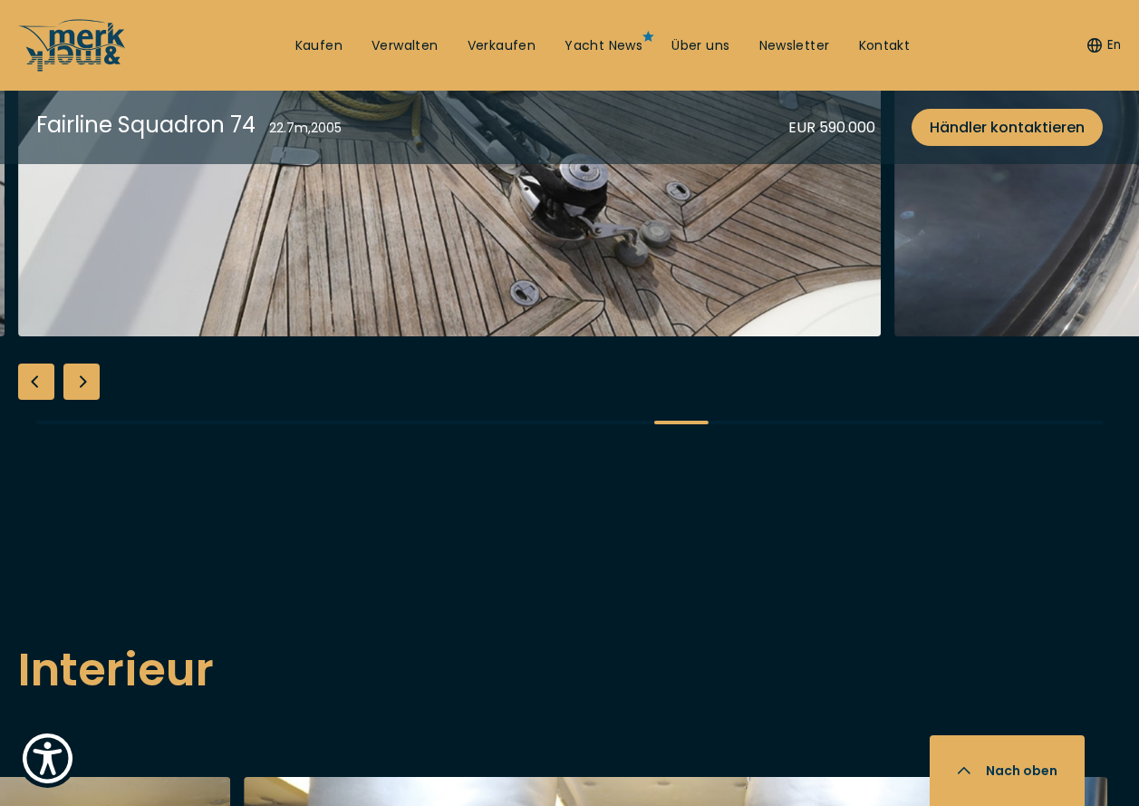
click at [37, 400] on div "Previous slide" at bounding box center [36, 381] width 36 height 36
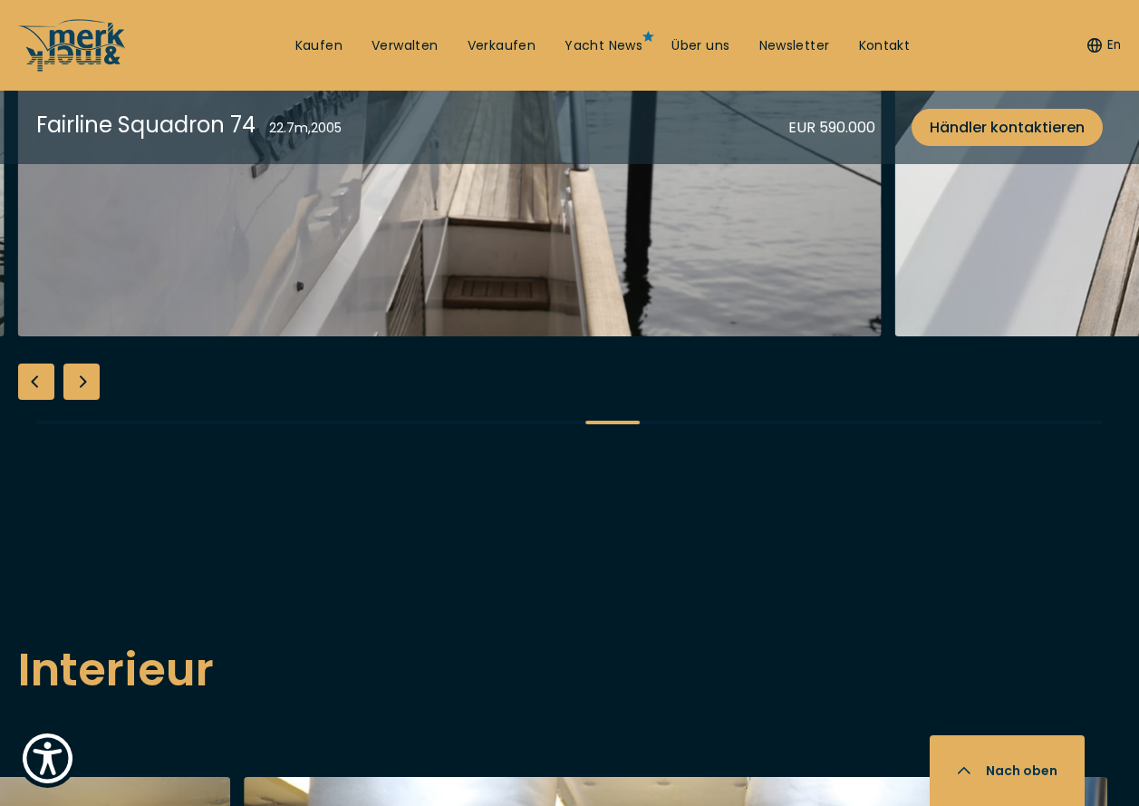
click at [37, 400] on div "Previous slide" at bounding box center [36, 381] width 36 height 36
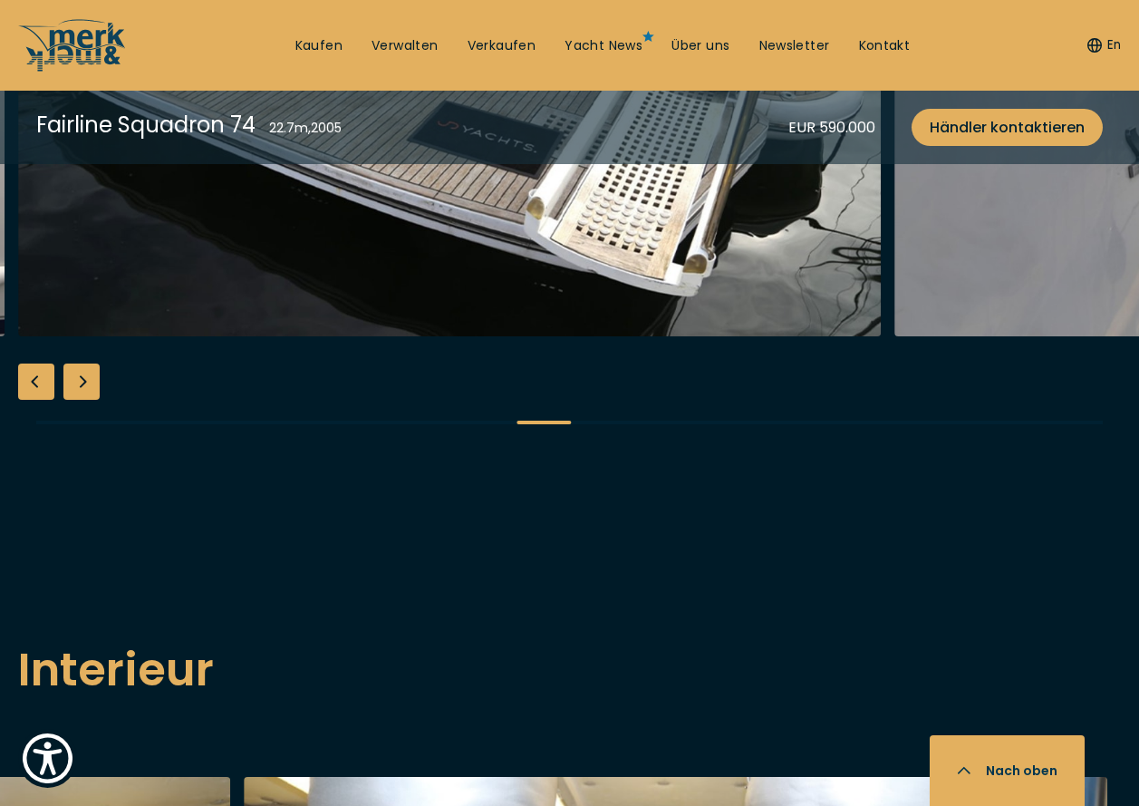
click at [37, 400] on div "Previous slide" at bounding box center [36, 381] width 36 height 36
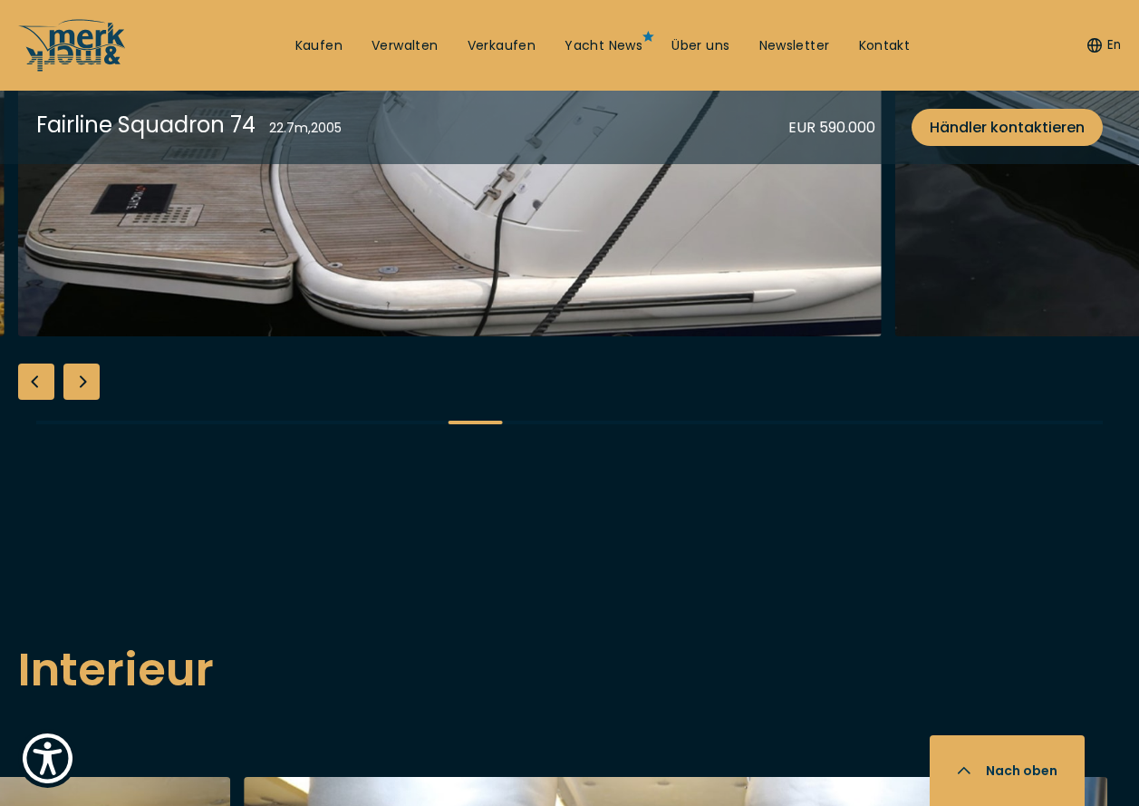
click at [37, 400] on div "Previous slide" at bounding box center [36, 381] width 36 height 36
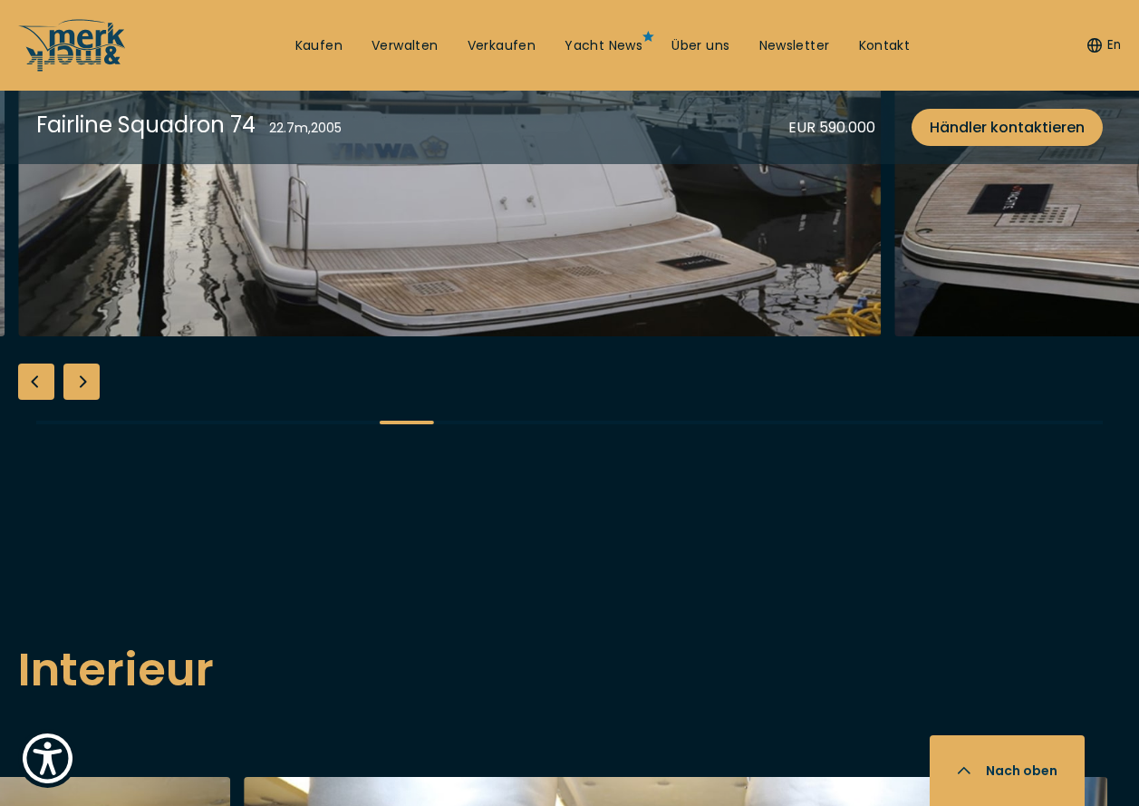
click at [37, 400] on div "Previous slide" at bounding box center [36, 381] width 36 height 36
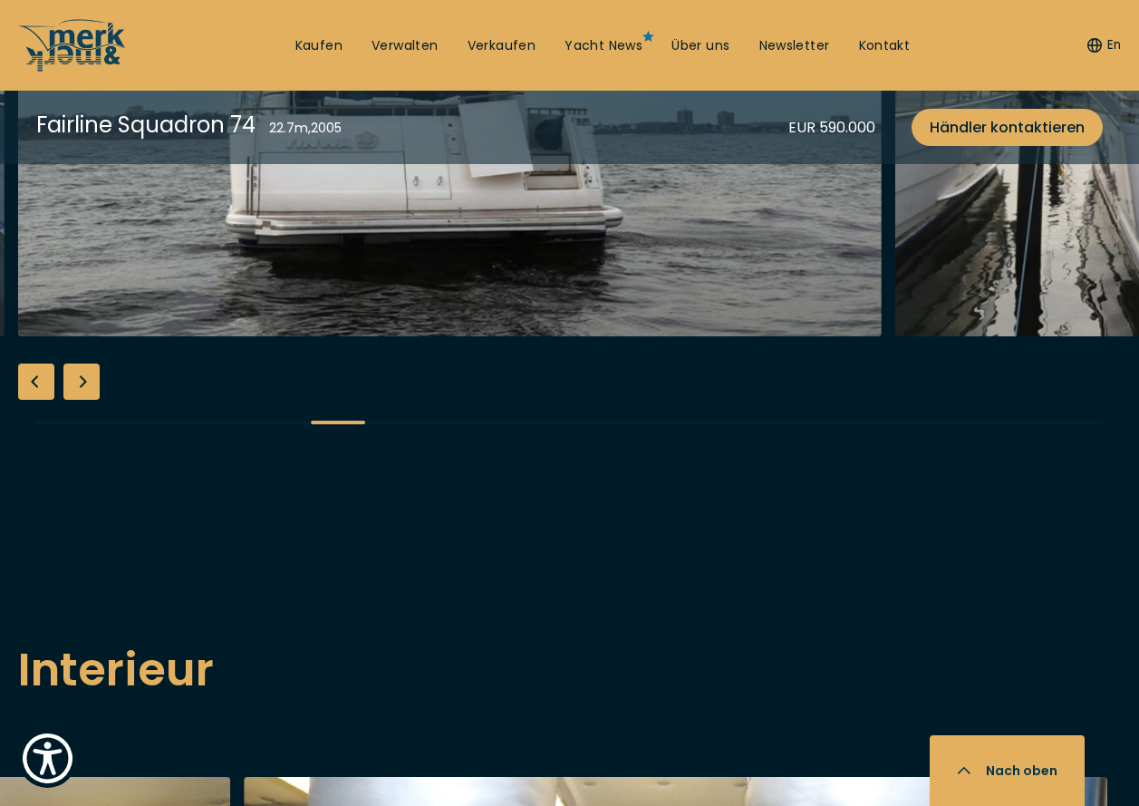
click at [36, 400] on div "Previous slide" at bounding box center [36, 381] width 36 height 36
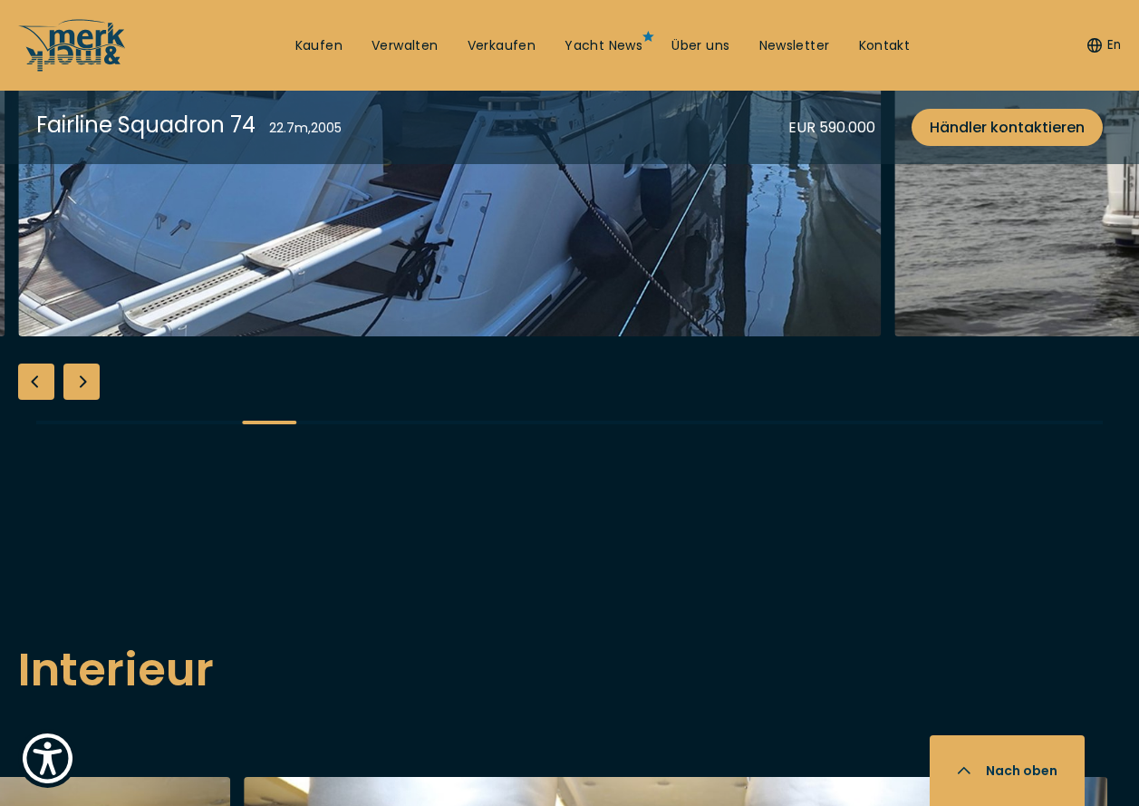
click at [36, 400] on div "Previous slide" at bounding box center [36, 381] width 36 height 36
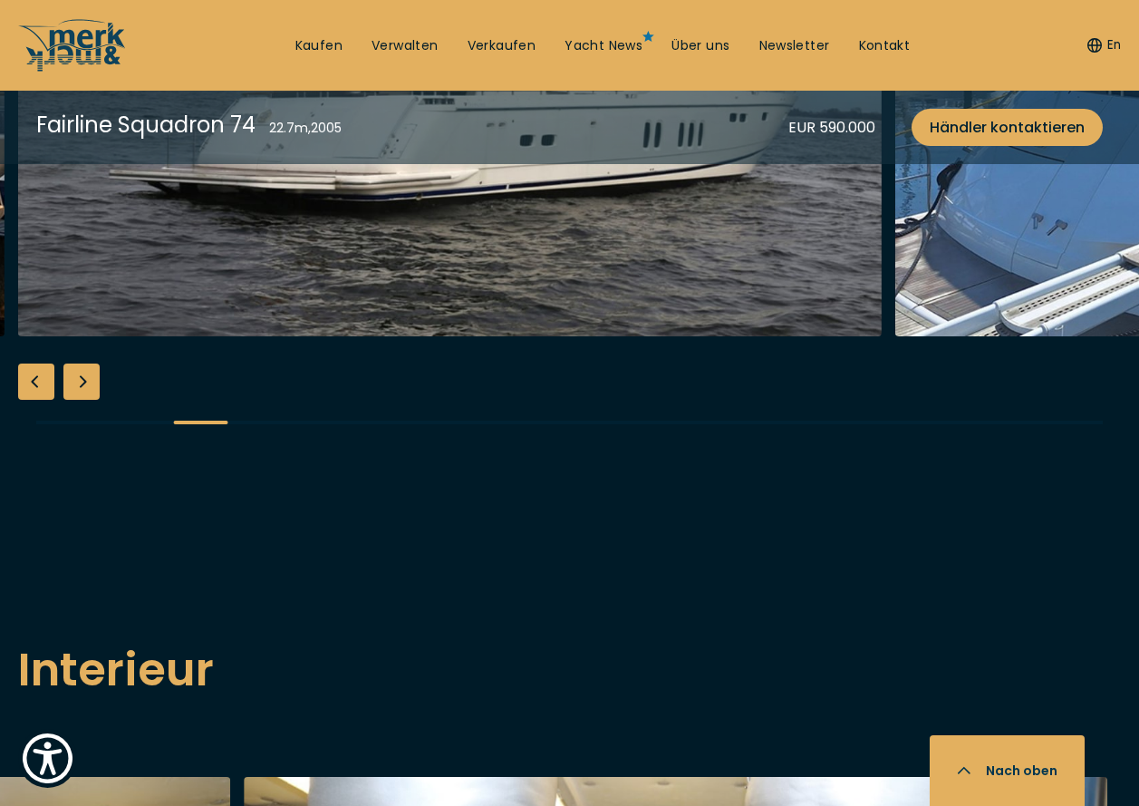
click at [36, 400] on div "Previous slide" at bounding box center [36, 381] width 36 height 36
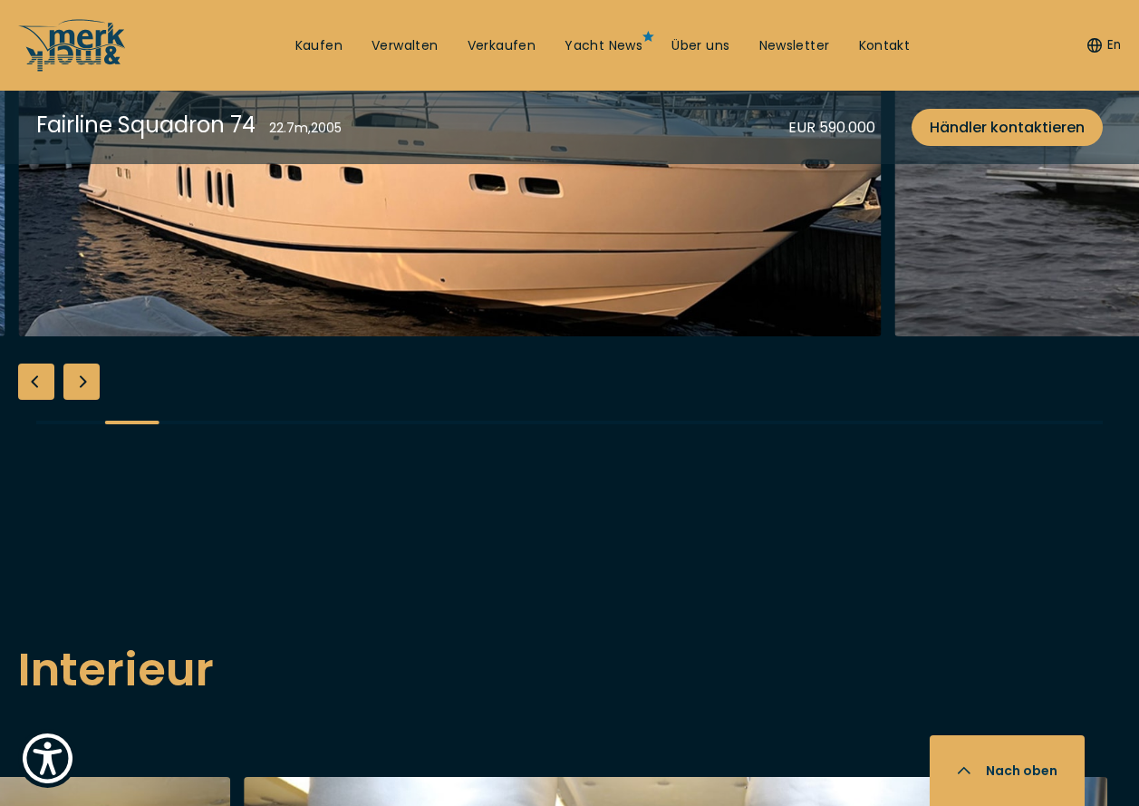
click at [36, 400] on div "Previous slide" at bounding box center [36, 381] width 36 height 36
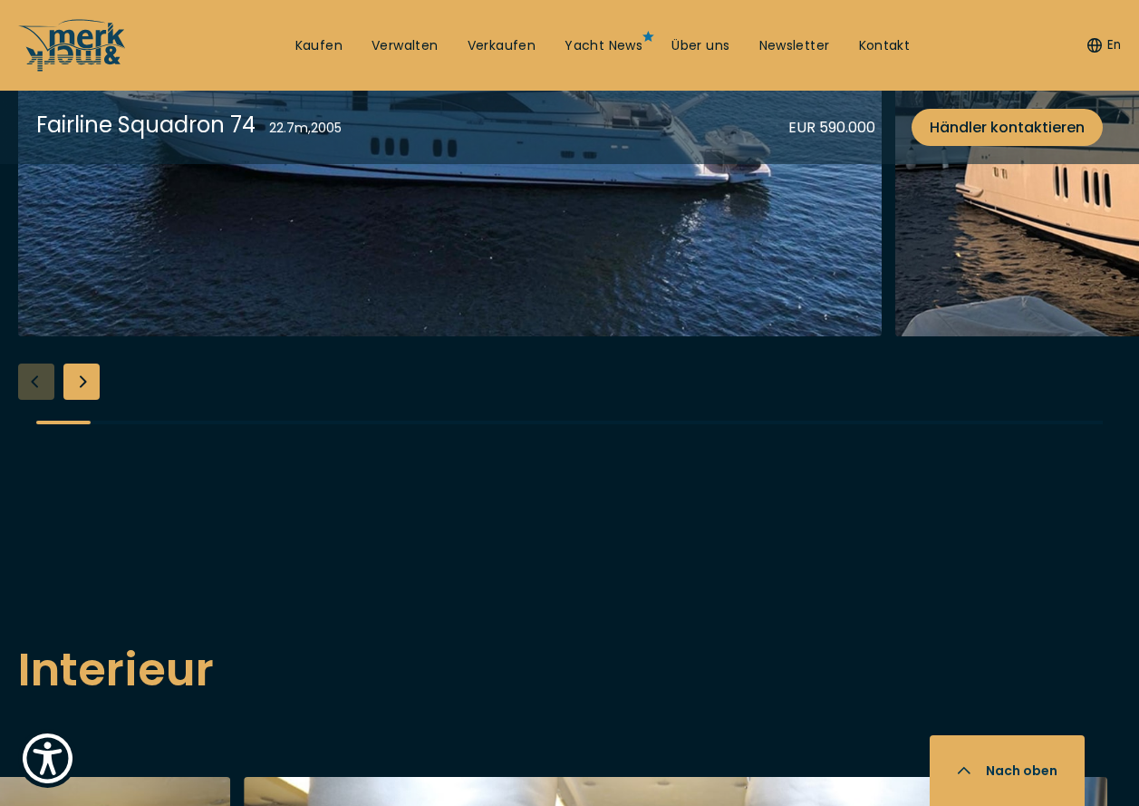
click at [36, 454] on div at bounding box center [569, 105] width 1139 height 698
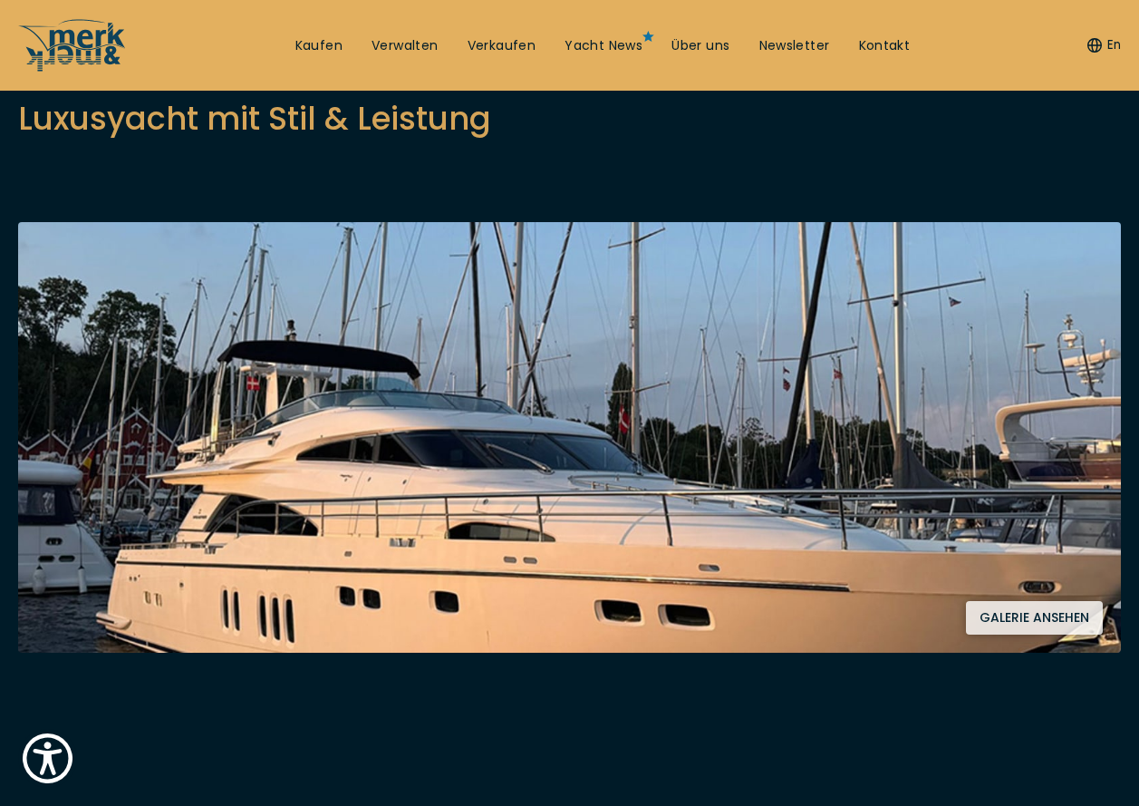
scroll to position [181, 0]
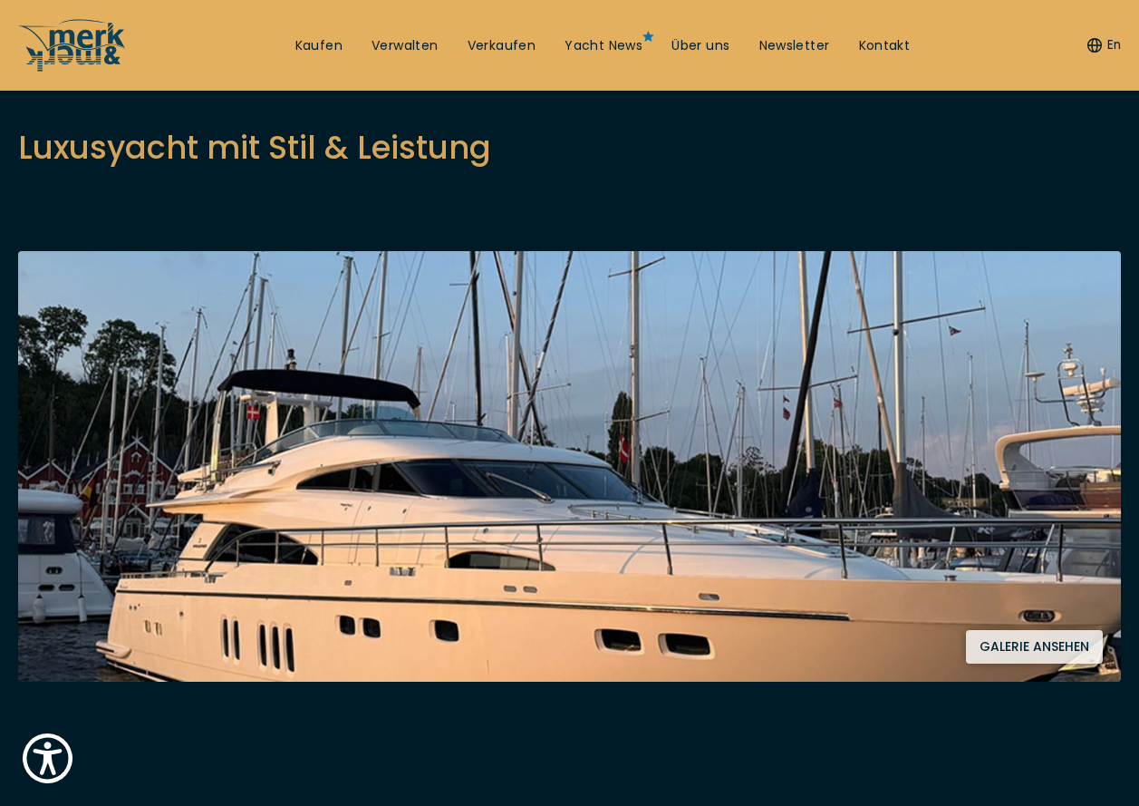
click at [1029, 657] on button "Galerie ansehen" at bounding box center [1034, 647] width 137 height 34
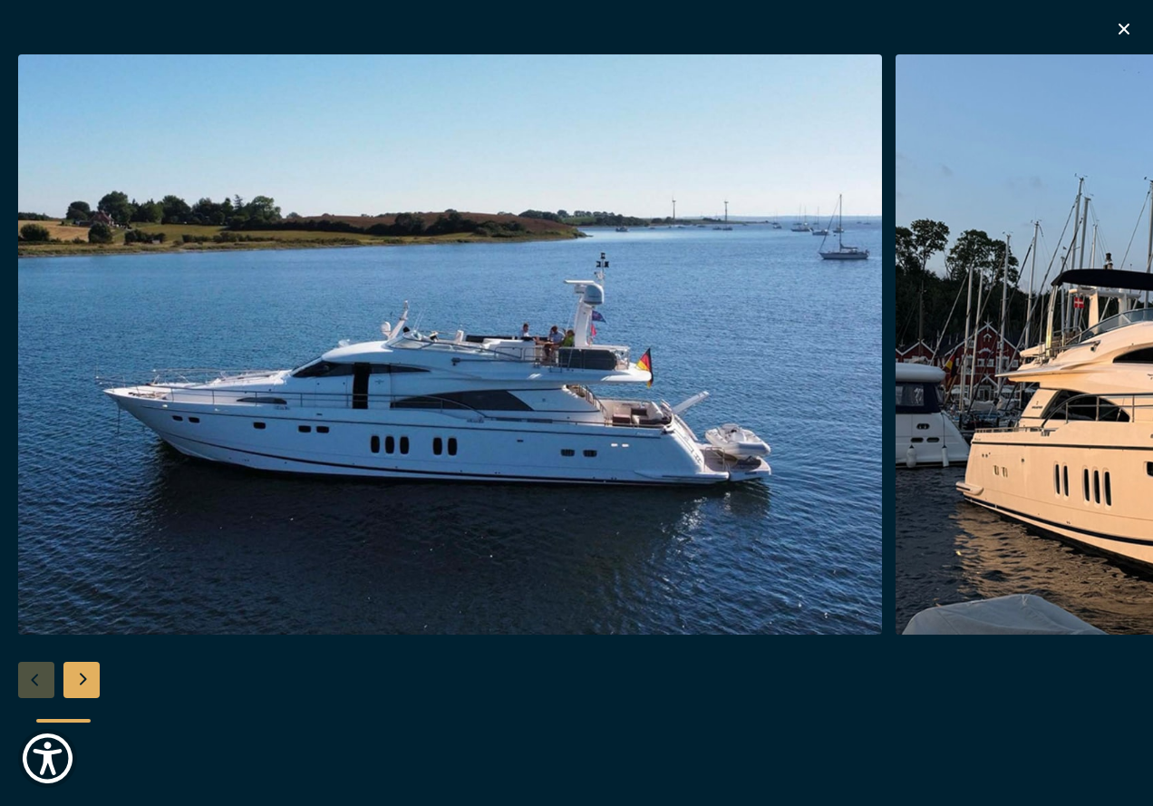
click at [81, 683] on div "Next slide" at bounding box center [81, 680] width 36 height 36
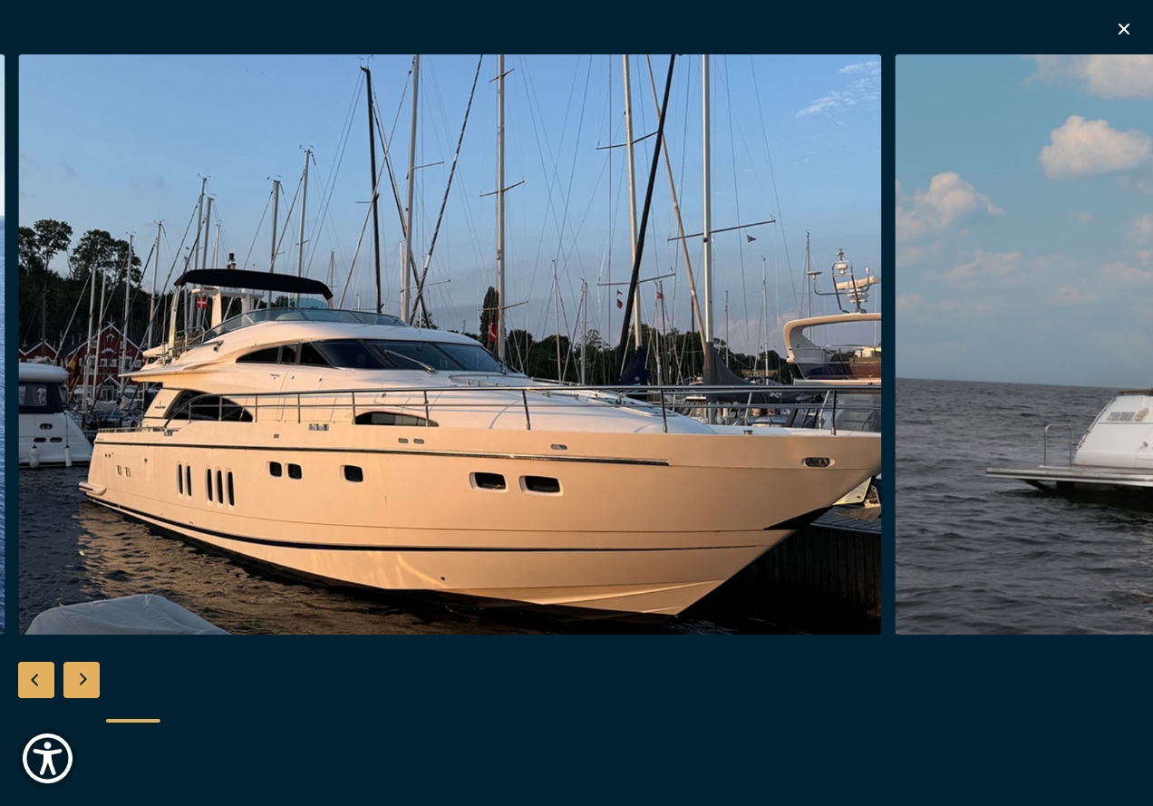
click at [81, 683] on div "Next slide" at bounding box center [81, 680] width 36 height 36
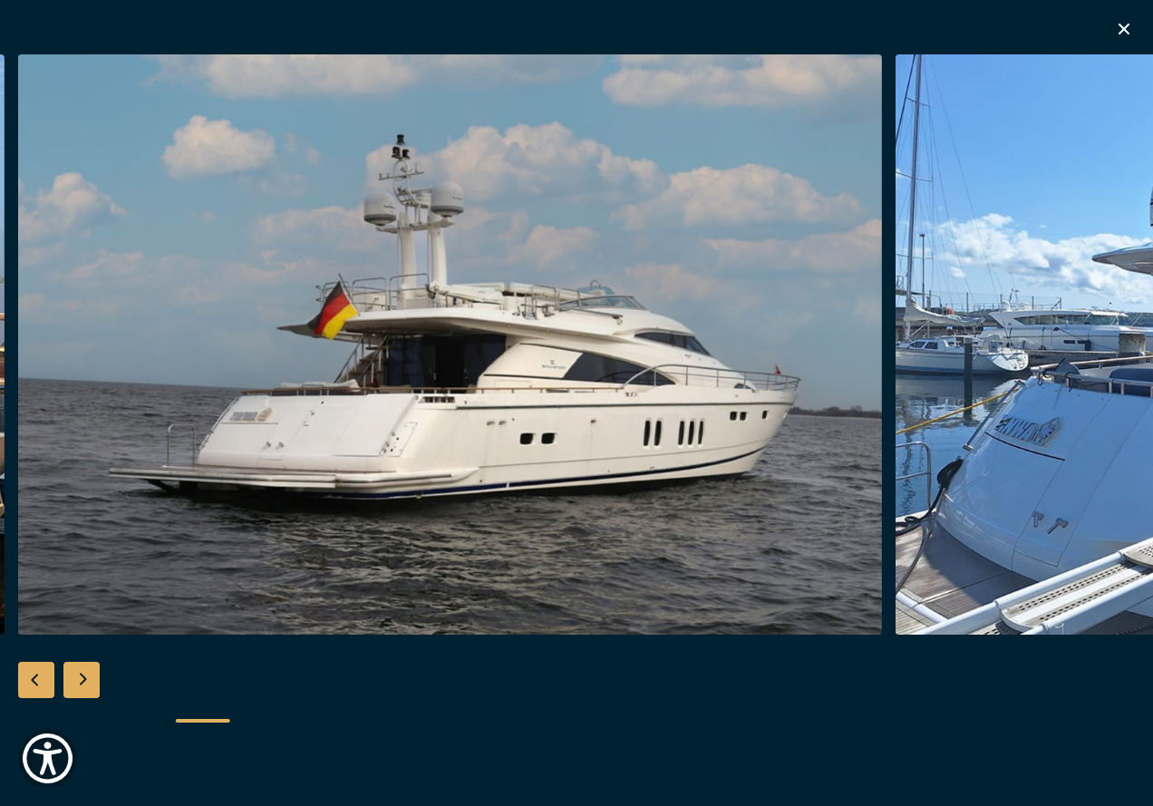
click at [81, 683] on div "Next slide" at bounding box center [81, 680] width 36 height 36
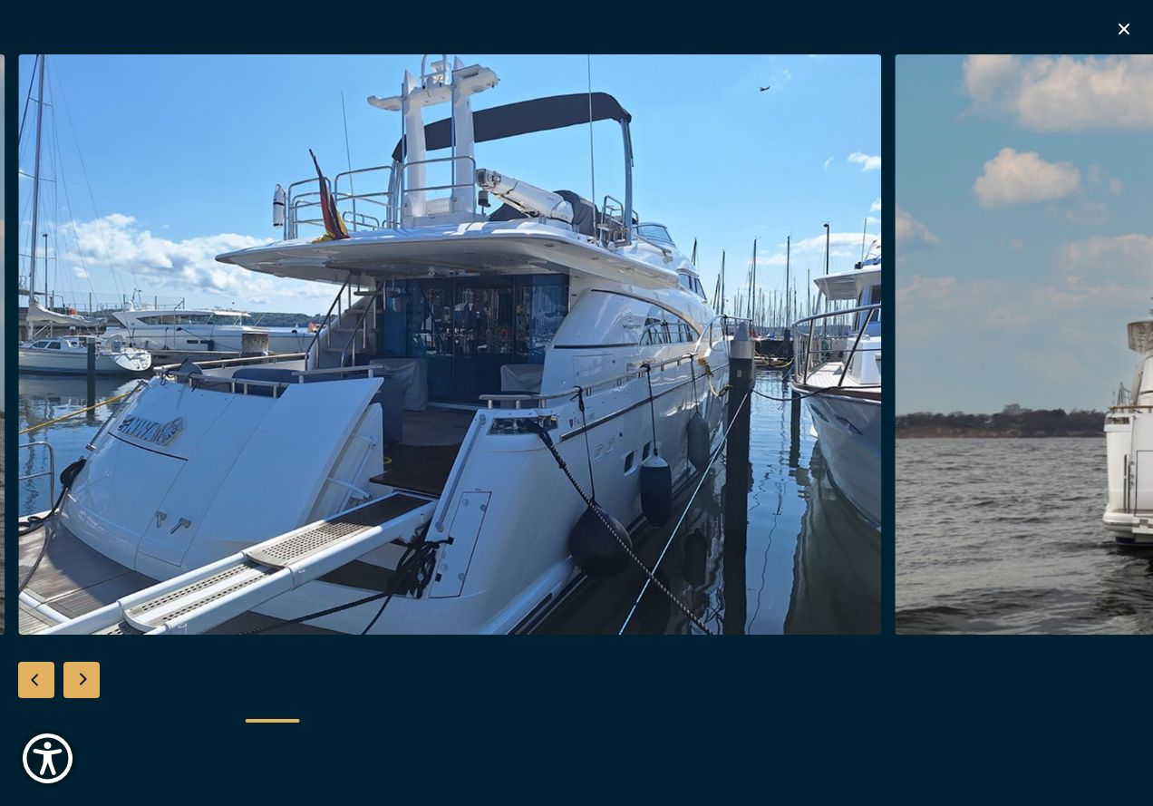
click at [81, 683] on div "Next slide" at bounding box center [81, 680] width 36 height 36
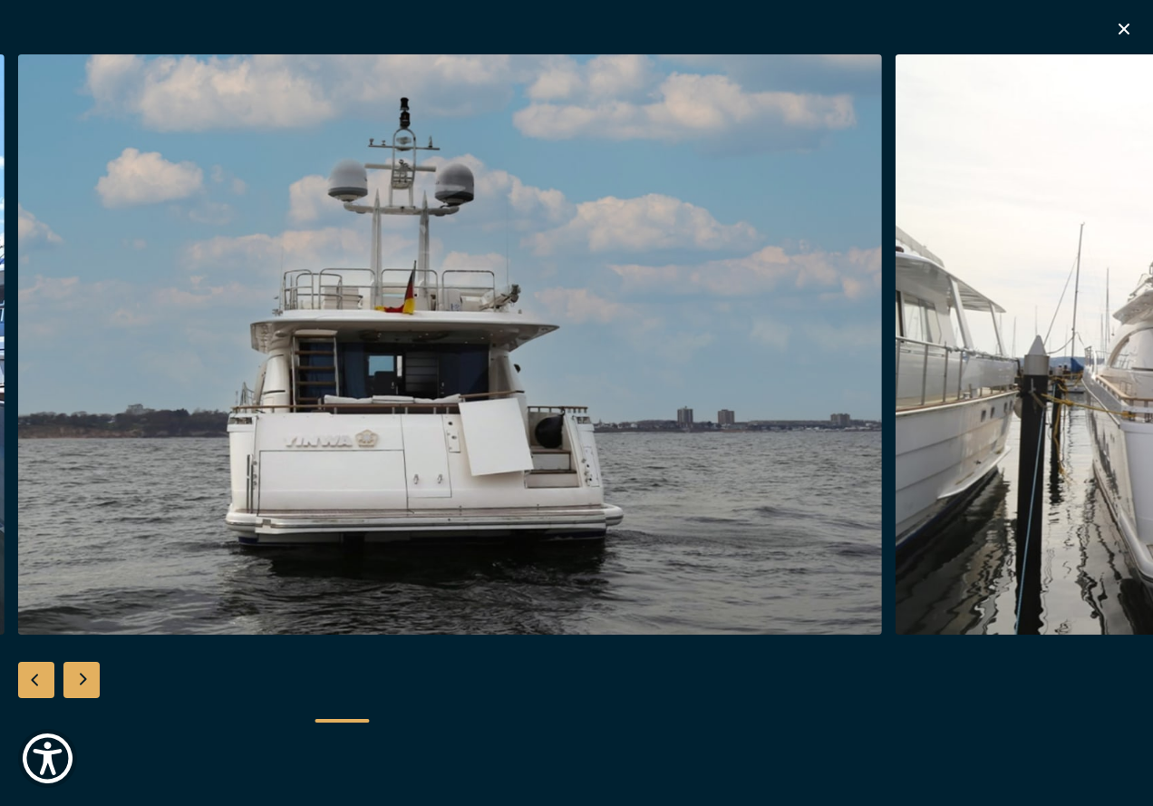
click at [81, 683] on div "Next slide" at bounding box center [81, 680] width 36 height 36
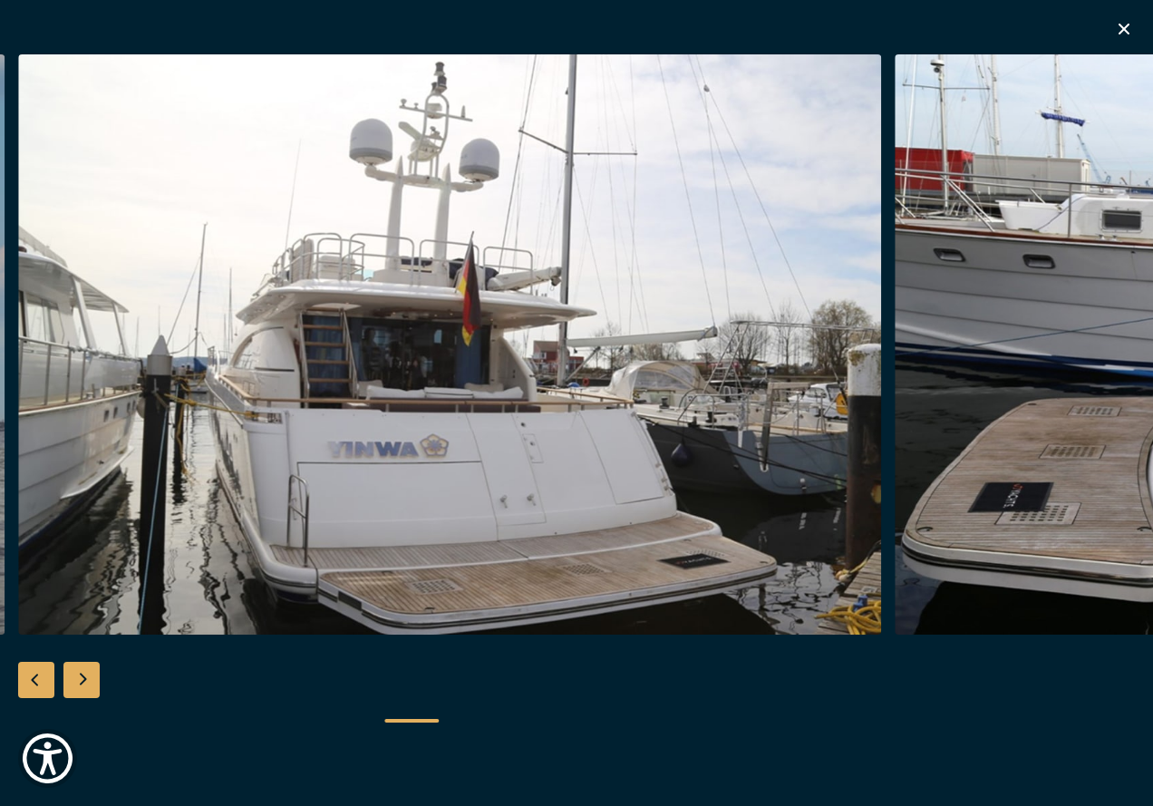
click at [81, 683] on div "Next slide" at bounding box center [81, 680] width 36 height 36
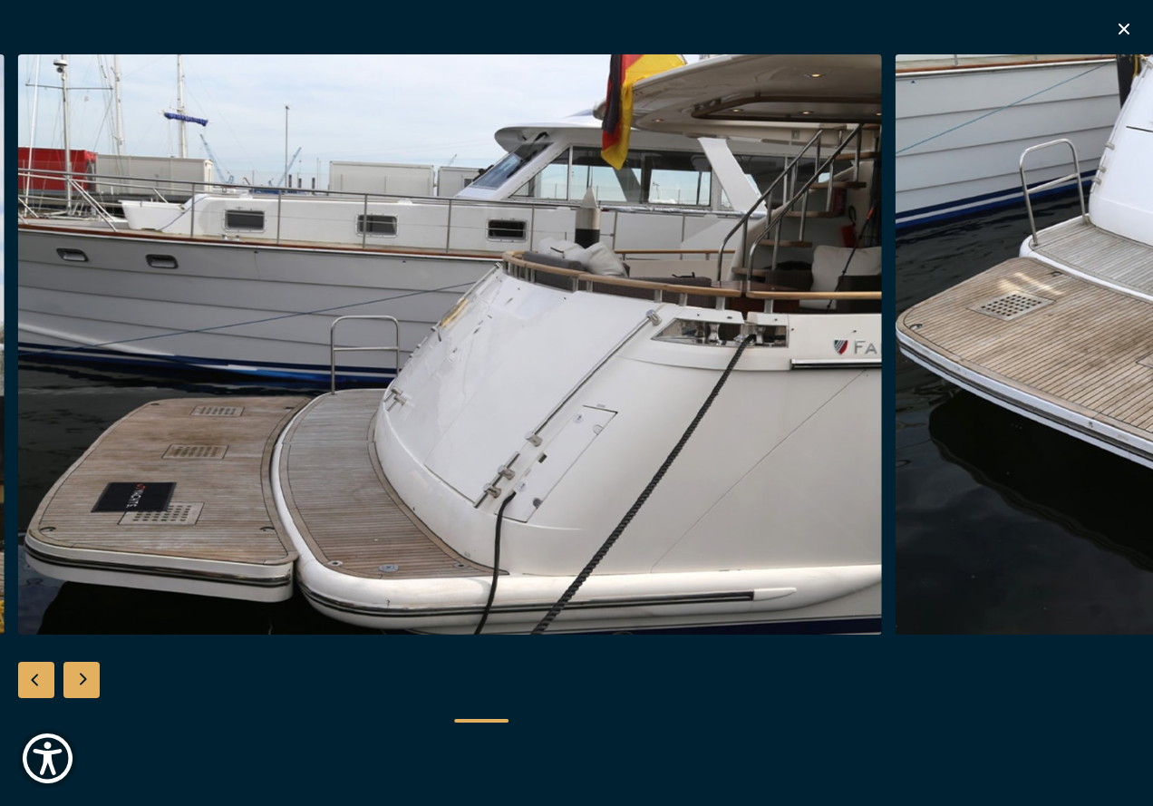
click at [81, 683] on div "Next slide" at bounding box center [81, 680] width 36 height 36
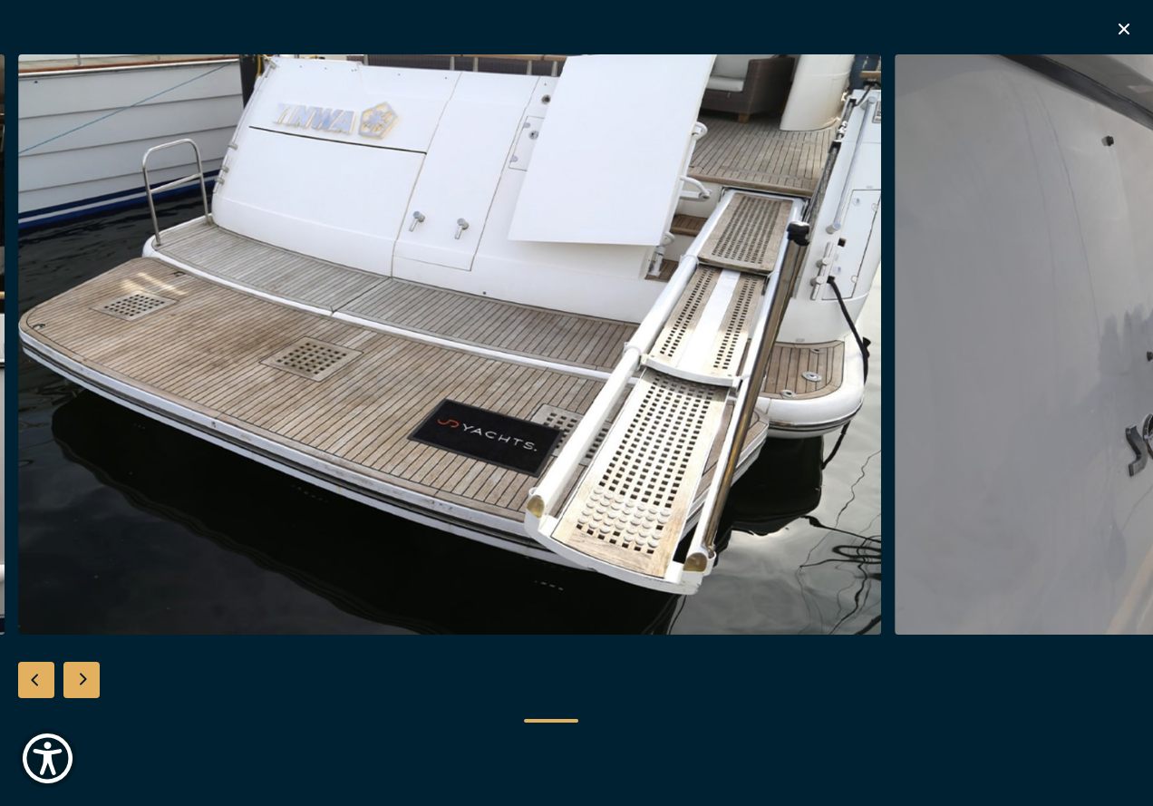
click at [81, 683] on div "Next slide" at bounding box center [81, 680] width 36 height 36
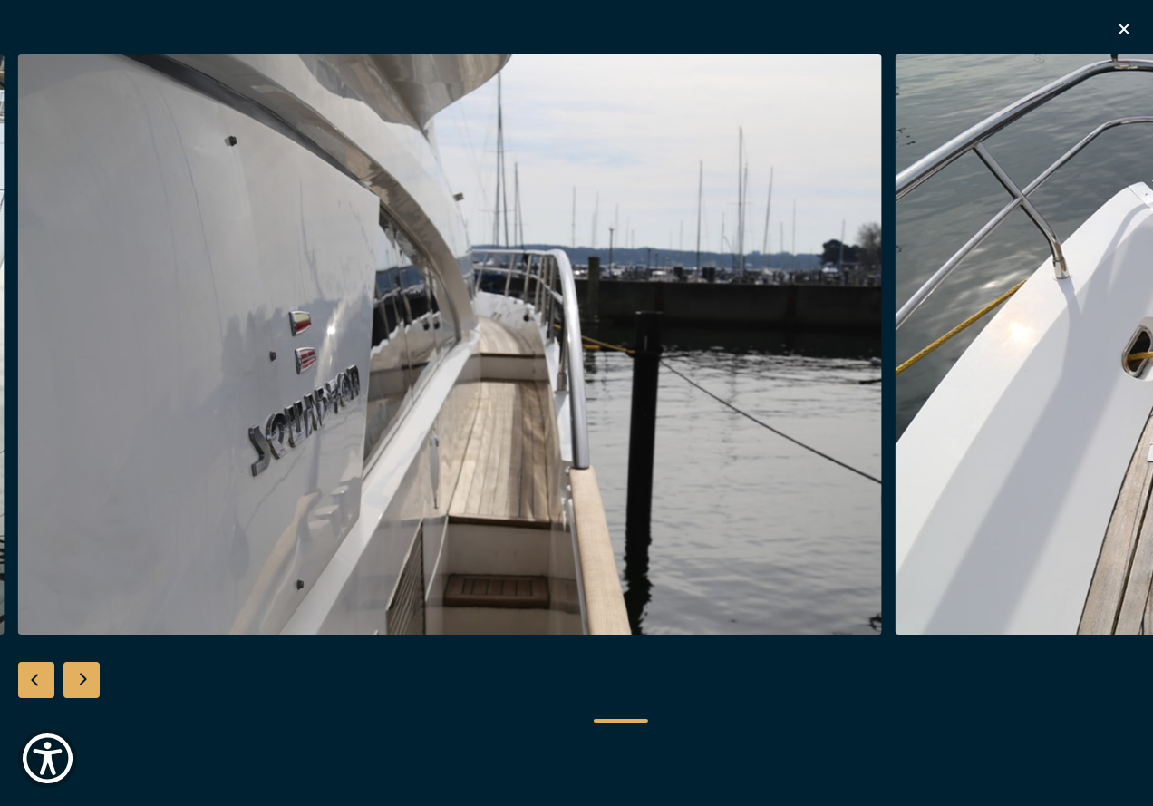
click at [81, 683] on div "Next slide" at bounding box center [81, 680] width 36 height 36
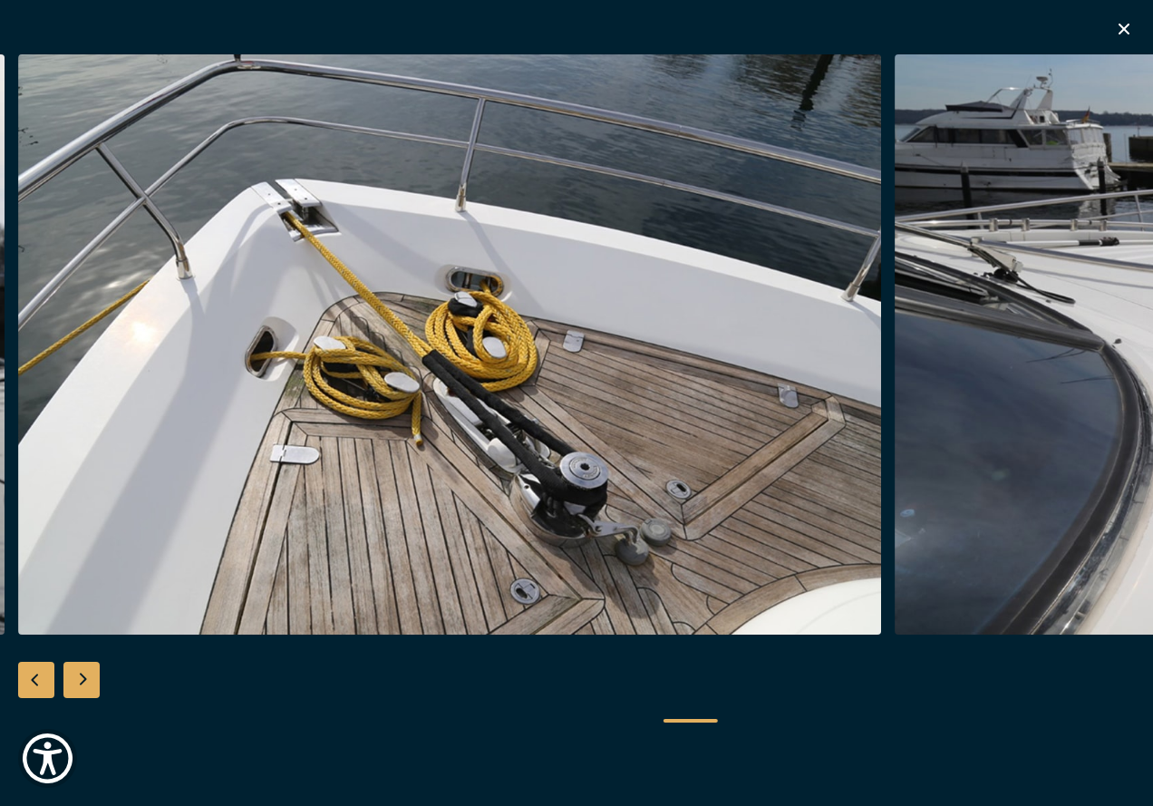
click at [81, 683] on div "Next slide" at bounding box center [81, 680] width 36 height 36
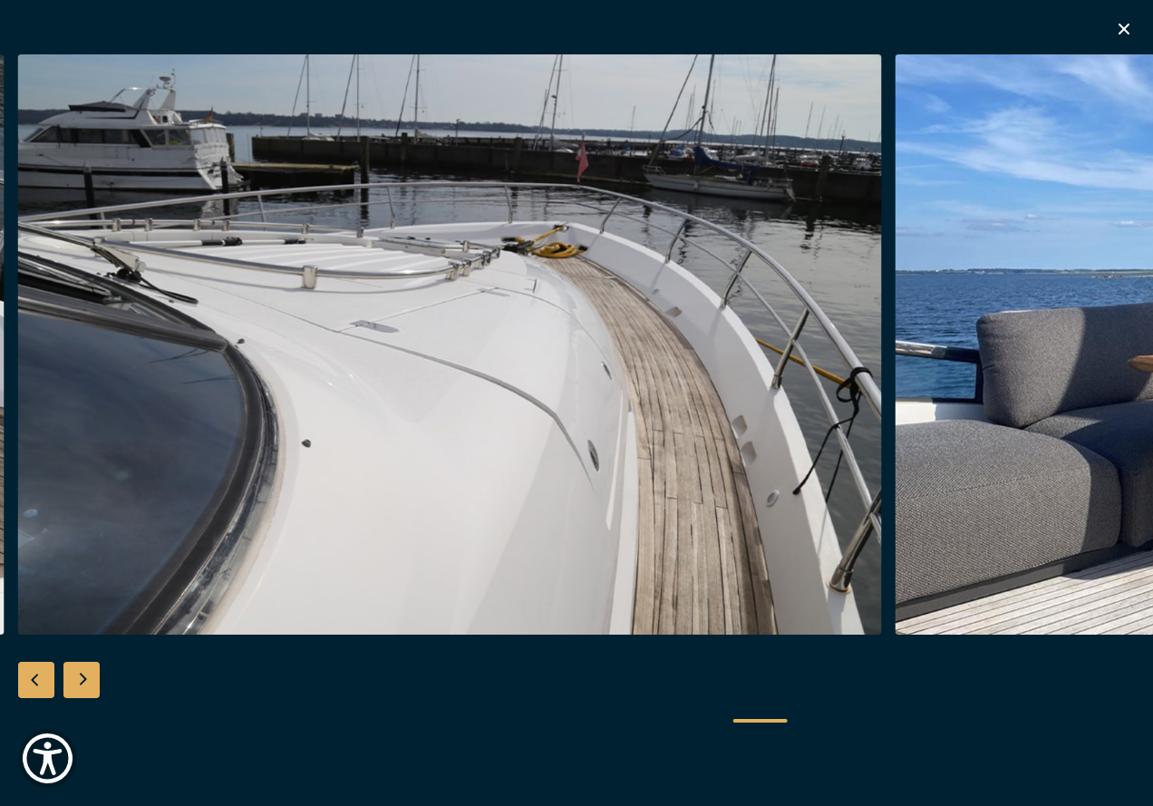
click at [81, 683] on div "Next slide" at bounding box center [81, 680] width 36 height 36
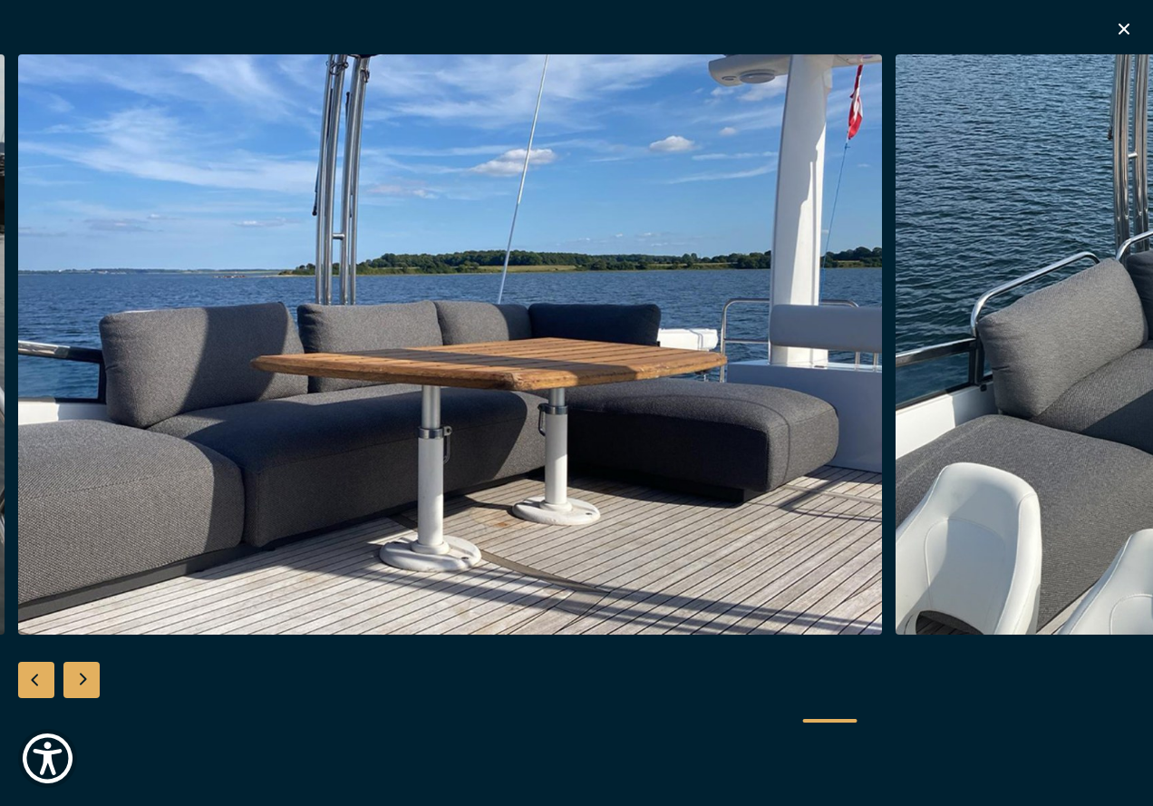
click at [81, 683] on div "Next slide" at bounding box center [81, 680] width 36 height 36
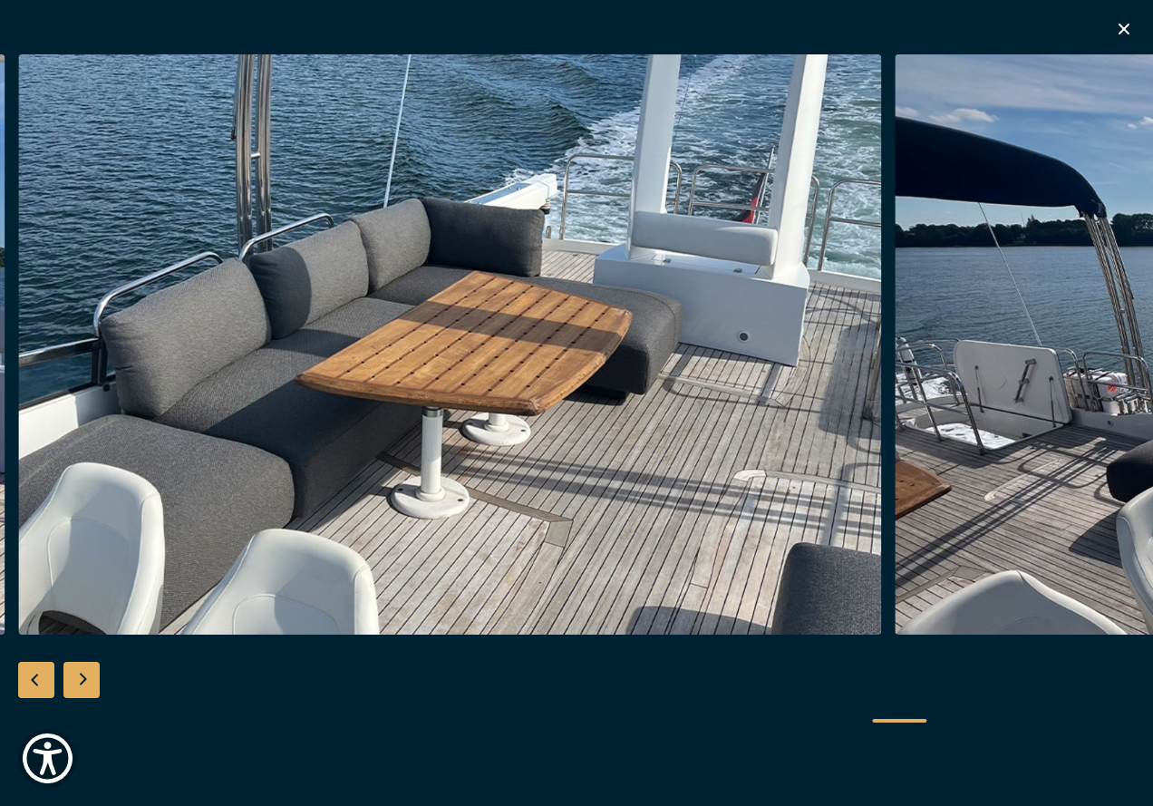
click at [81, 683] on div "Next slide" at bounding box center [81, 680] width 36 height 36
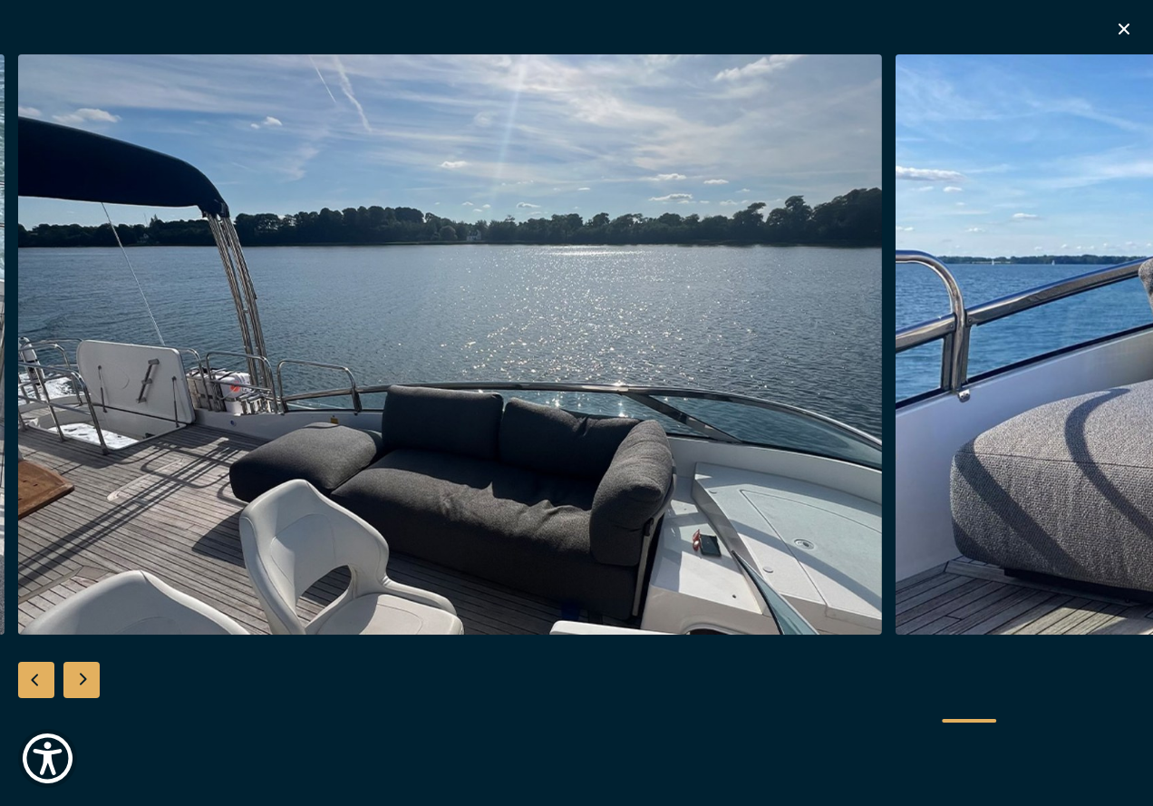
click at [81, 683] on div "Next slide" at bounding box center [81, 680] width 36 height 36
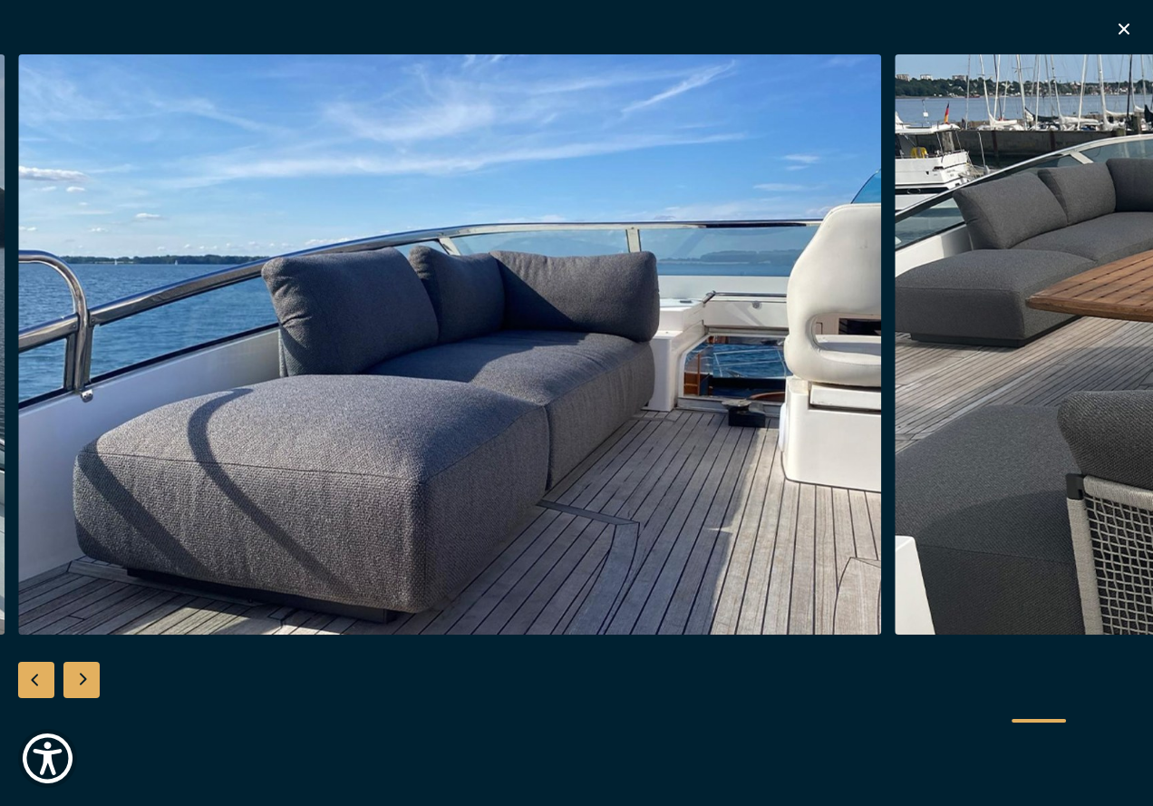
click at [81, 683] on div "Next slide" at bounding box center [81, 680] width 36 height 36
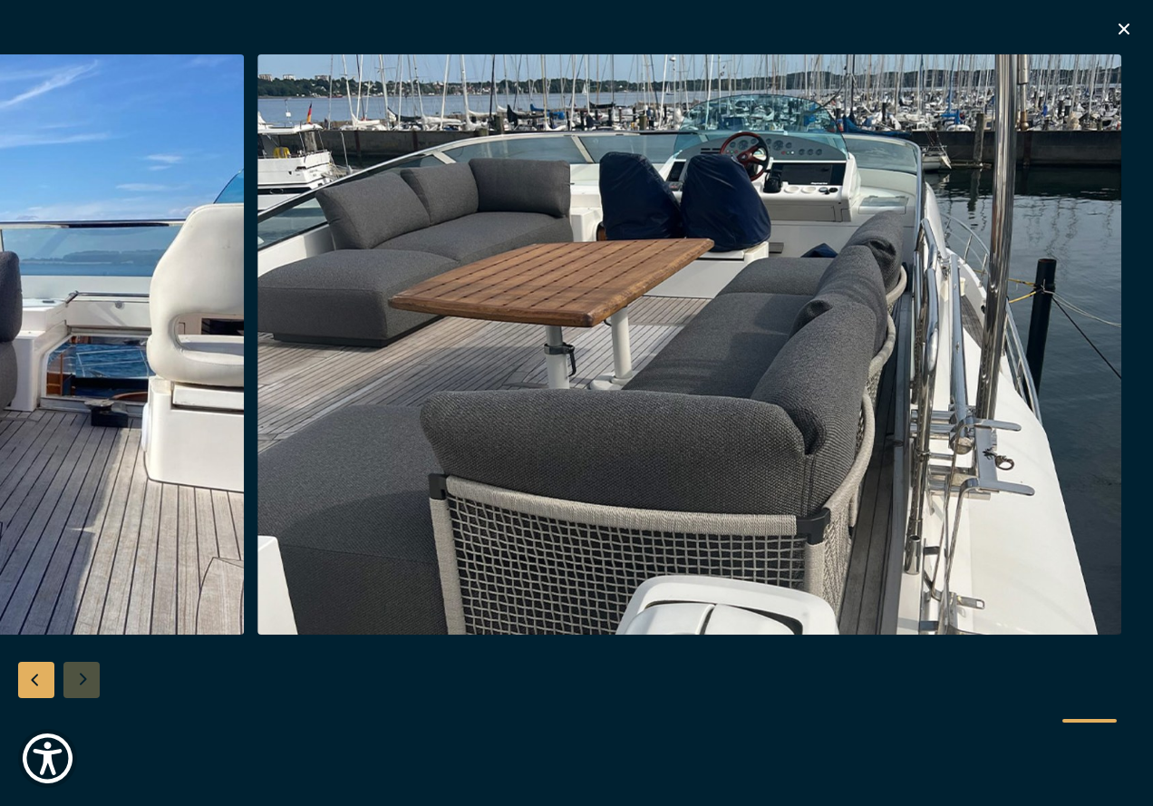
click at [81, 683] on div at bounding box center [576, 403] width 1153 height 698
click at [1123, 26] on icon "button" at bounding box center [1124, 29] width 22 height 22
